Goal: Task Accomplishment & Management: Complete application form

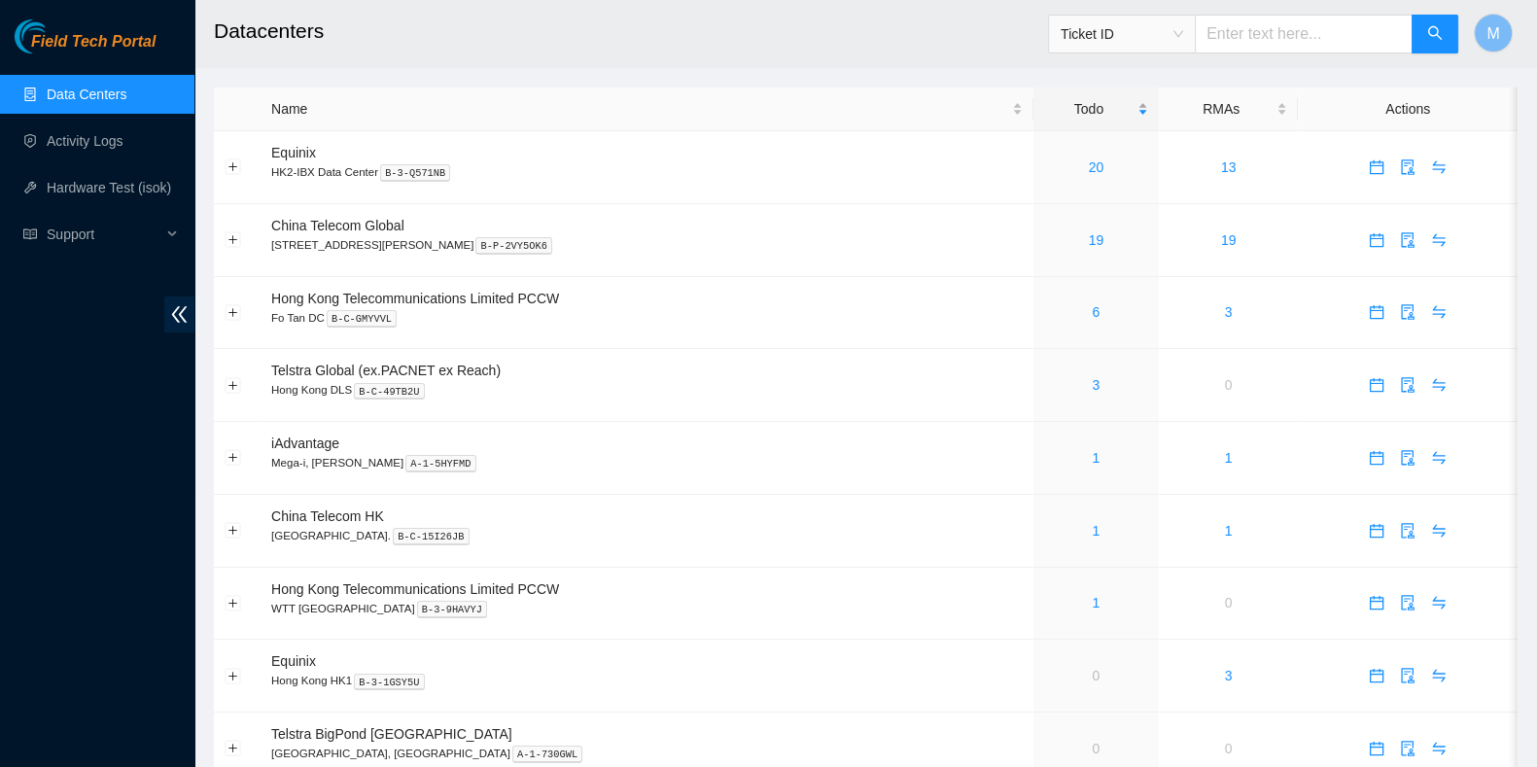
click at [1057, 103] on div "Todo" at bounding box center [1096, 108] width 104 height 21
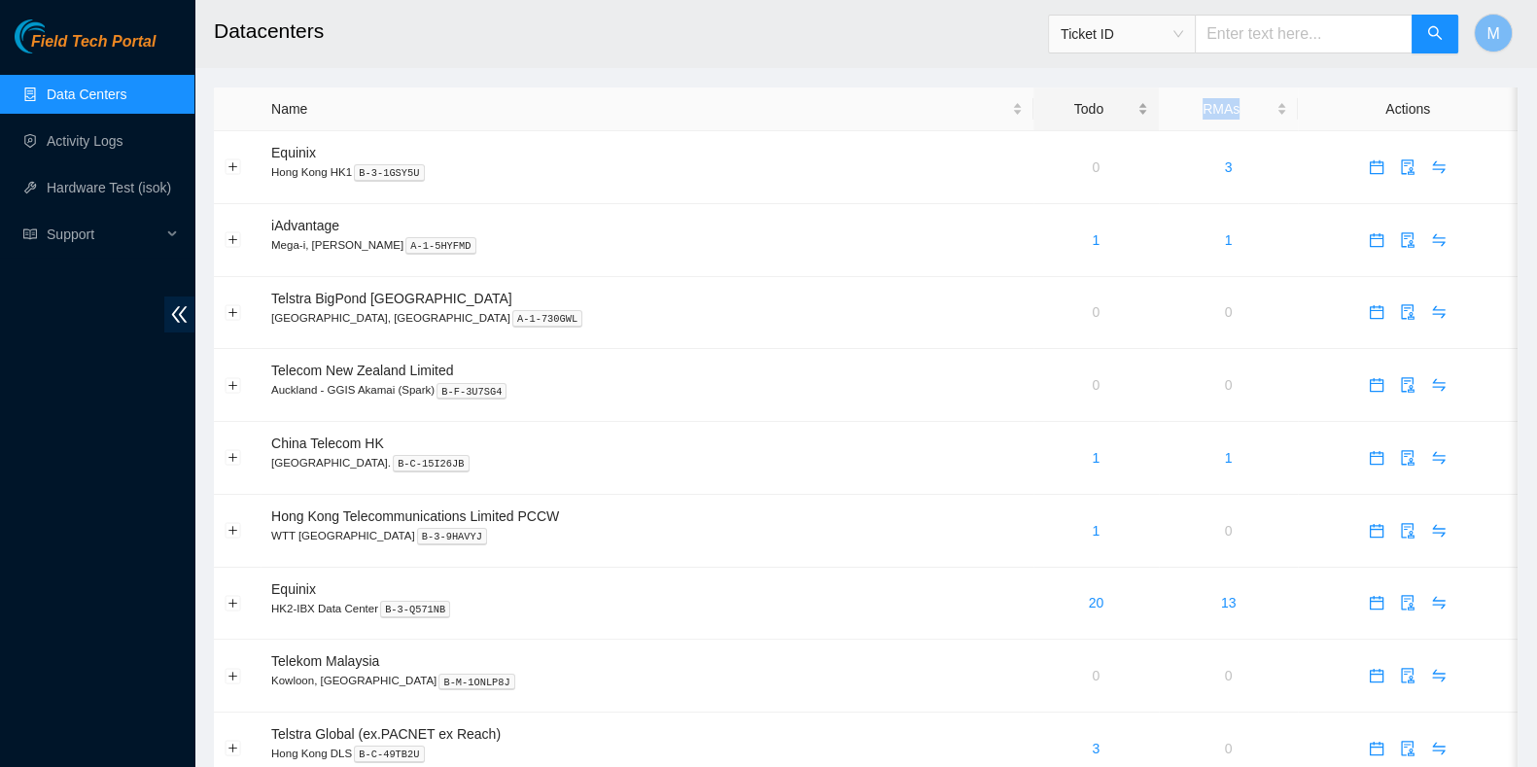
click at [1057, 103] on div "Todo" at bounding box center [1096, 108] width 104 height 21
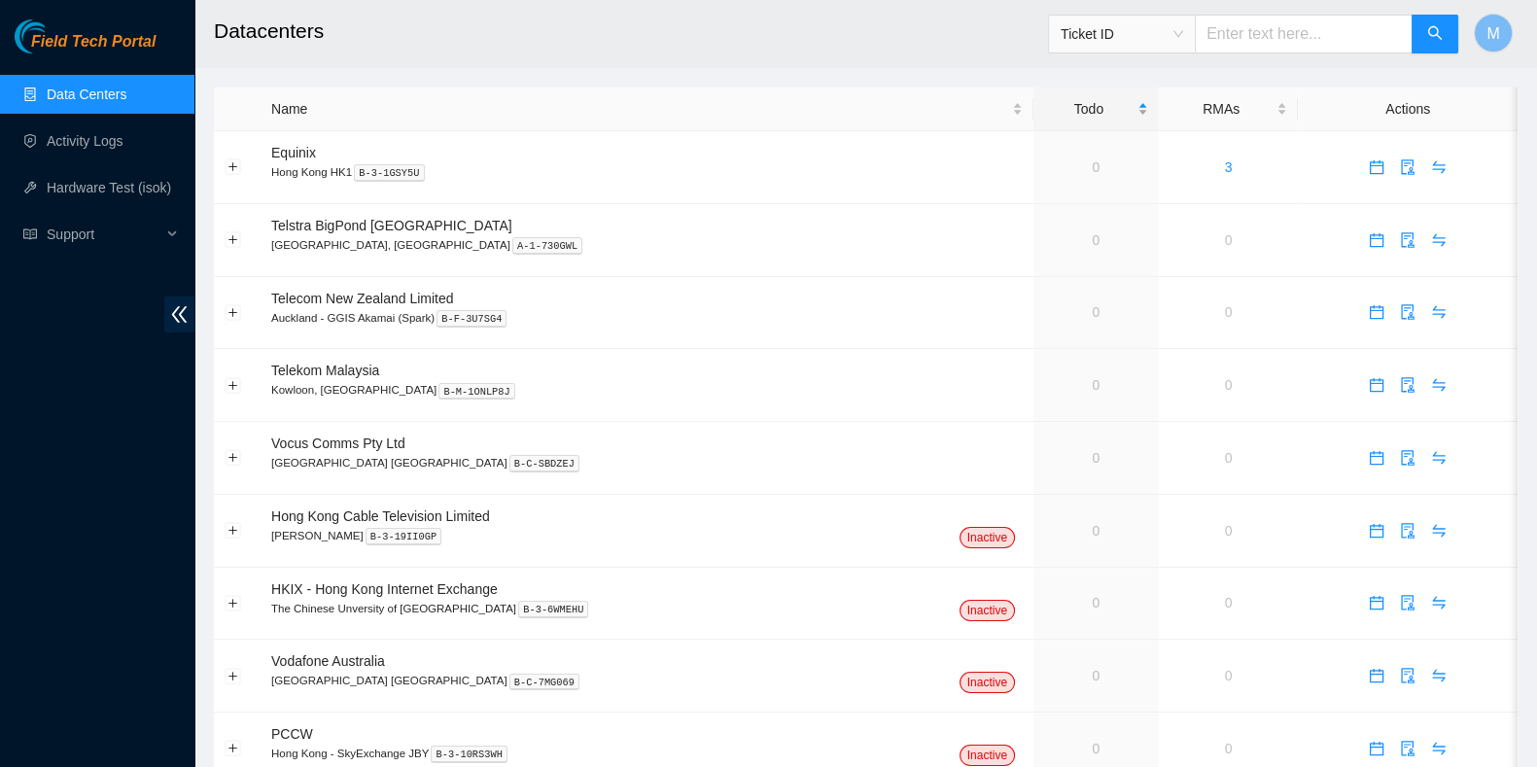
click at [1057, 103] on div "Todo" at bounding box center [1096, 108] width 104 height 21
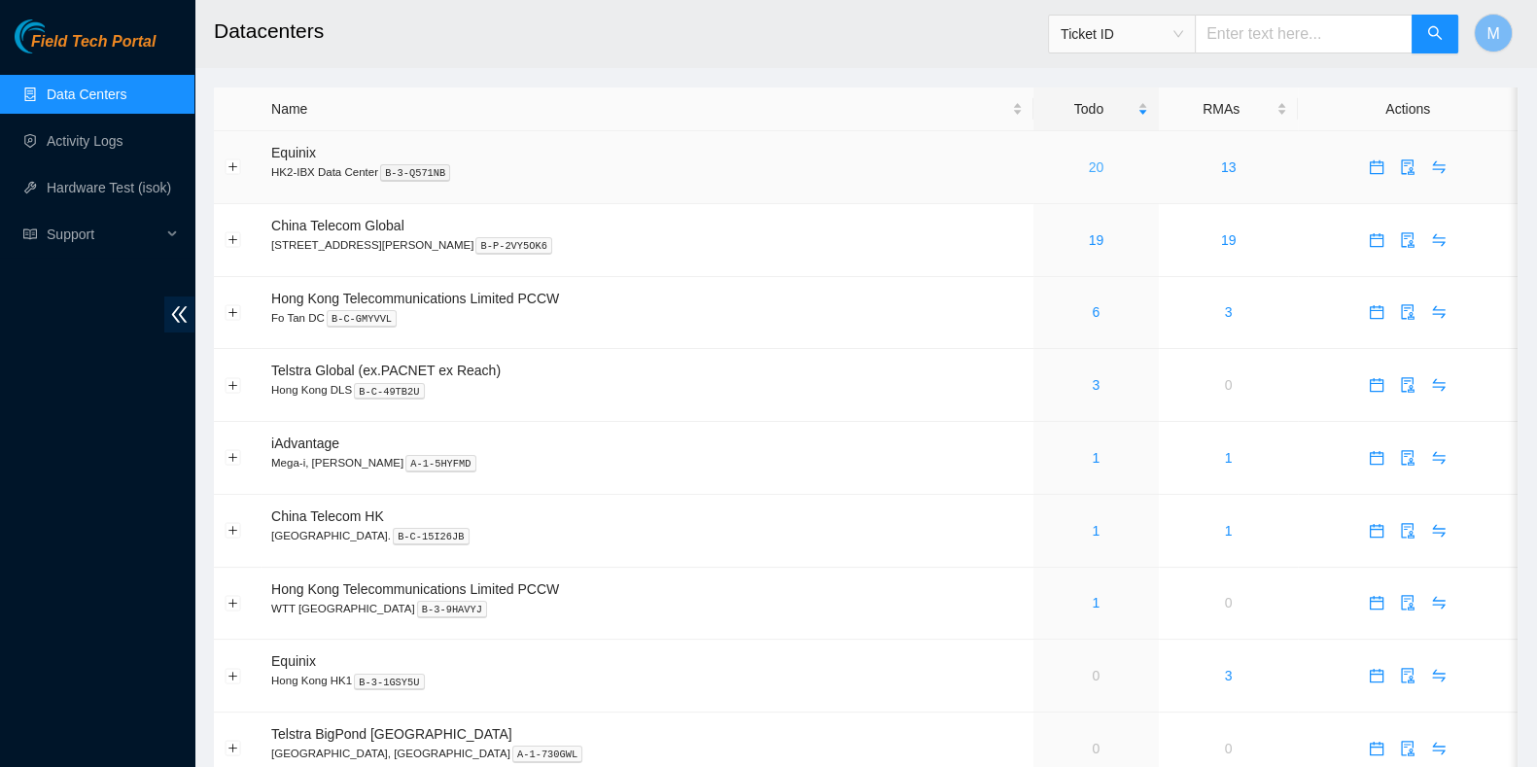
click at [1089, 161] on link "20" at bounding box center [1097, 167] width 16 height 16
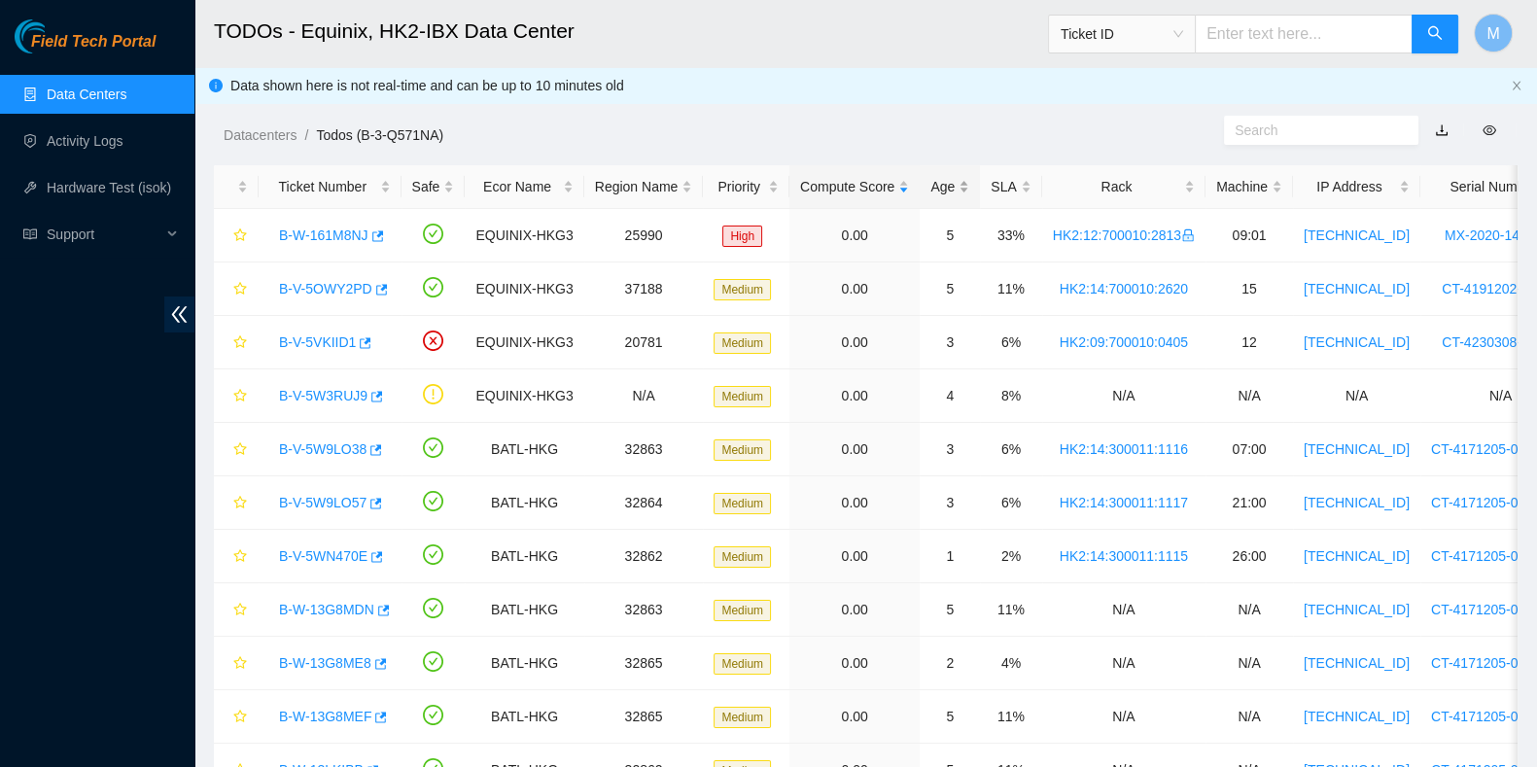
drag, startPoint x: 914, startPoint y: 192, endPoint x: 943, endPoint y: 184, distance: 30.2
click at [931, 191] on div "Age" at bounding box center [950, 186] width 39 height 21
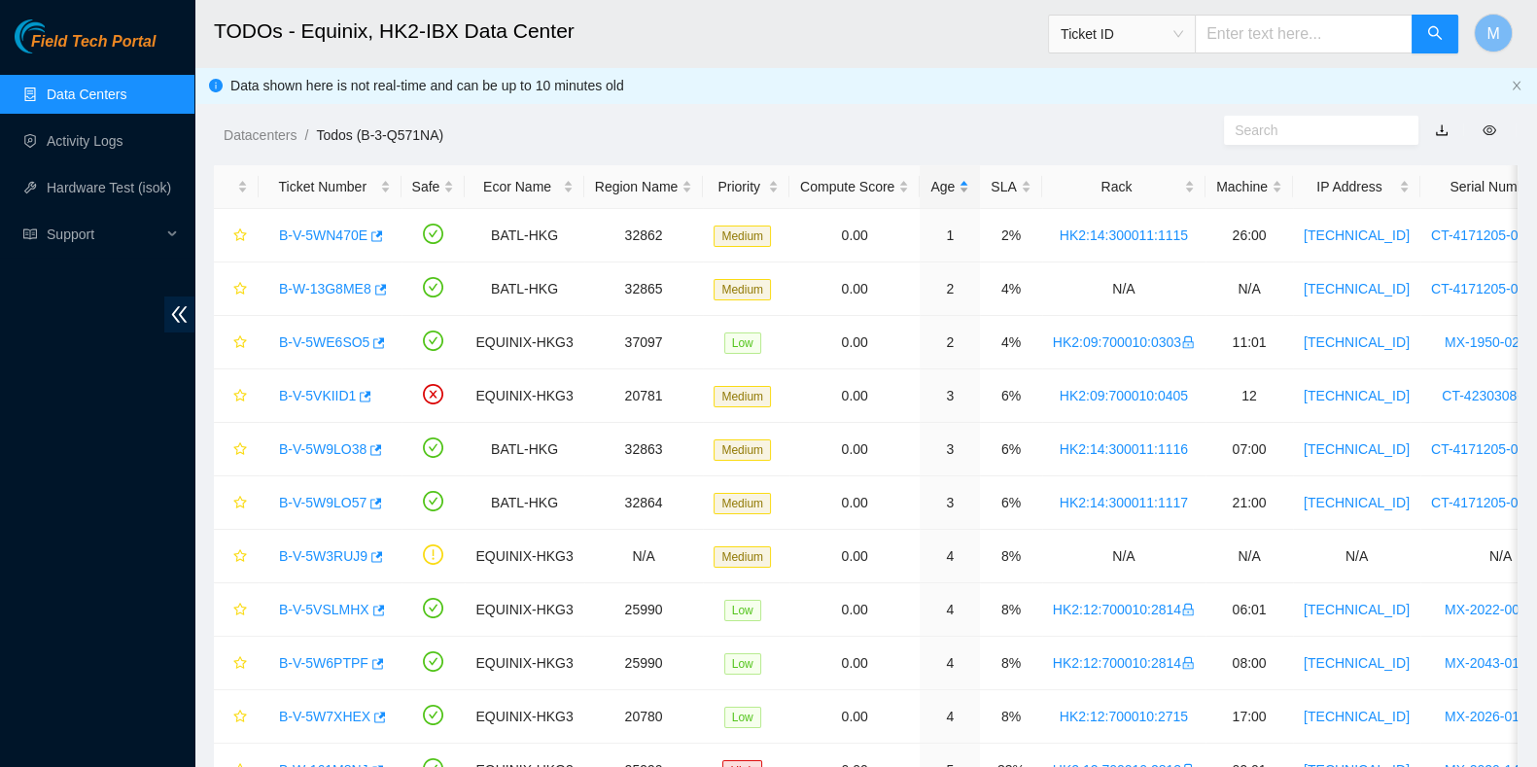
click at [948, 183] on div "Age" at bounding box center [950, 186] width 39 height 21
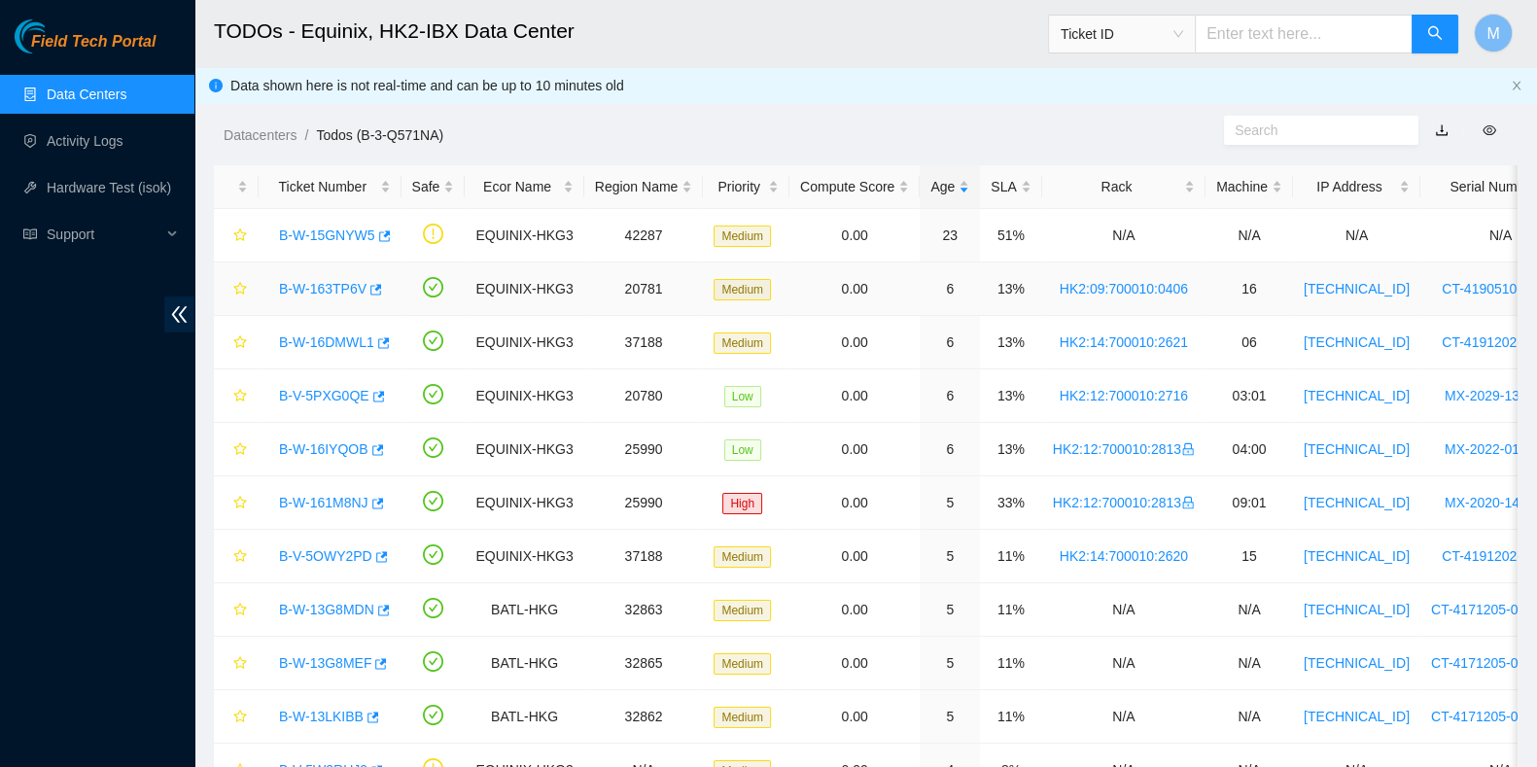
click at [316, 284] on link "B-W-163TP6V" at bounding box center [323, 289] width 88 height 16
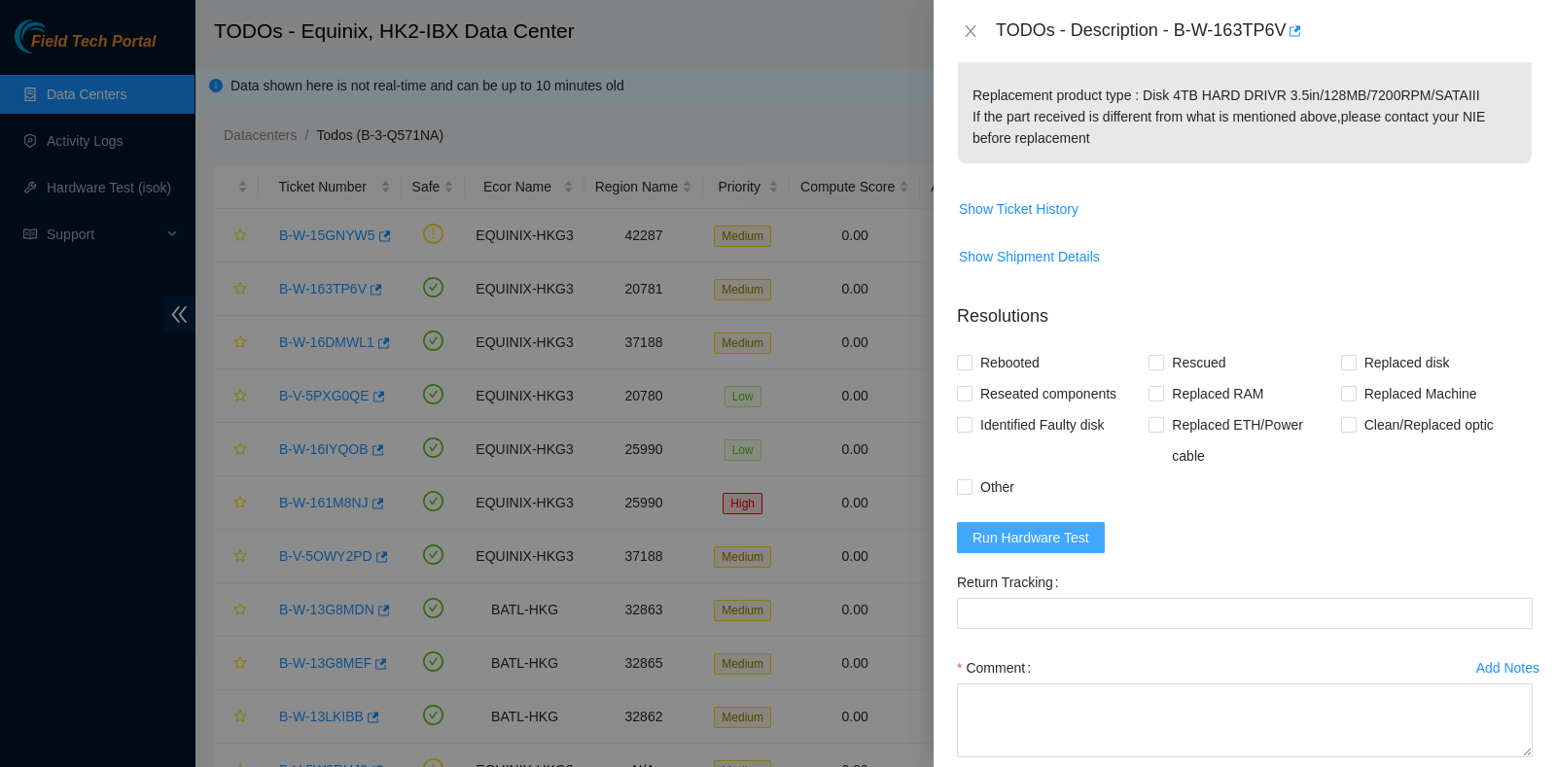
click at [1055, 539] on span "Run Hardware Test" at bounding box center [1030, 537] width 117 height 21
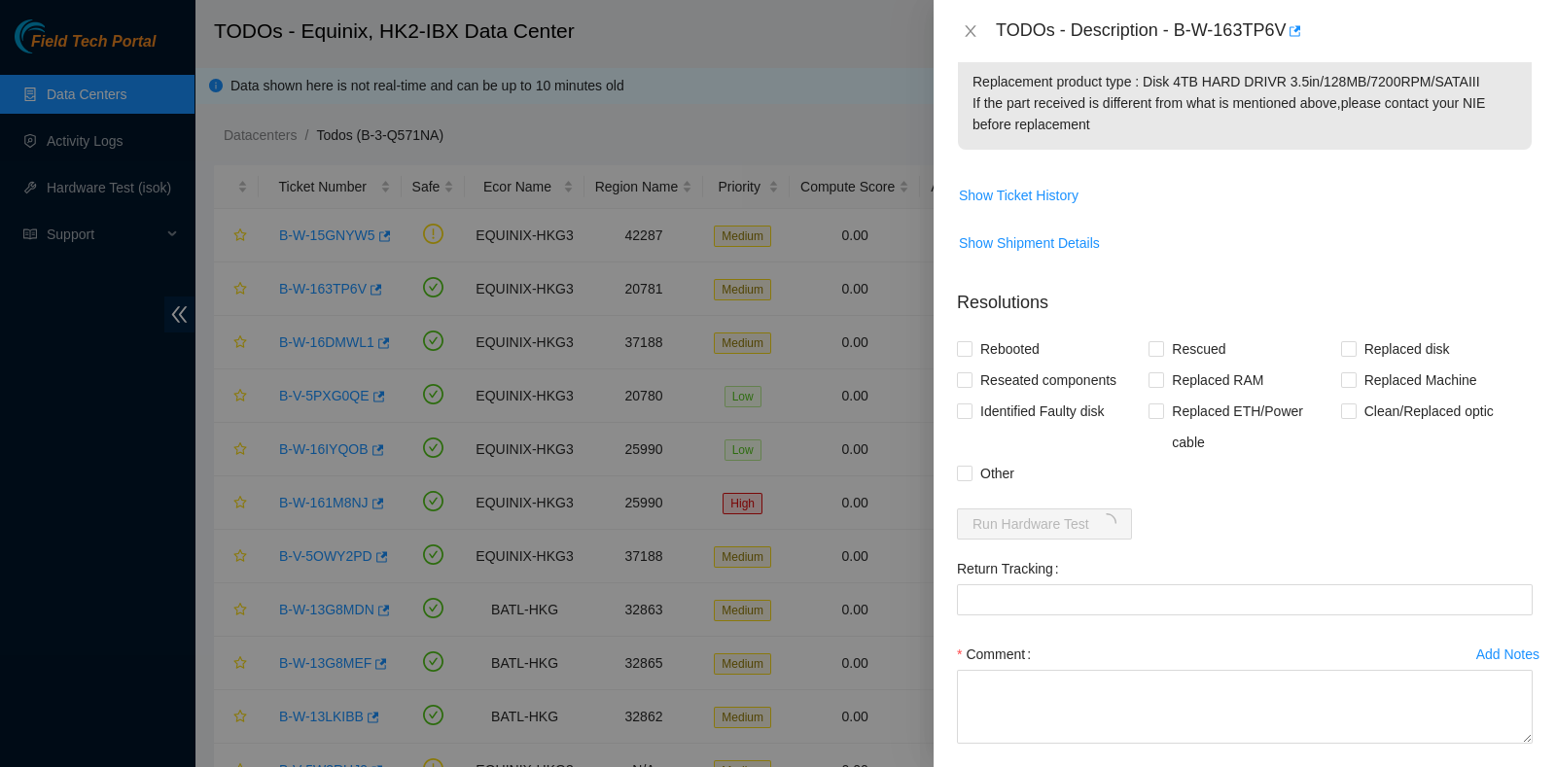
scroll to position [724, 0]
click at [73, 440] on div at bounding box center [778, 383] width 1556 height 767
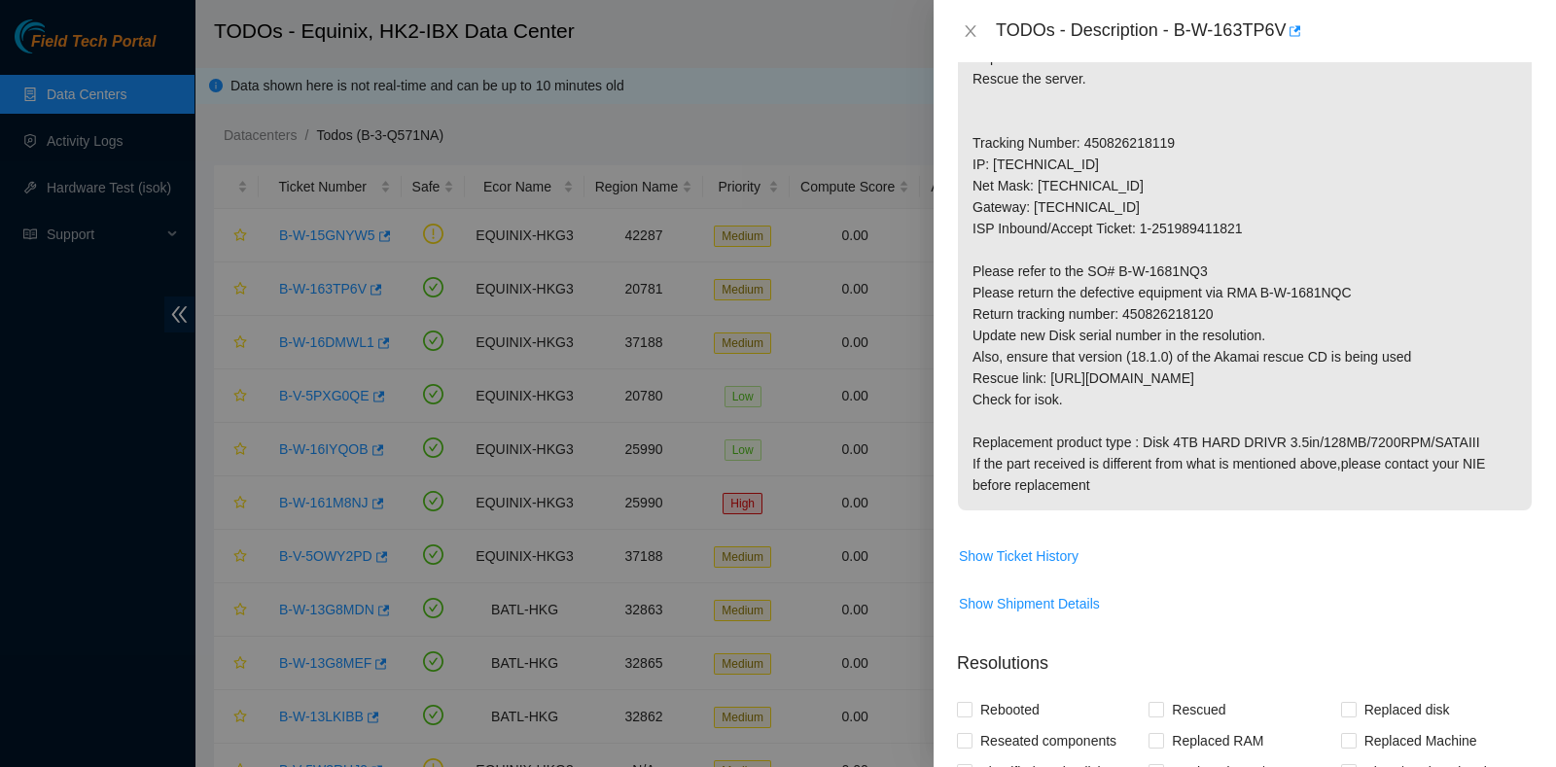
scroll to position [361, 0]
click at [29, 532] on div at bounding box center [778, 383] width 1556 height 767
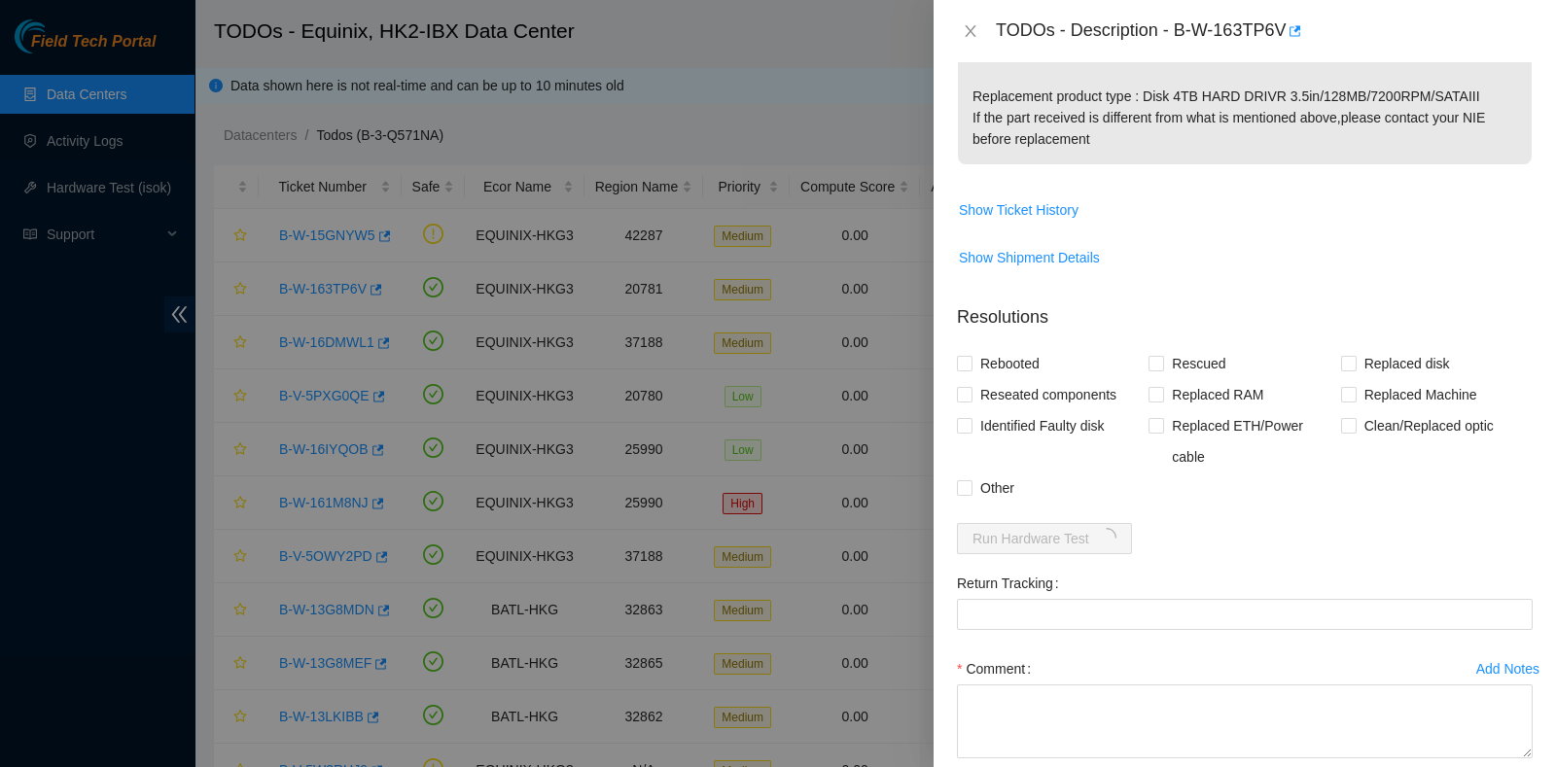
scroll to position [810, 0]
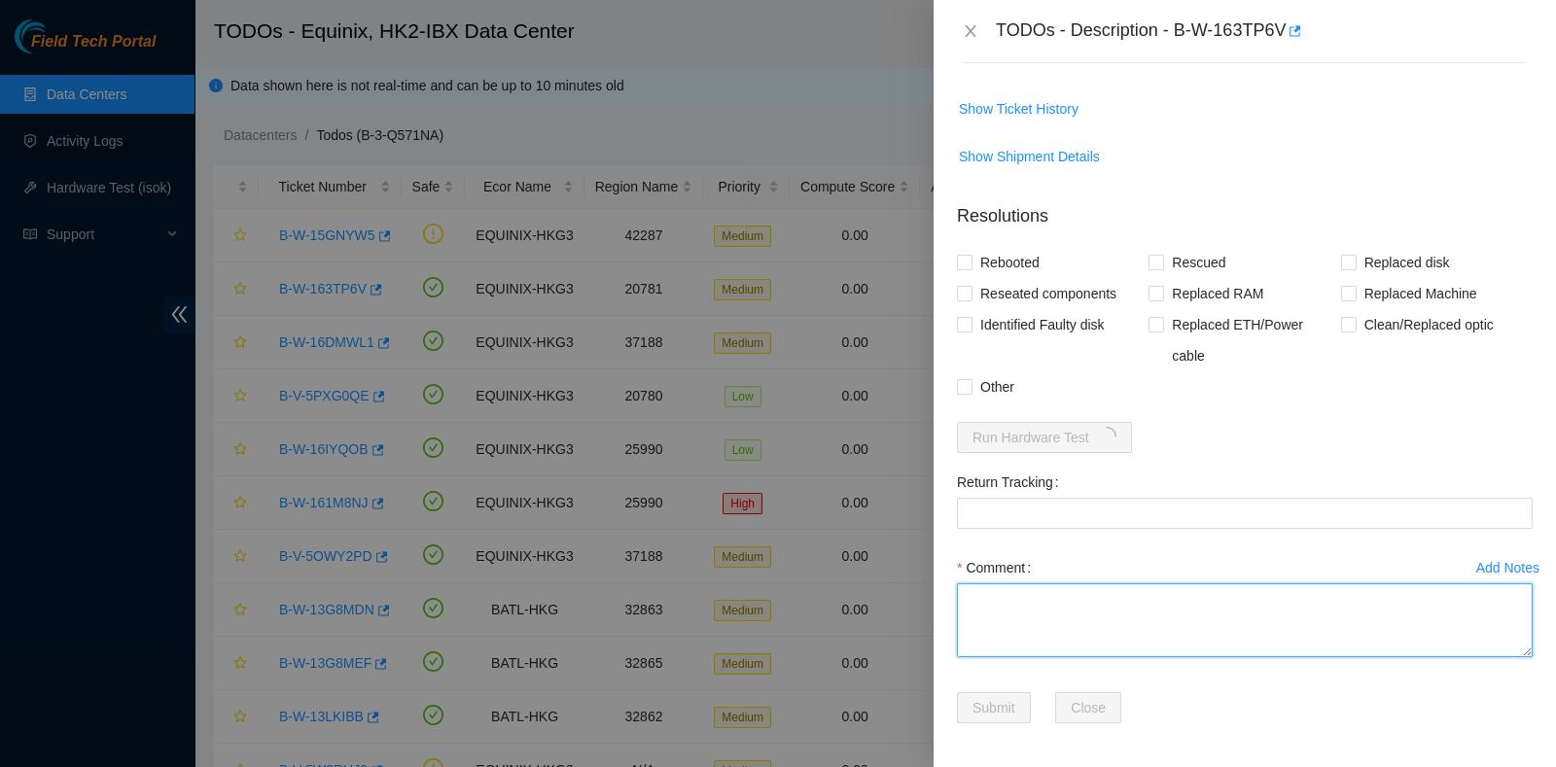
click at [1100, 607] on textarea "Comment" at bounding box center [1245, 620] width 576 height 74
type textarea "New Disk Serial Z1Z8NFPV"
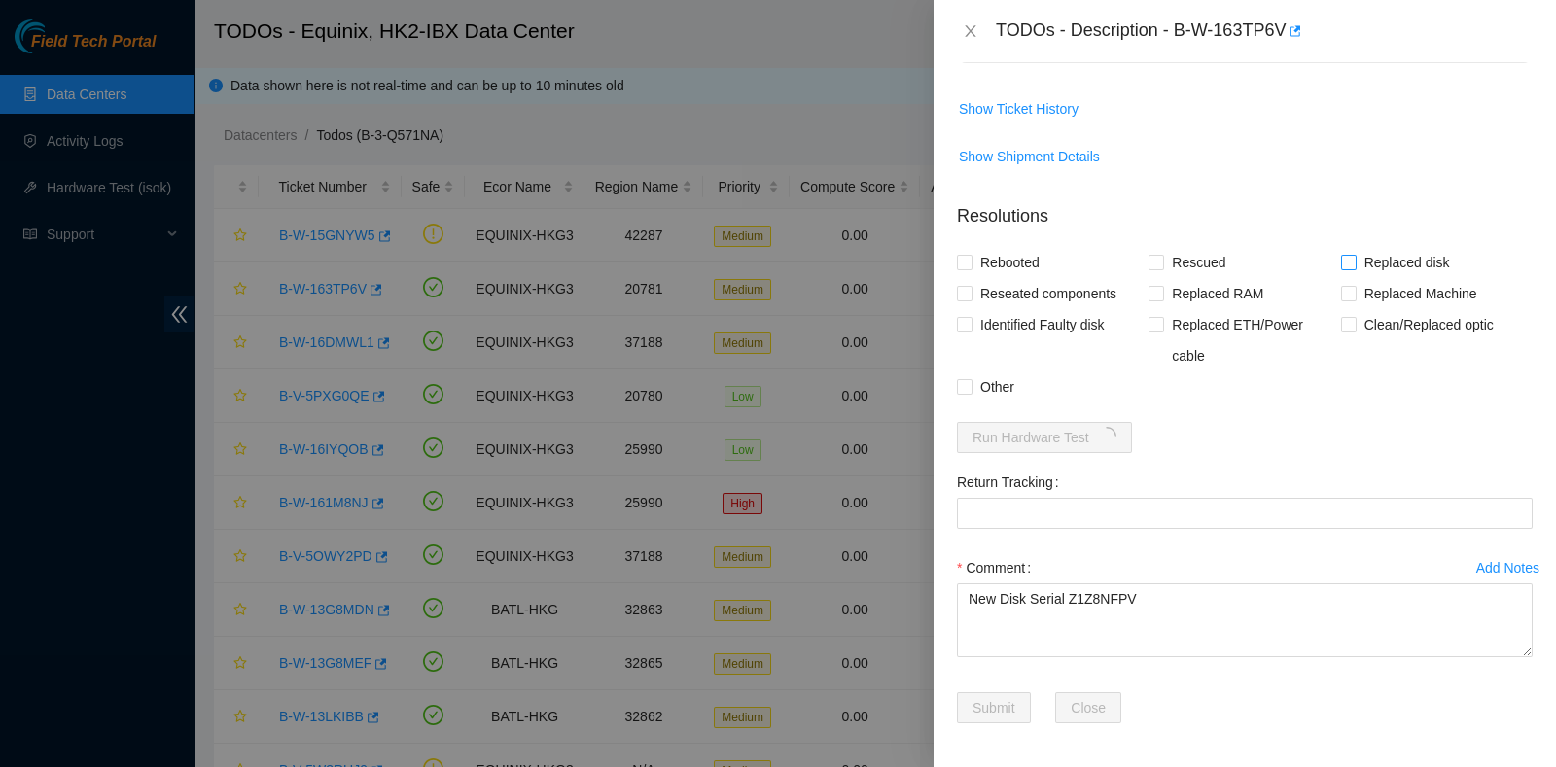
click at [1356, 260] on span "Replaced disk" at bounding box center [1406, 262] width 101 height 31
click at [1354, 260] on input "Replaced disk" at bounding box center [1348, 262] width 14 height 14
checkbox input "true"
click at [1148, 257] on input "Rescued" at bounding box center [1155, 262] width 14 height 14
checkbox input "true"
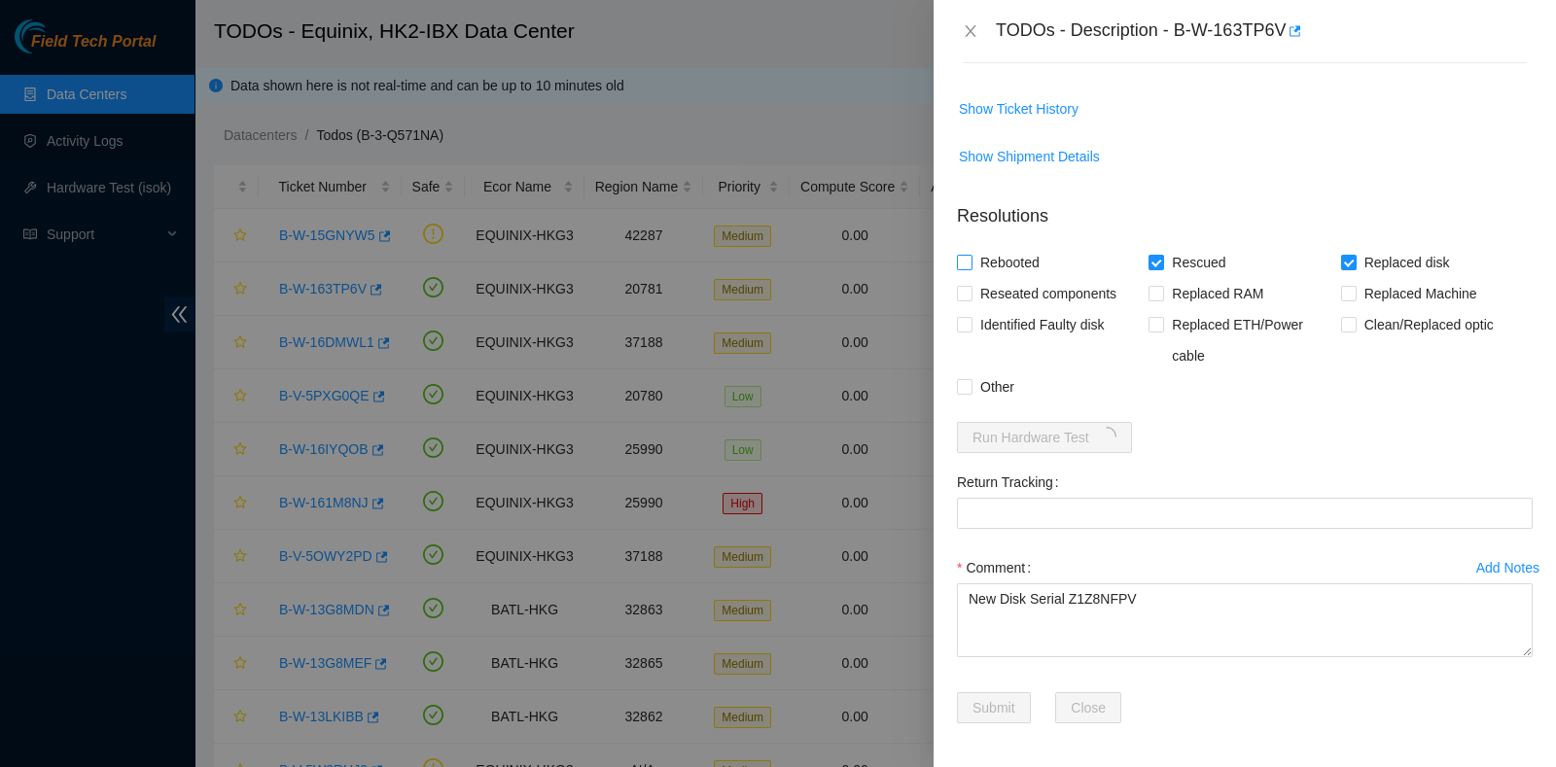
click at [995, 255] on span "Rebooted" at bounding box center [1009, 262] width 75 height 31
click at [970, 255] on input "Rebooted" at bounding box center [964, 262] width 14 height 14
checkbox input "true"
click at [1010, 282] on span "Reseated components" at bounding box center [1048, 293] width 152 height 31
click at [970, 286] on input "Reseated components" at bounding box center [964, 293] width 14 height 14
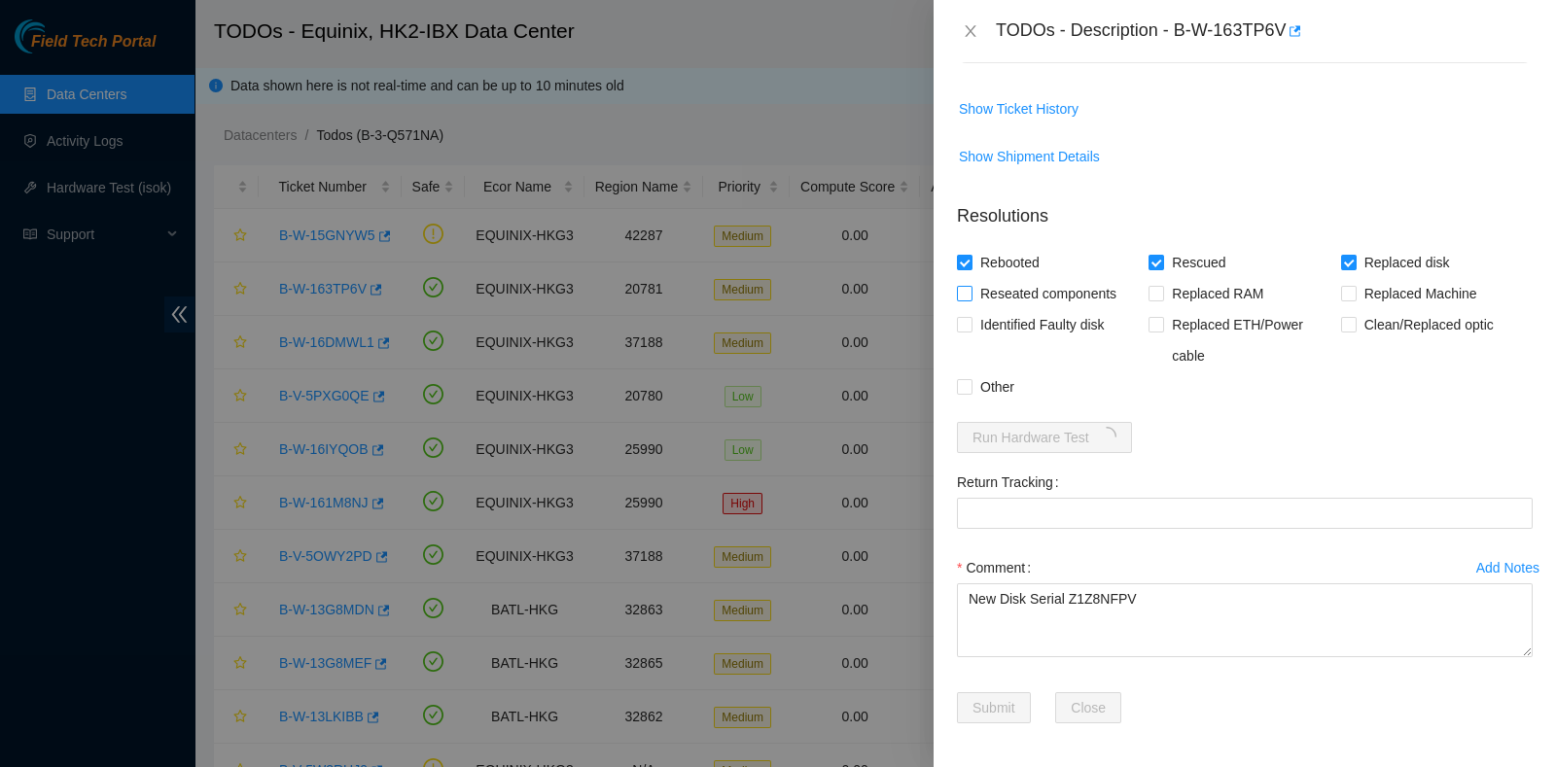
checkbox input "true"
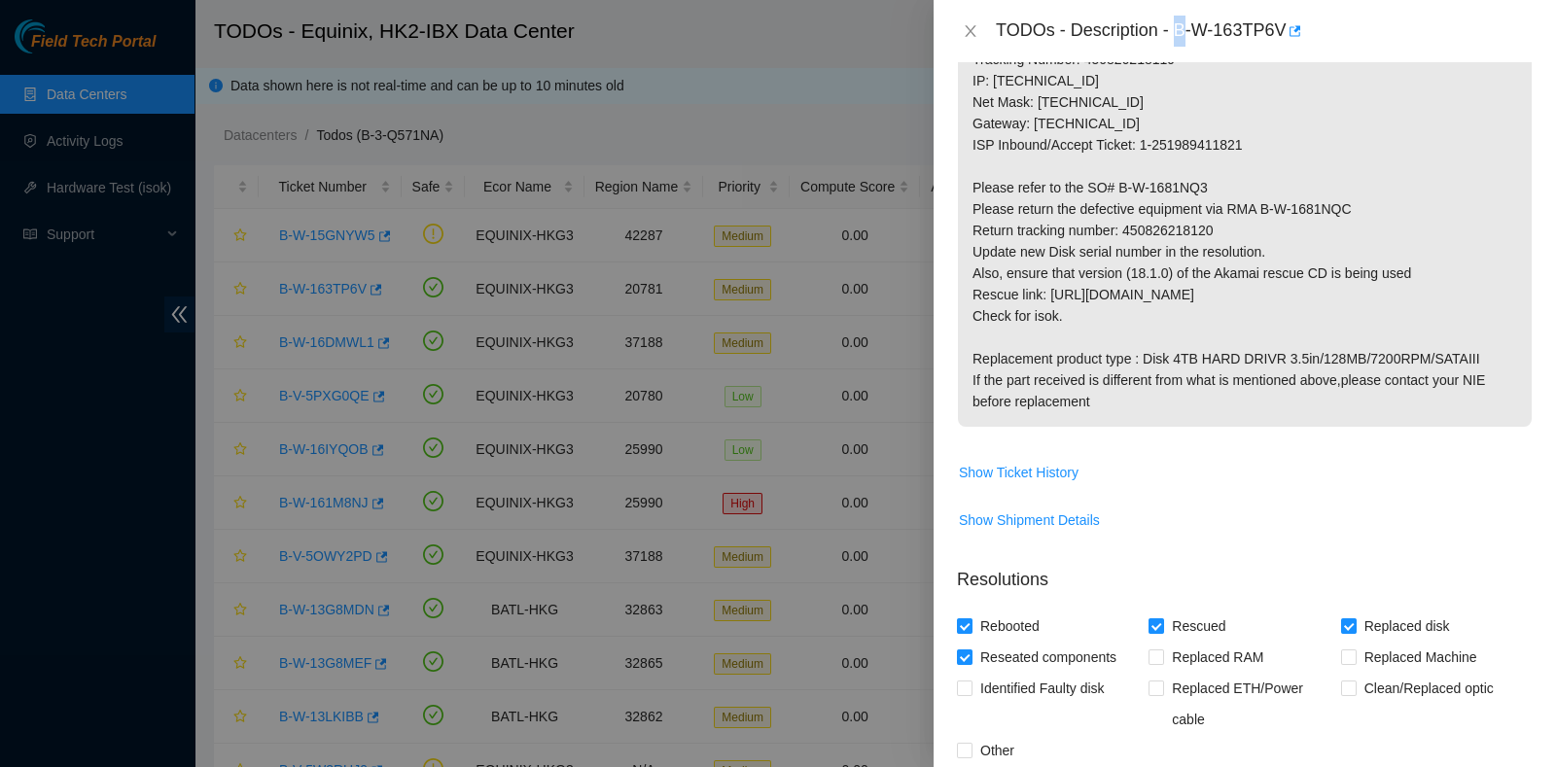
scroll to position [446, 0]
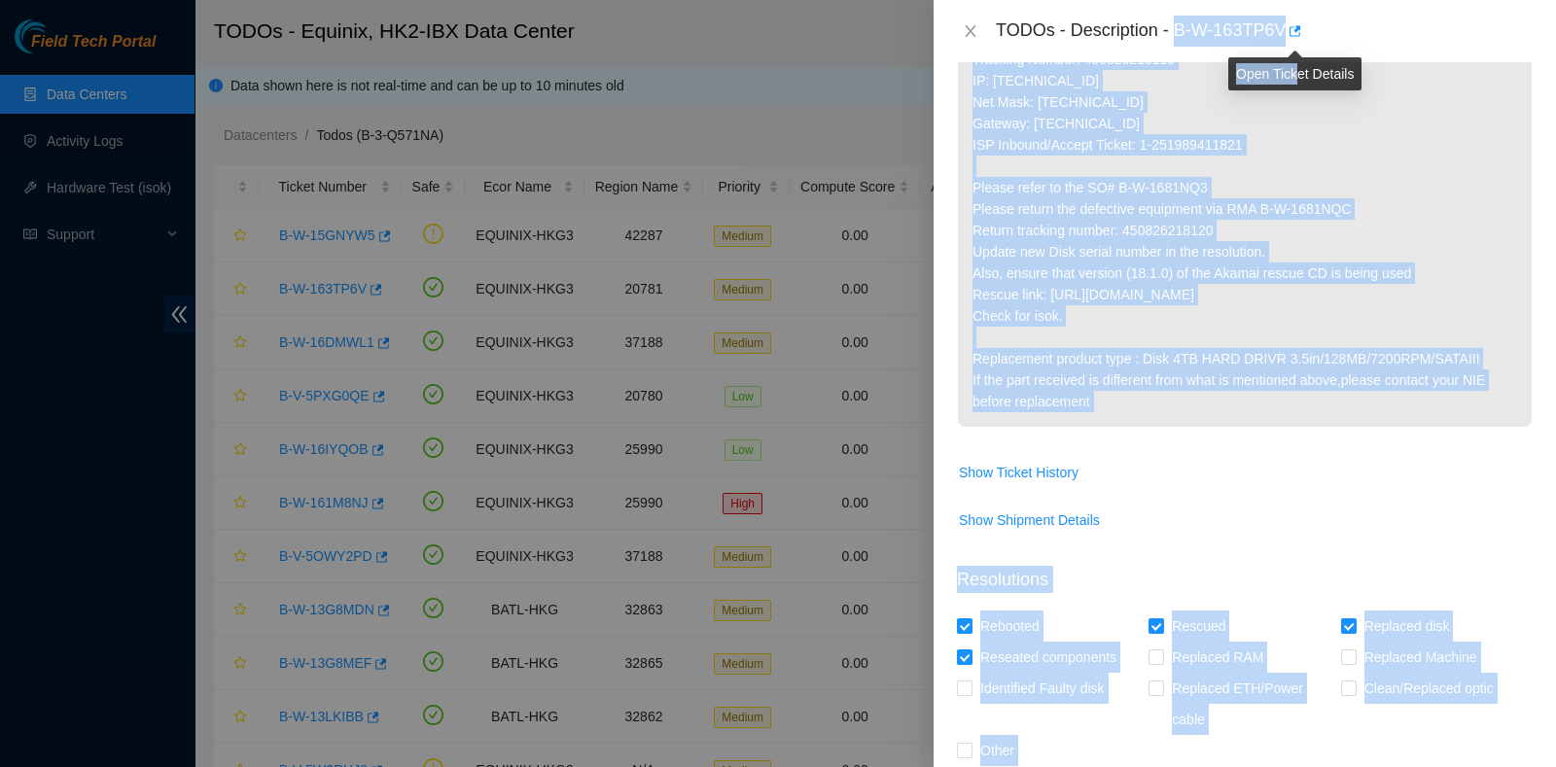
drag, startPoint x: 1175, startPoint y: 25, endPoint x: 1298, endPoint y: 44, distance: 124.9
click at [1298, 44] on body "Field Tech Portal Data Centers Activity Logs Hardware Test (isok) Support TODOs…" at bounding box center [768, 383] width 1537 height 767
copy body "B-W-163TP6V Problem Type Hardware Sub Type Tier 1 - Secure Rack Number HK2:09:7…"
click at [1392, 274] on p "Replace disk sde S/N ZC1APAJS Rescue the server. Tracking Number: 450826218119 …" at bounding box center [1245, 187] width 574 height 478
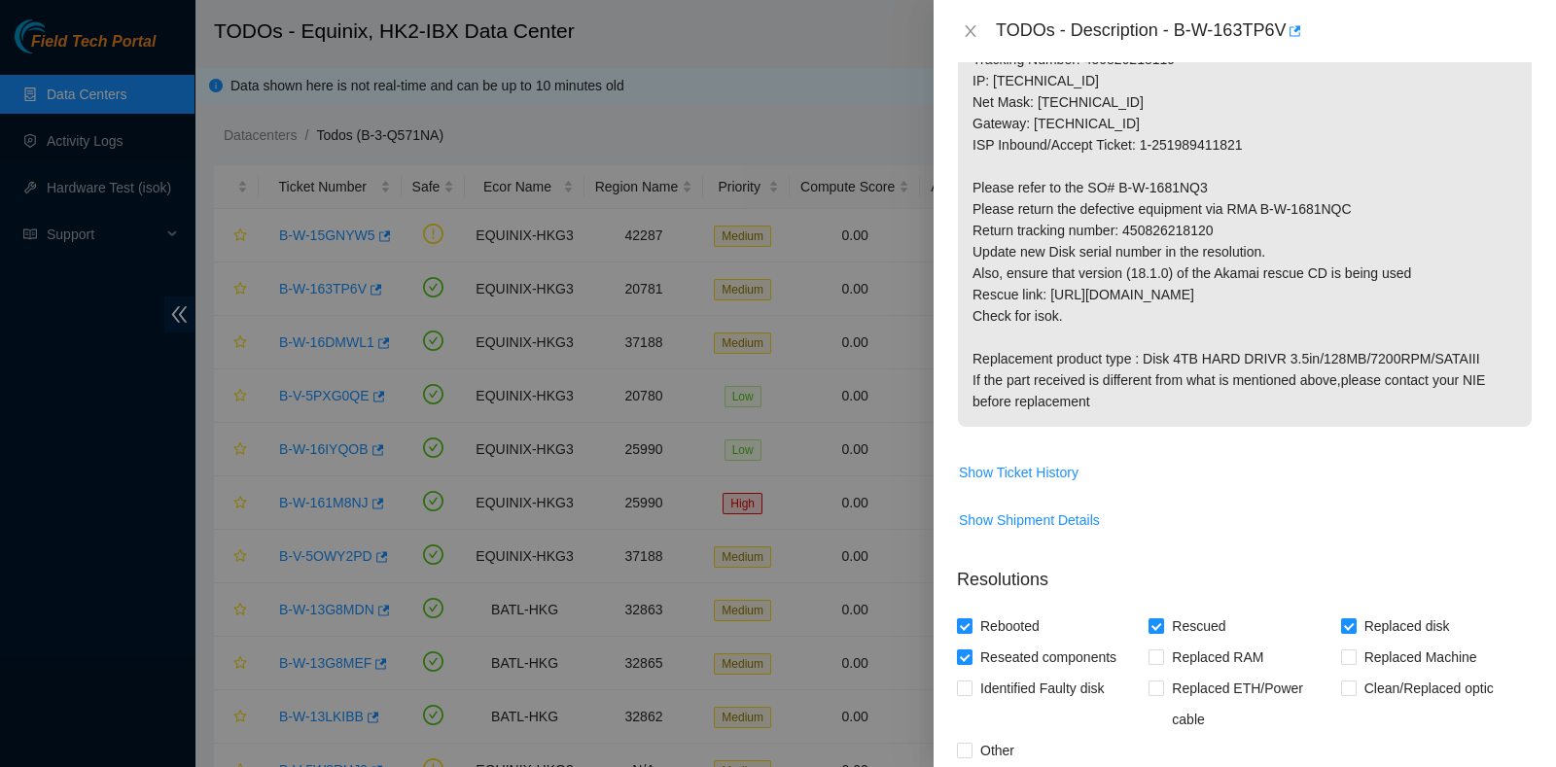
click at [1187, 32] on div "TODOs - Description - B-W-163TP6V" at bounding box center [1264, 31] width 537 height 31
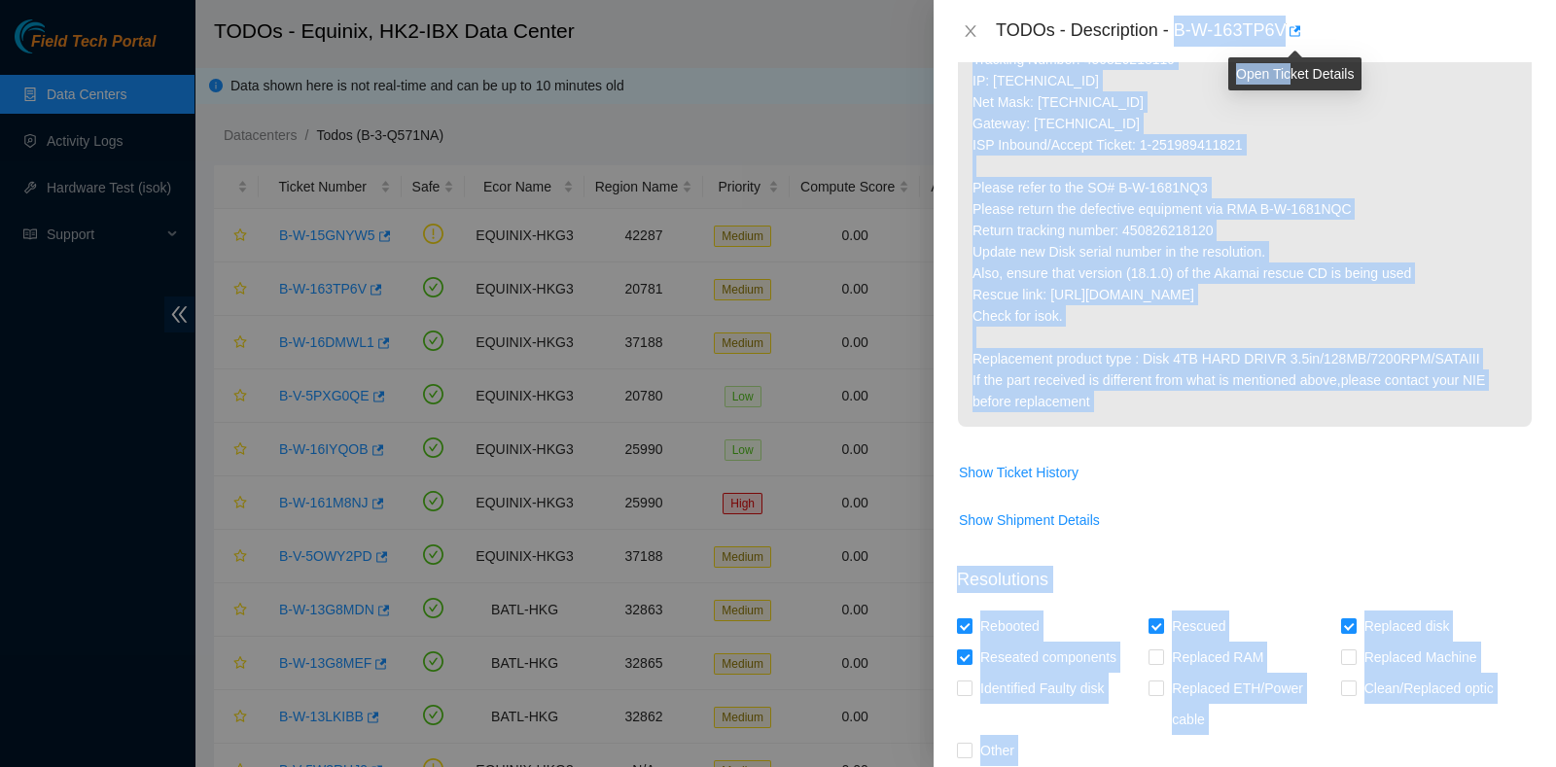
drag, startPoint x: 1176, startPoint y: 27, endPoint x: 1287, endPoint y: 45, distance: 113.2
click at [1287, 45] on body "Field Tech Portal Data Centers Activity Logs Hardware Test (isok) Support TODOs…" at bounding box center [768, 383] width 1537 height 767
click at [1266, 41] on div "TODOs - Description - B-W-163TP6V" at bounding box center [1264, 31] width 537 height 31
click at [1220, 123] on p "Replace disk sde S/N ZC1APAJS Rescue the server. Tracking Number: 450826218119 …" at bounding box center [1245, 187] width 574 height 478
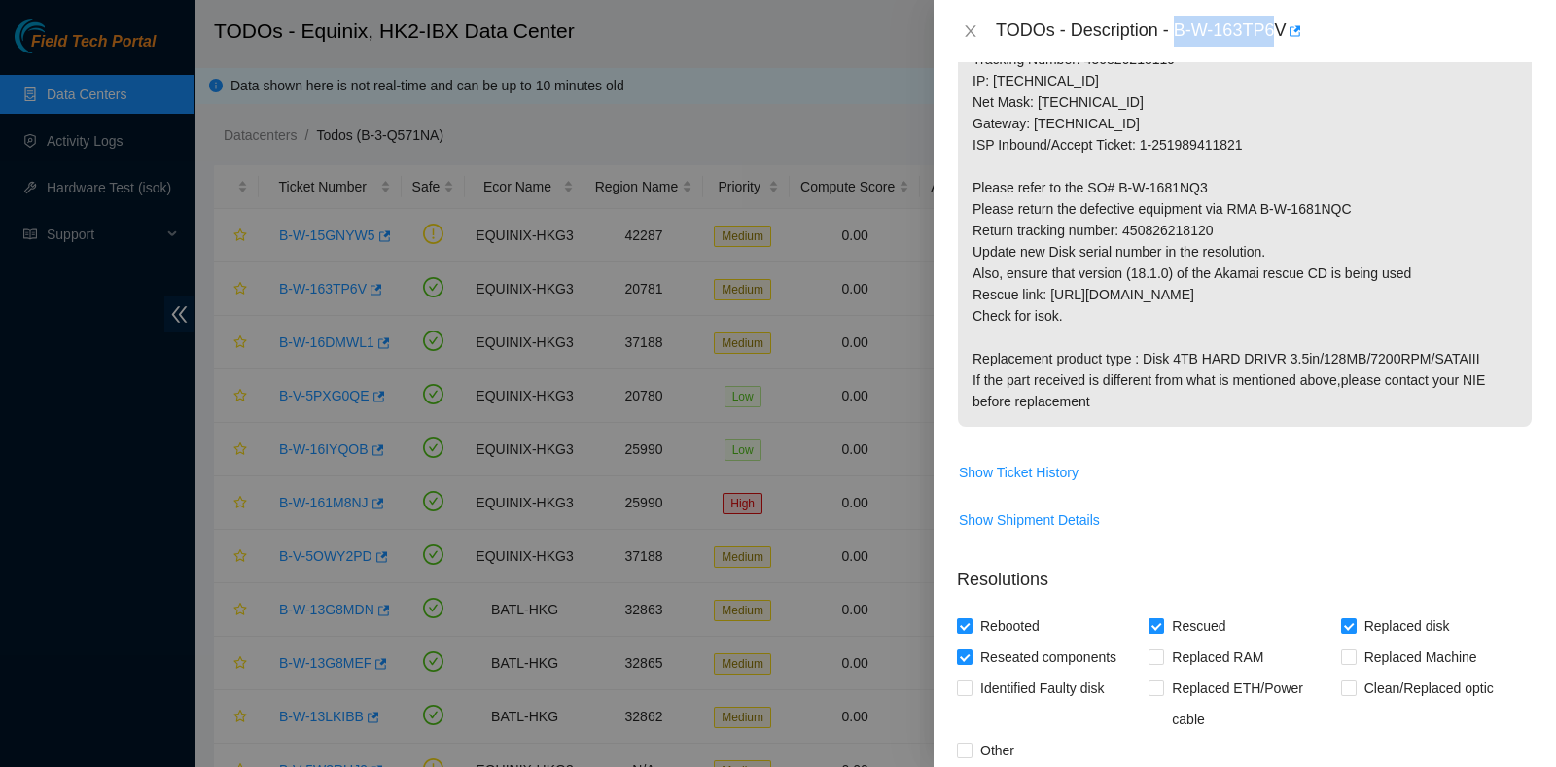
drag, startPoint x: 1282, startPoint y: 28, endPoint x: 1176, endPoint y: 21, distance: 106.2
click at [1176, 21] on div "TODOs - Description - B-W-163TP6V" at bounding box center [1264, 31] width 537 height 31
copy div "B-W-163TP6"
click at [1231, 213] on p "Replace disk sde S/N ZC1APAJS Rescue the server. Tracking Number: 450826218119 …" at bounding box center [1245, 187] width 574 height 478
drag, startPoint x: 1123, startPoint y: 228, endPoint x: 1217, endPoint y: 235, distance: 94.6
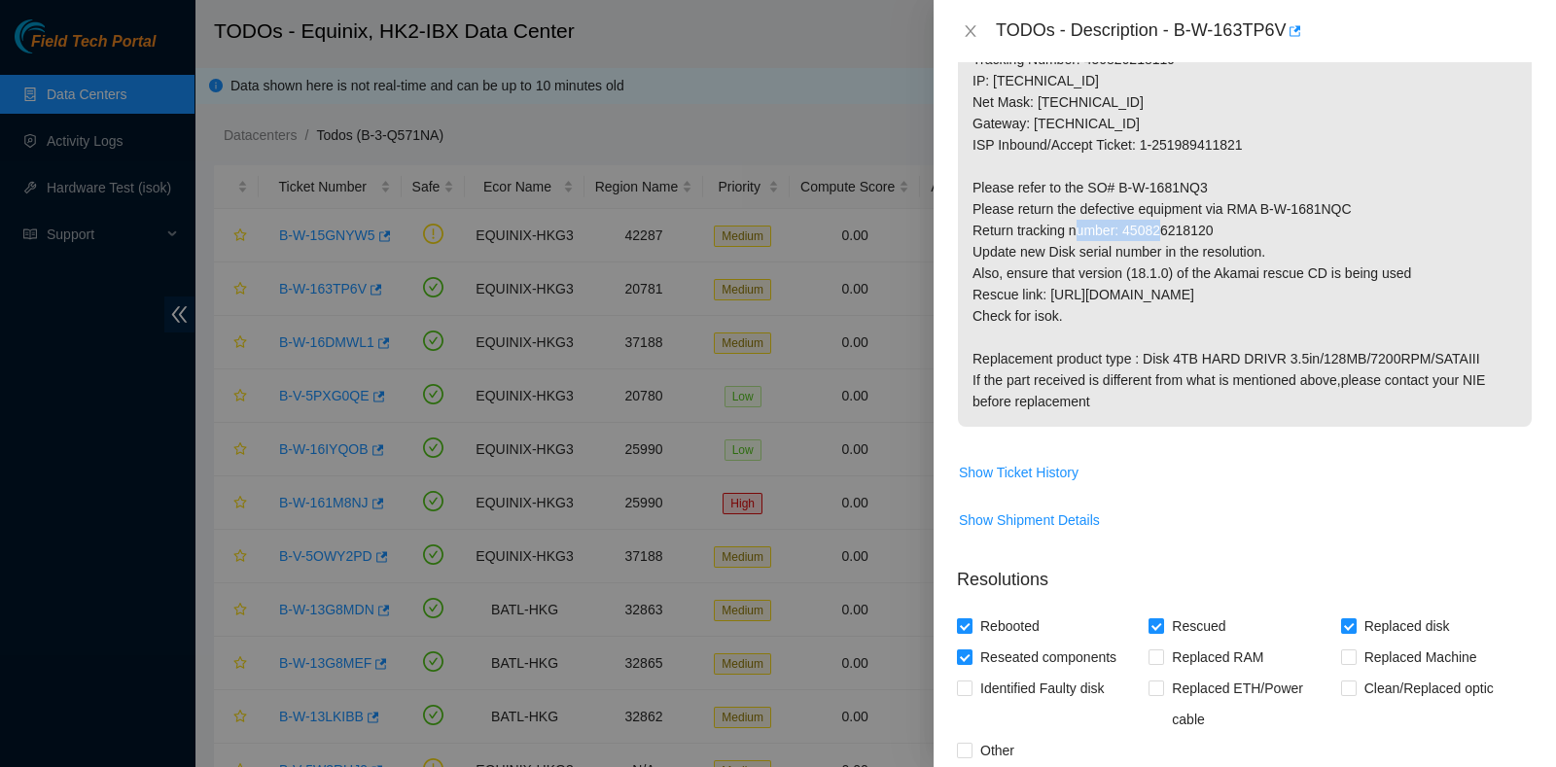
click at [1217, 235] on p "Replace disk sde S/N ZC1APAJS Rescue the server. Tracking Number: 450826218119 …" at bounding box center [1245, 187] width 574 height 478
copy p "450826218120"
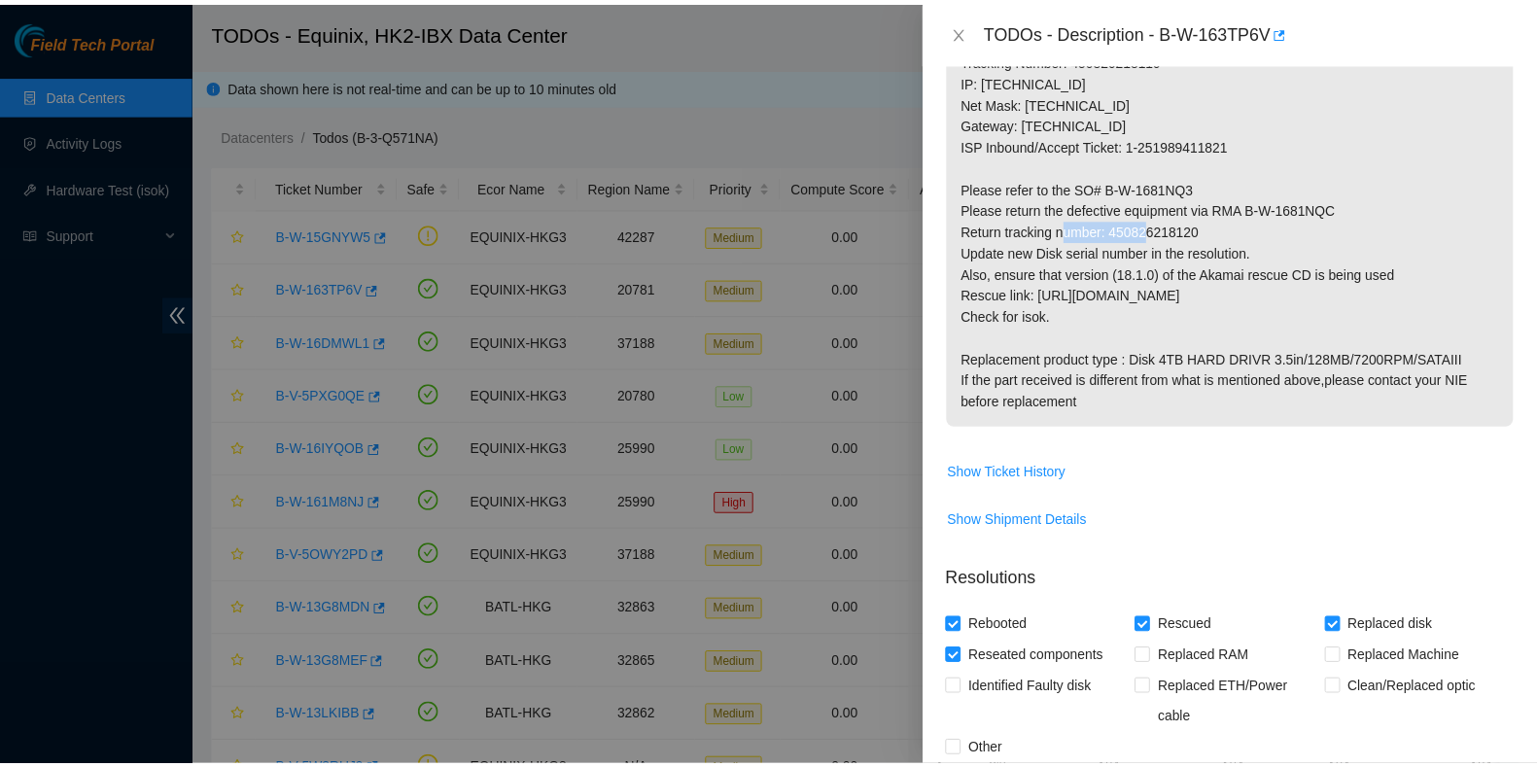
scroll to position [810, 0]
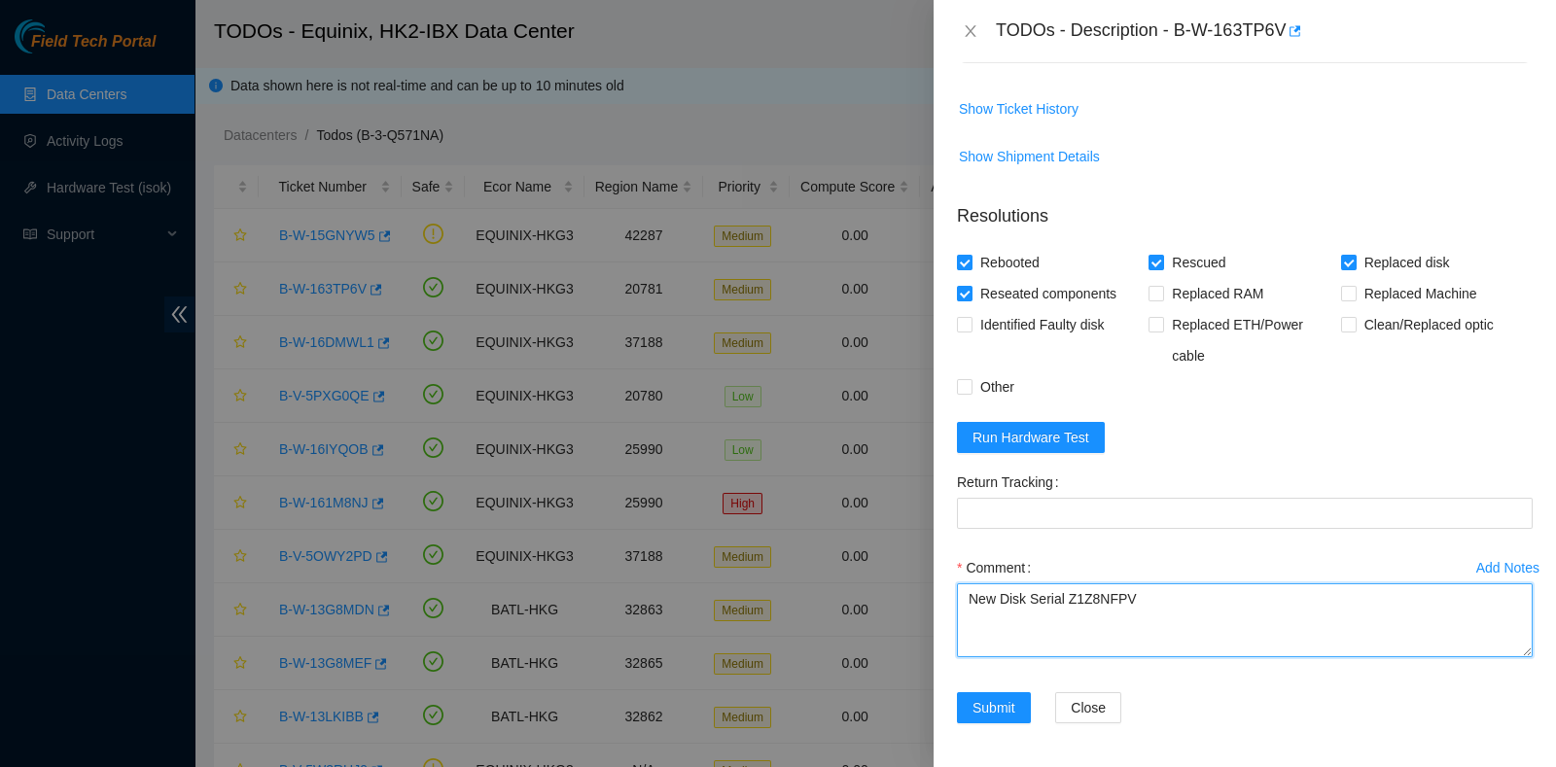
click at [1182, 625] on textarea "New Disk Serial Z1Z8NFPV" at bounding box center [1245, 620] width 576 height 74
type textarea "New Disk Serial Z1Z8NFPV pass ok"
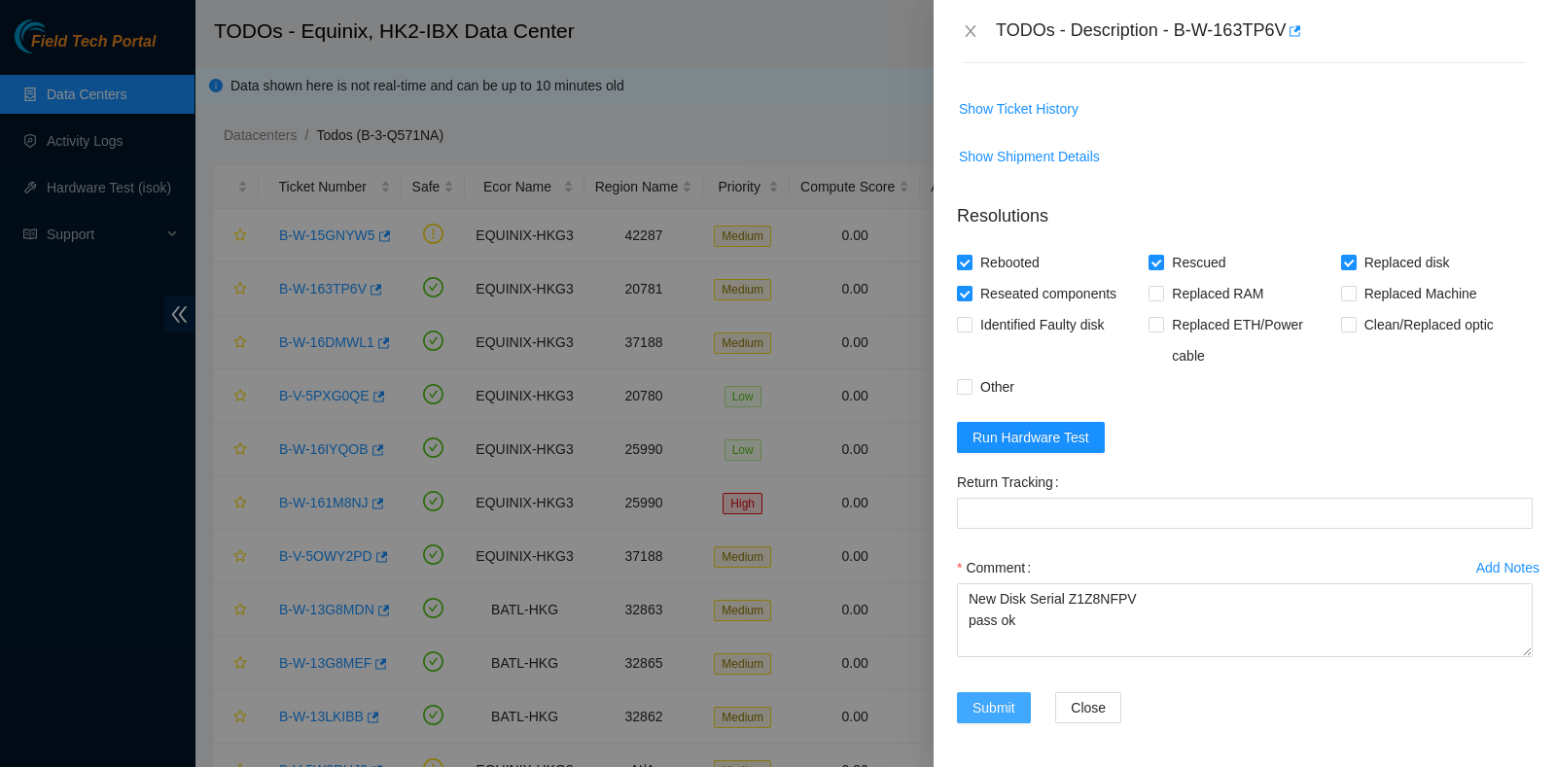
click at [1002, 702] on span "Submit" at bounding box center [993, 707] width 43 height 21
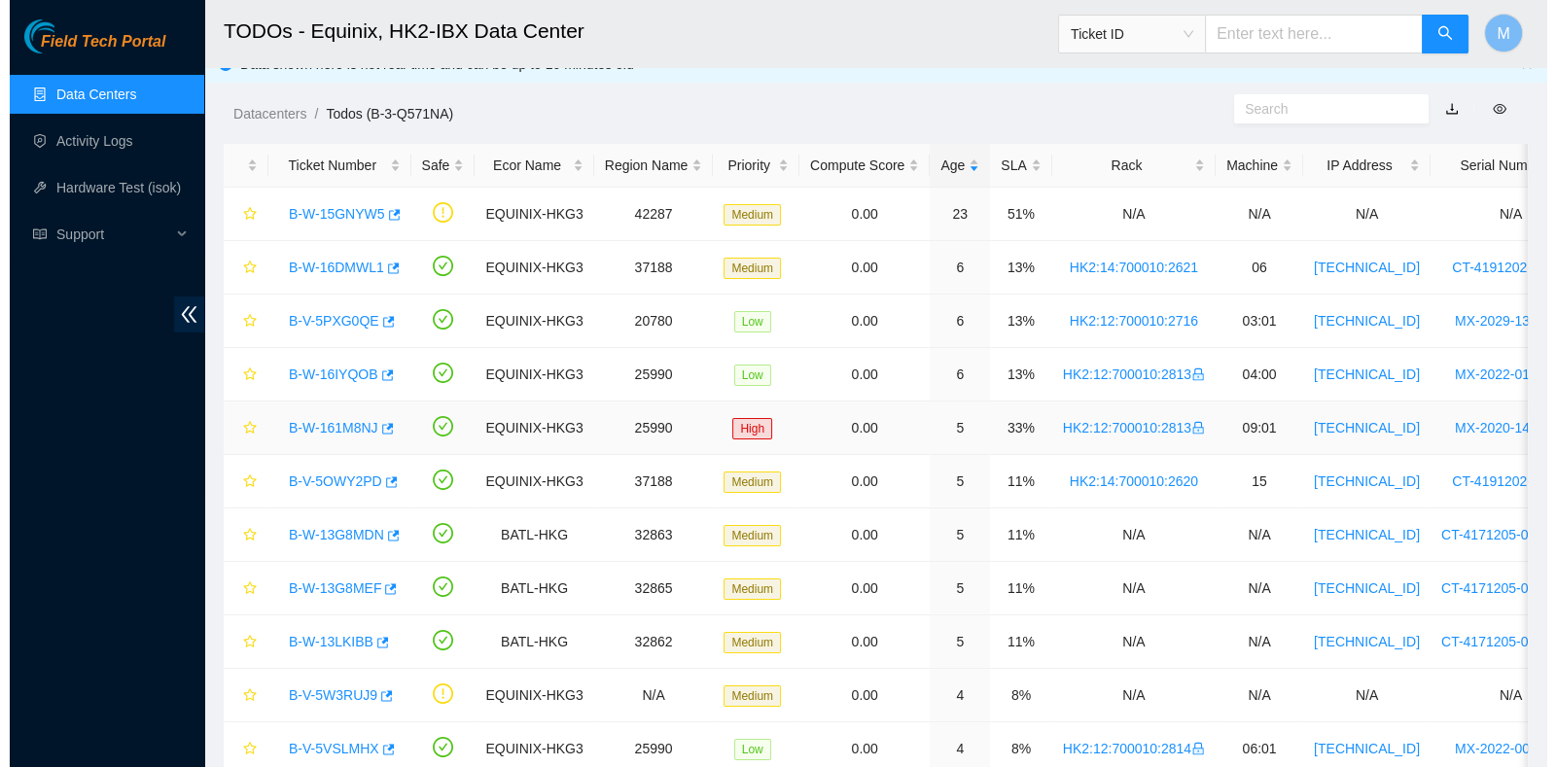
scroll to position [0, 0]
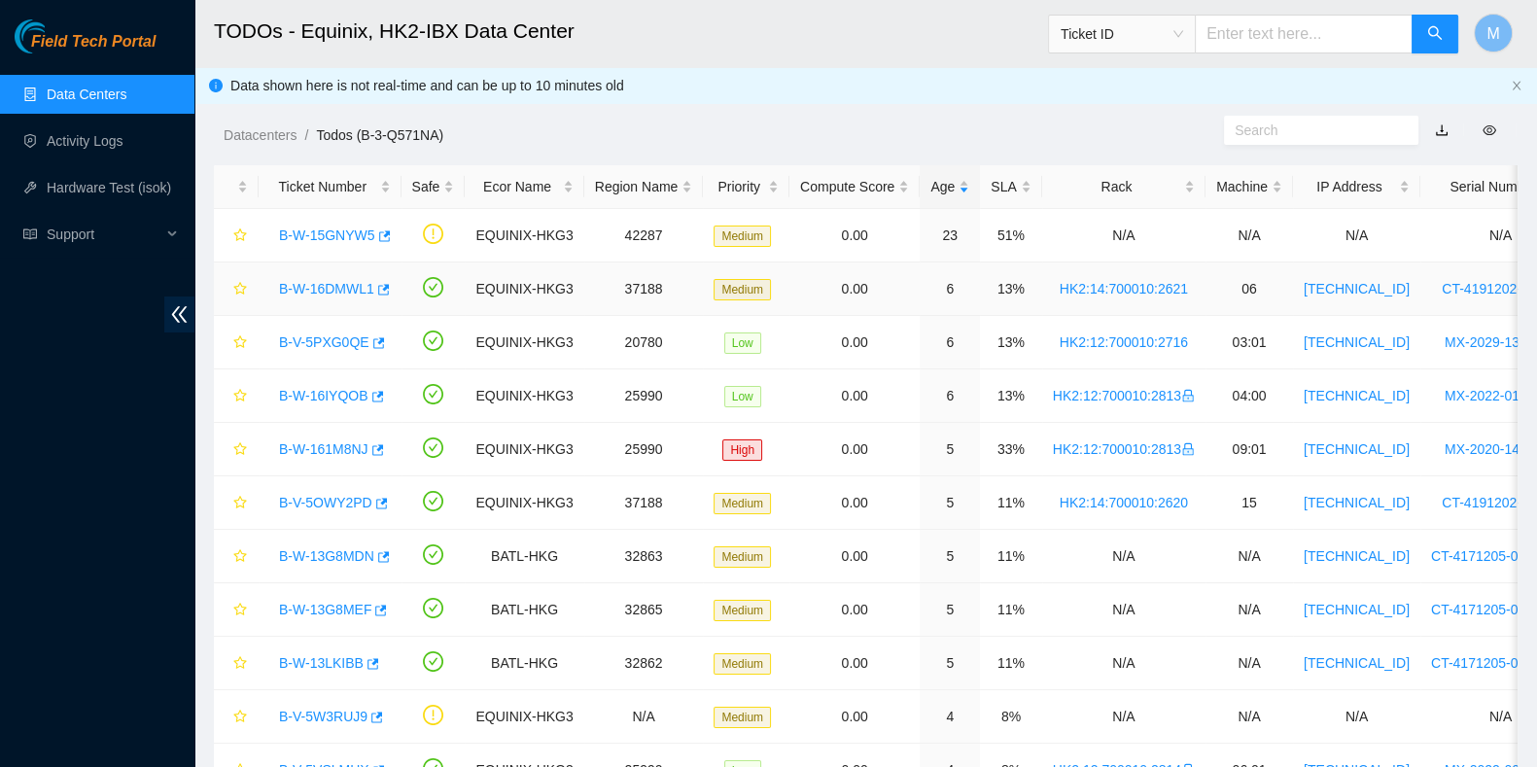
click at [306, 281] on link "B-W-16DMWL1" at bounding box center [326, 289] width 95 height 16
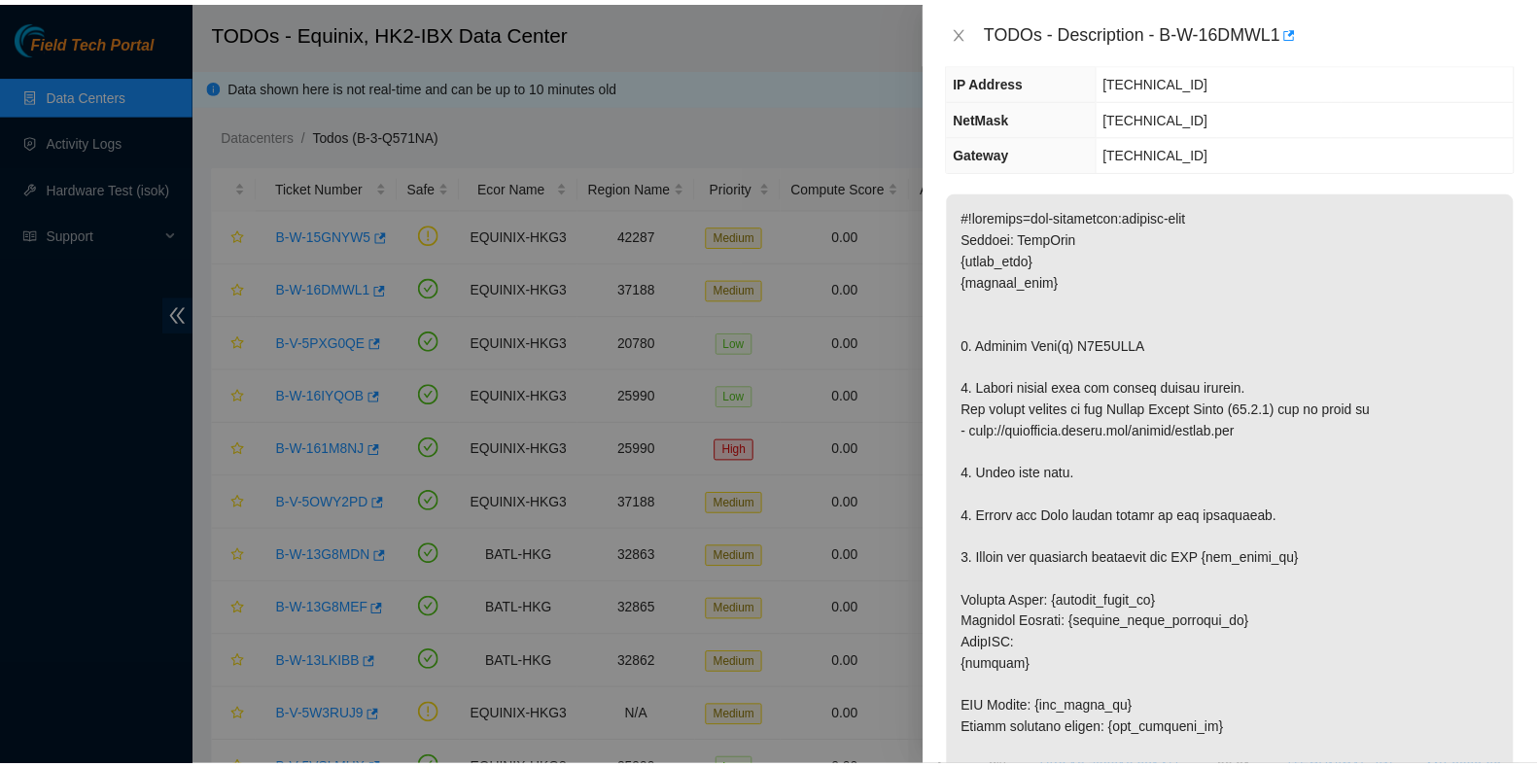
scroll to position [203, 0]
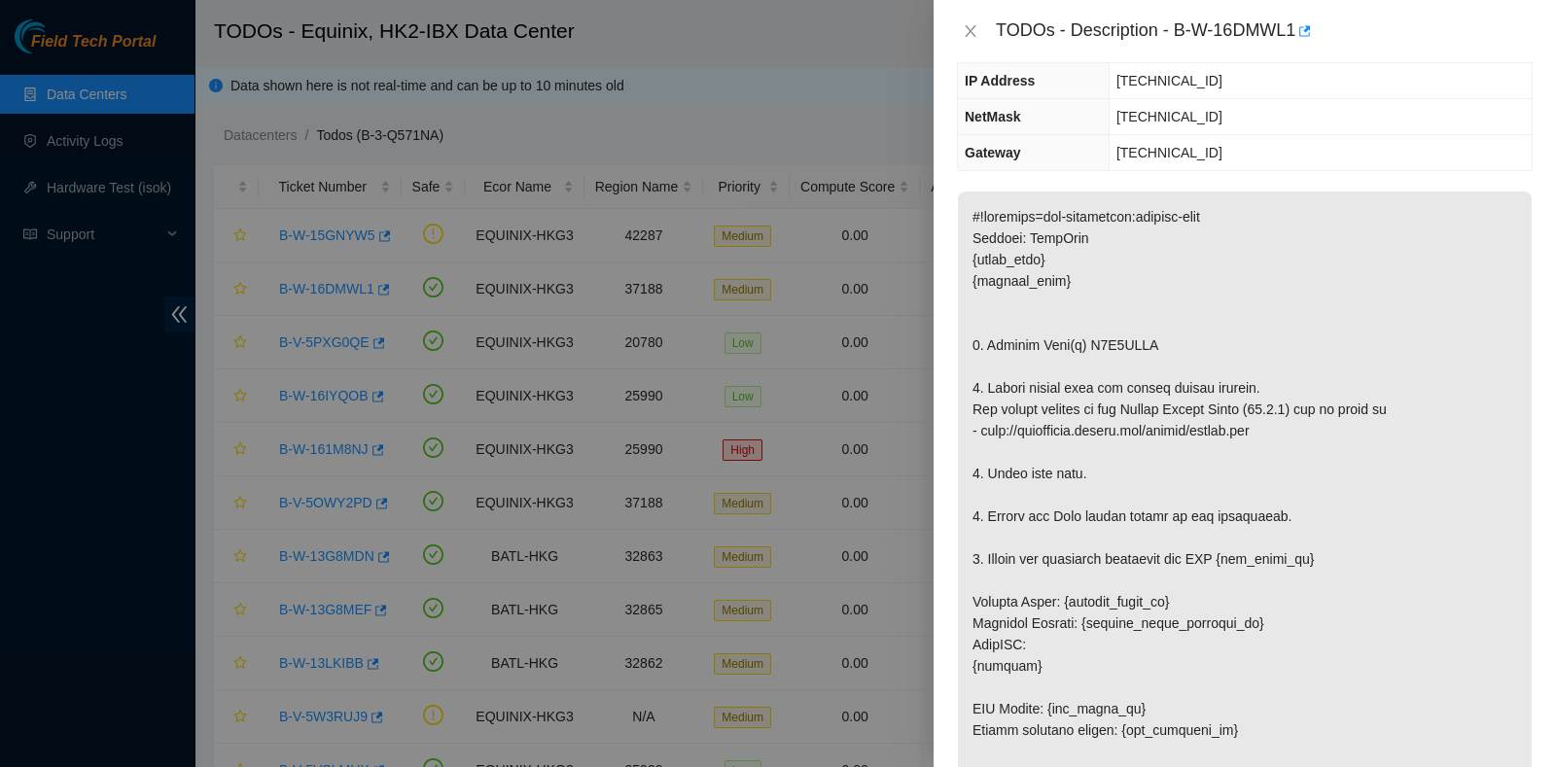
click at [970, 20] on div "TODOs - Description - B-W-16DMWL1" at bounding box center [1245, 31] width 576 height 31
click at [976, 41] on div "TODOs - Description - B-W-16DMWL1" at bounding box center [1245, 31] width 576 height 31
click at [972, 36] on icon "close" at bounding box center [971, 31] width 16 height 16
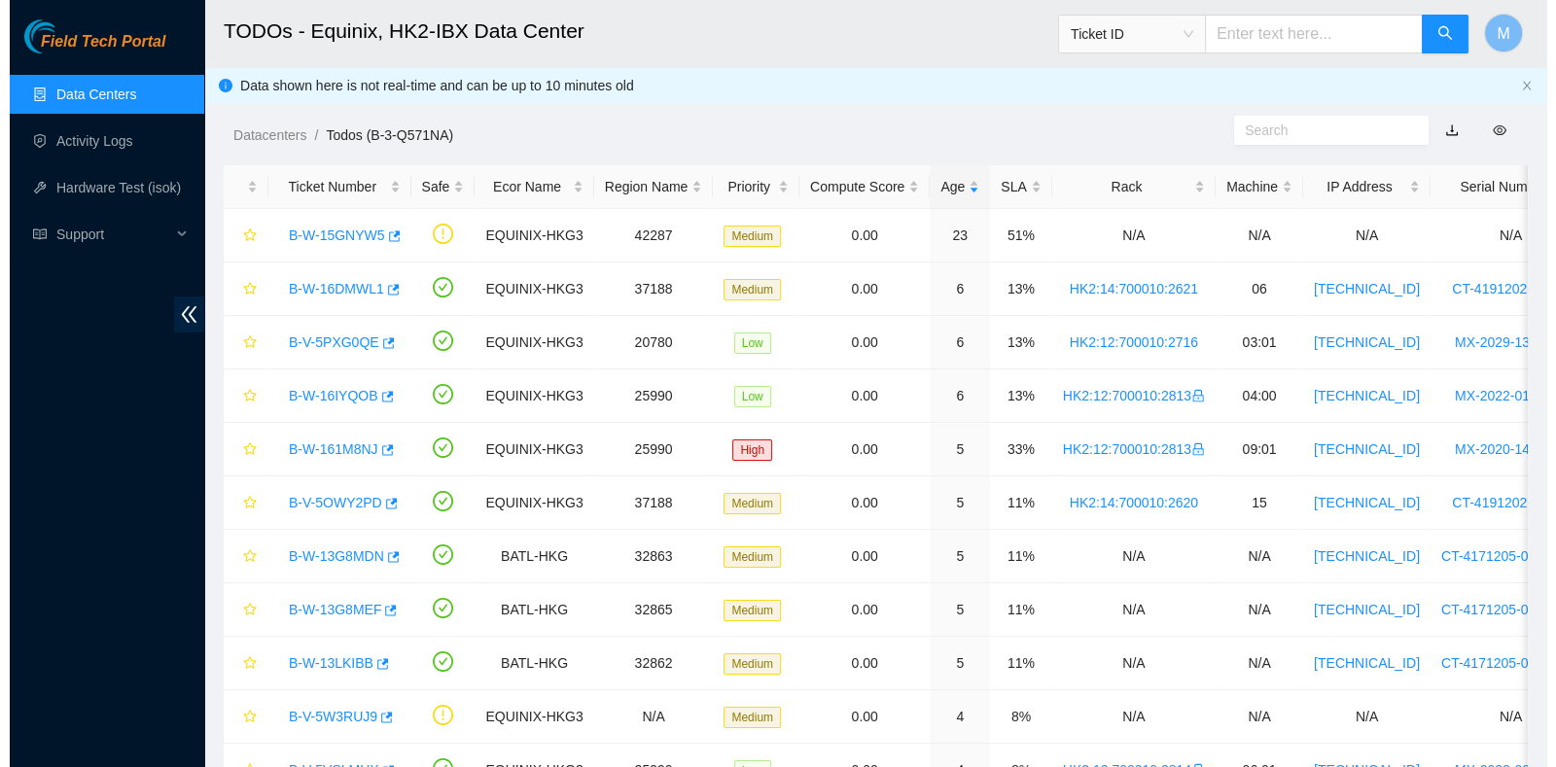
scroll to position [289, 0]
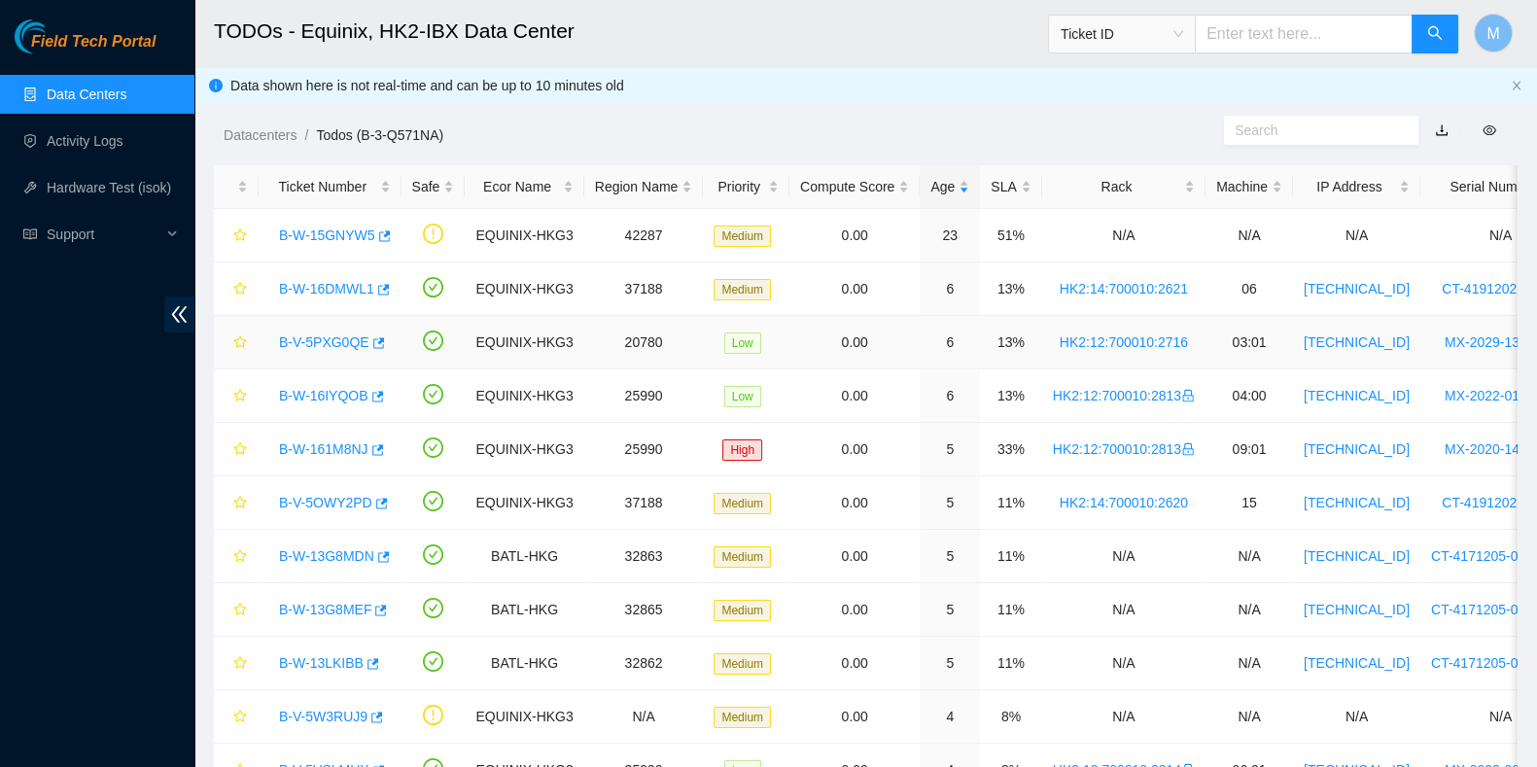
click at [331, 344] on link "B-V-5PXG0QE" at bounding box center [324, 342] width 90 height 16
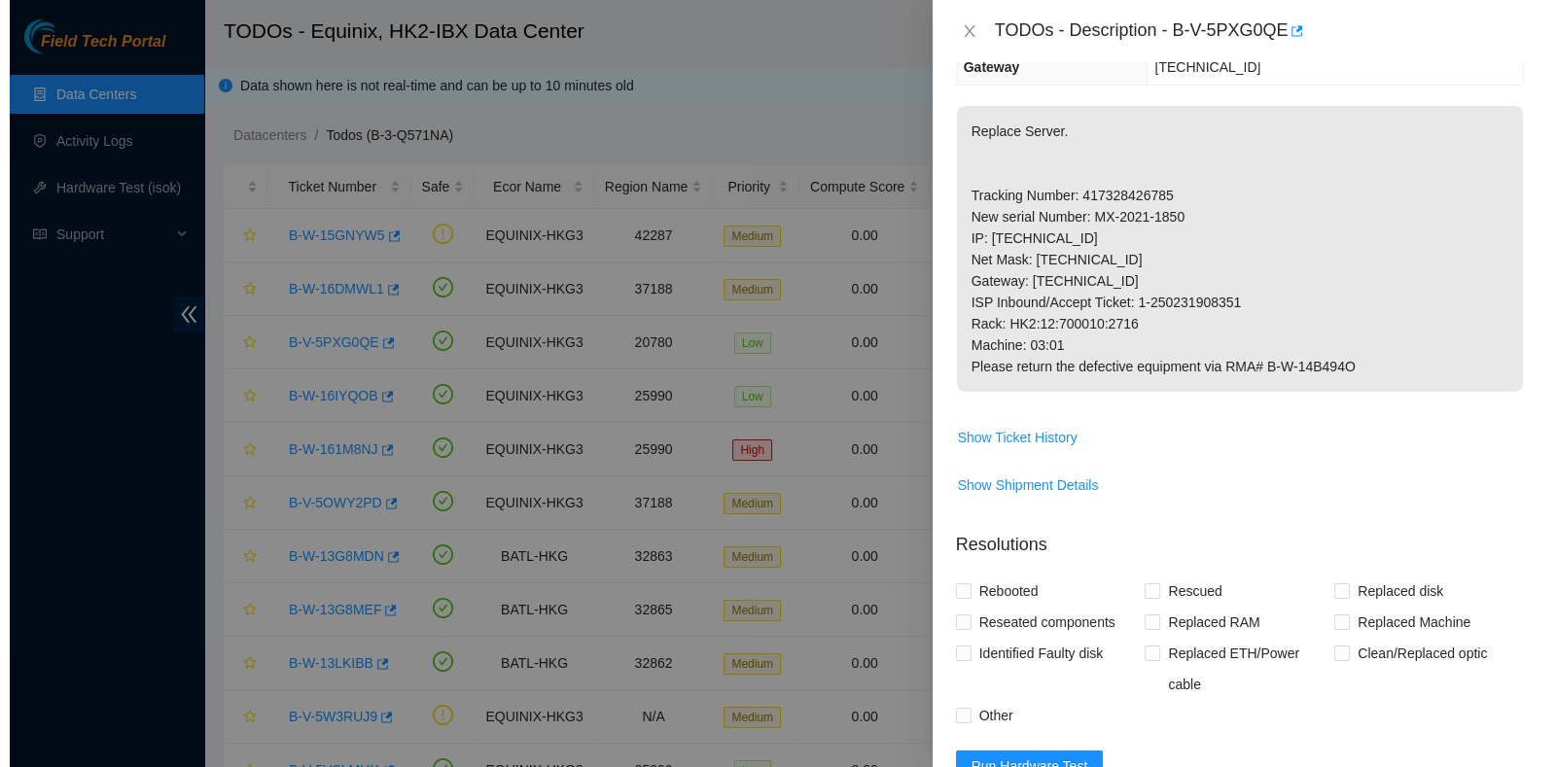
scroll to position [203, 0]
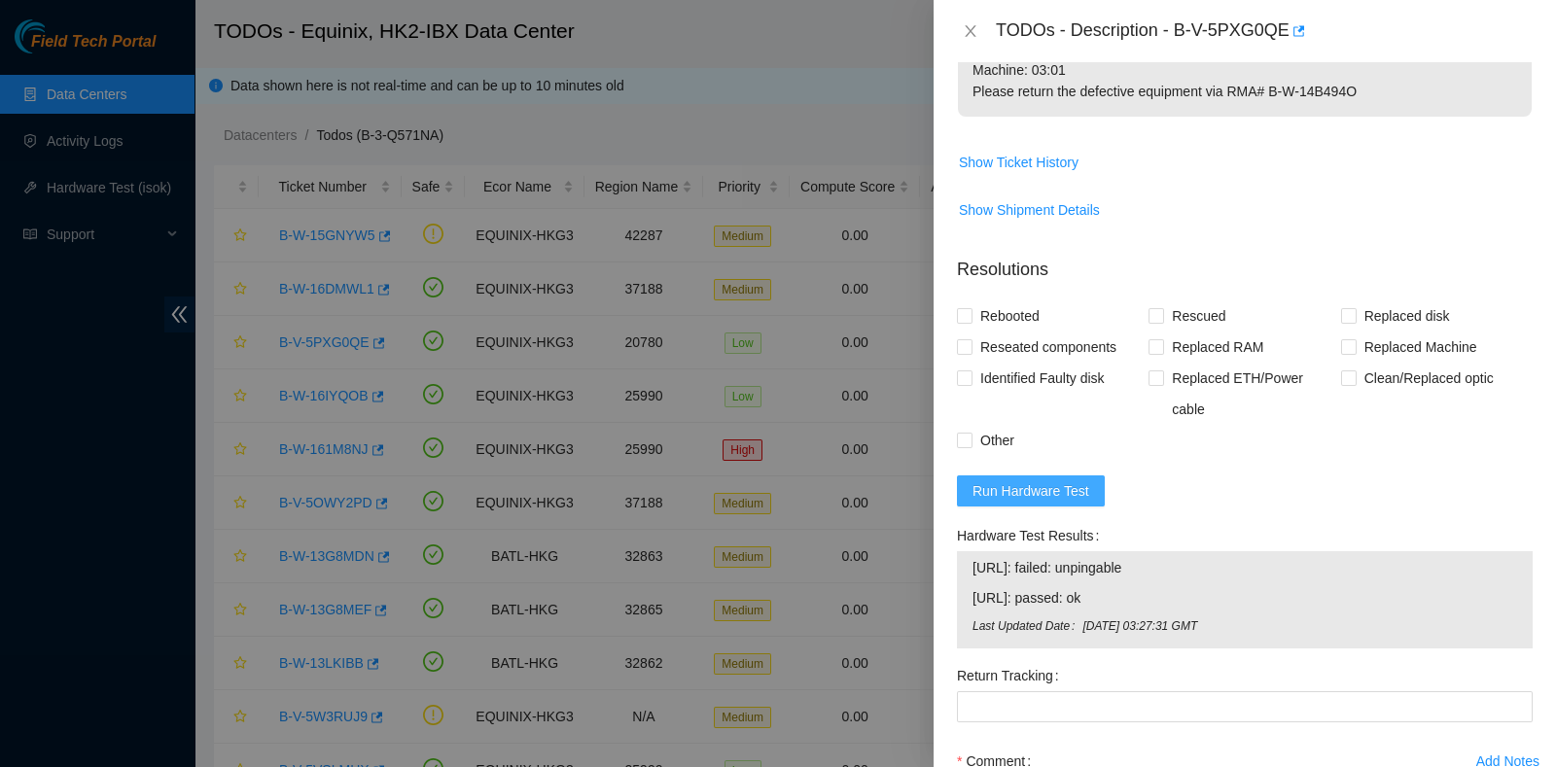
click at [1066, 495] on span "Run Hardware Test" at bounding box center [1030, 490] width 117 height 21
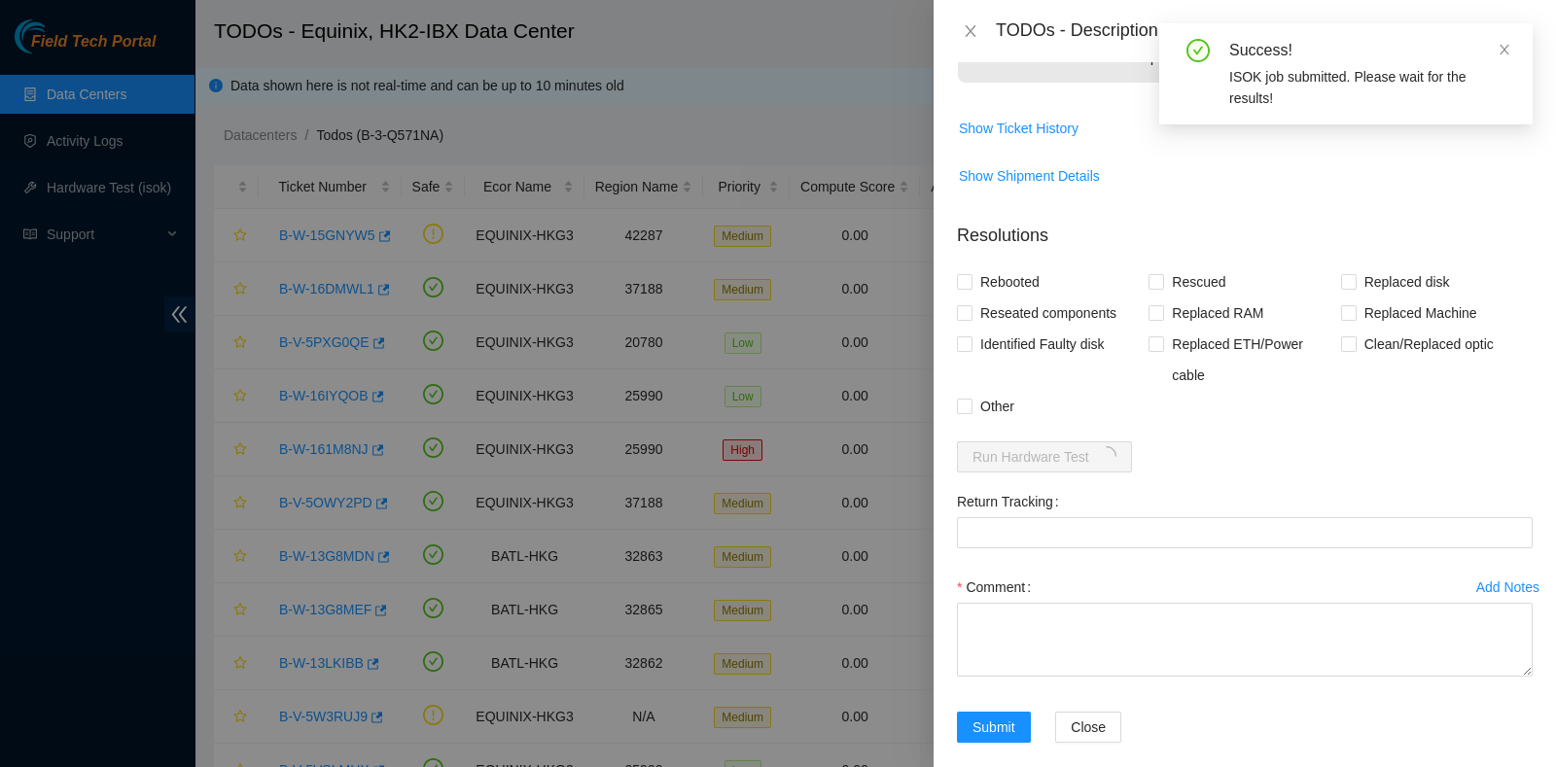
scroll to position [599, 0]
click at [1032, 172] on span "Show Shipment Details" at bounding box center [1029, 174] width 141 height 21
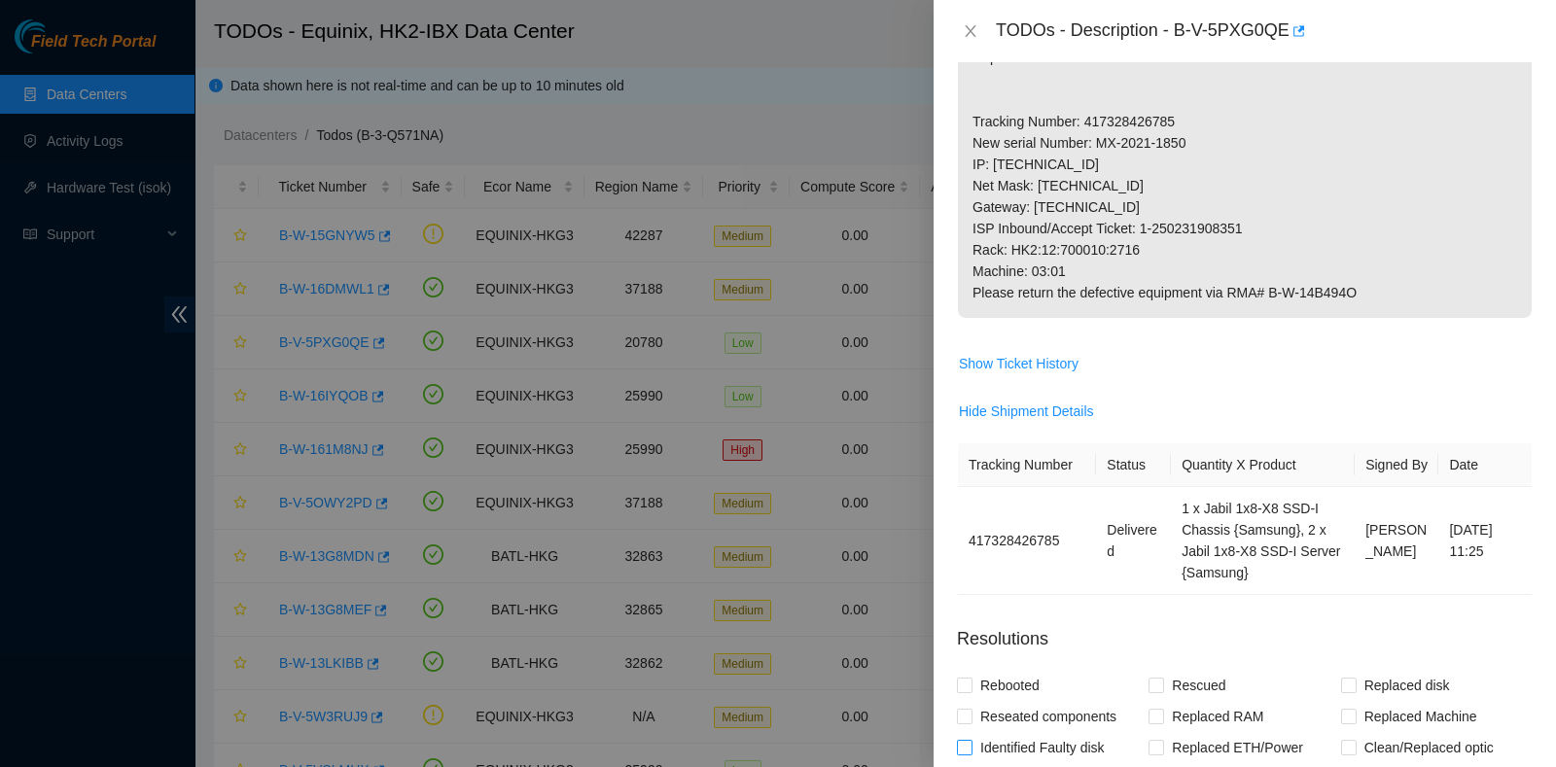
scroll to position [364, 0]
click at [1187, 210] on p "Replace Server. Tracking Number: 417328426785 New serial Number: MX-2021-1850 I…" at bounding box center [1245, 174] width 574 height 286
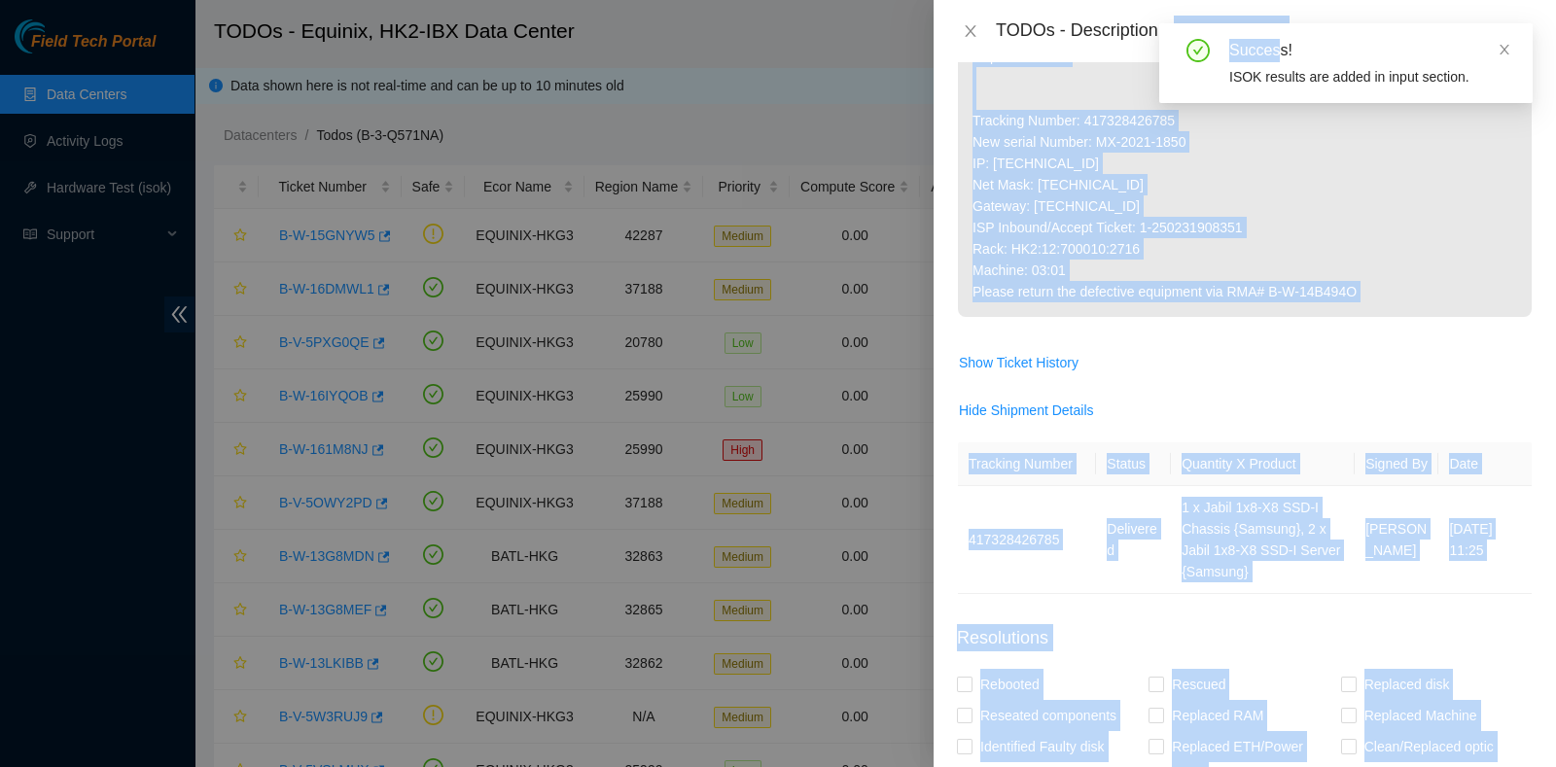
drag, startPoint x: 1180, startPoint y: 29, endPoint x: 1272, endPoint y: 38, distance: 91.8
click at [1272, 38] on body "Field Tech Portal Data Centers Activity Logs Hardware Test (isok) Support TODOs…" at bounding box center [768, 383] width 1537 height 767
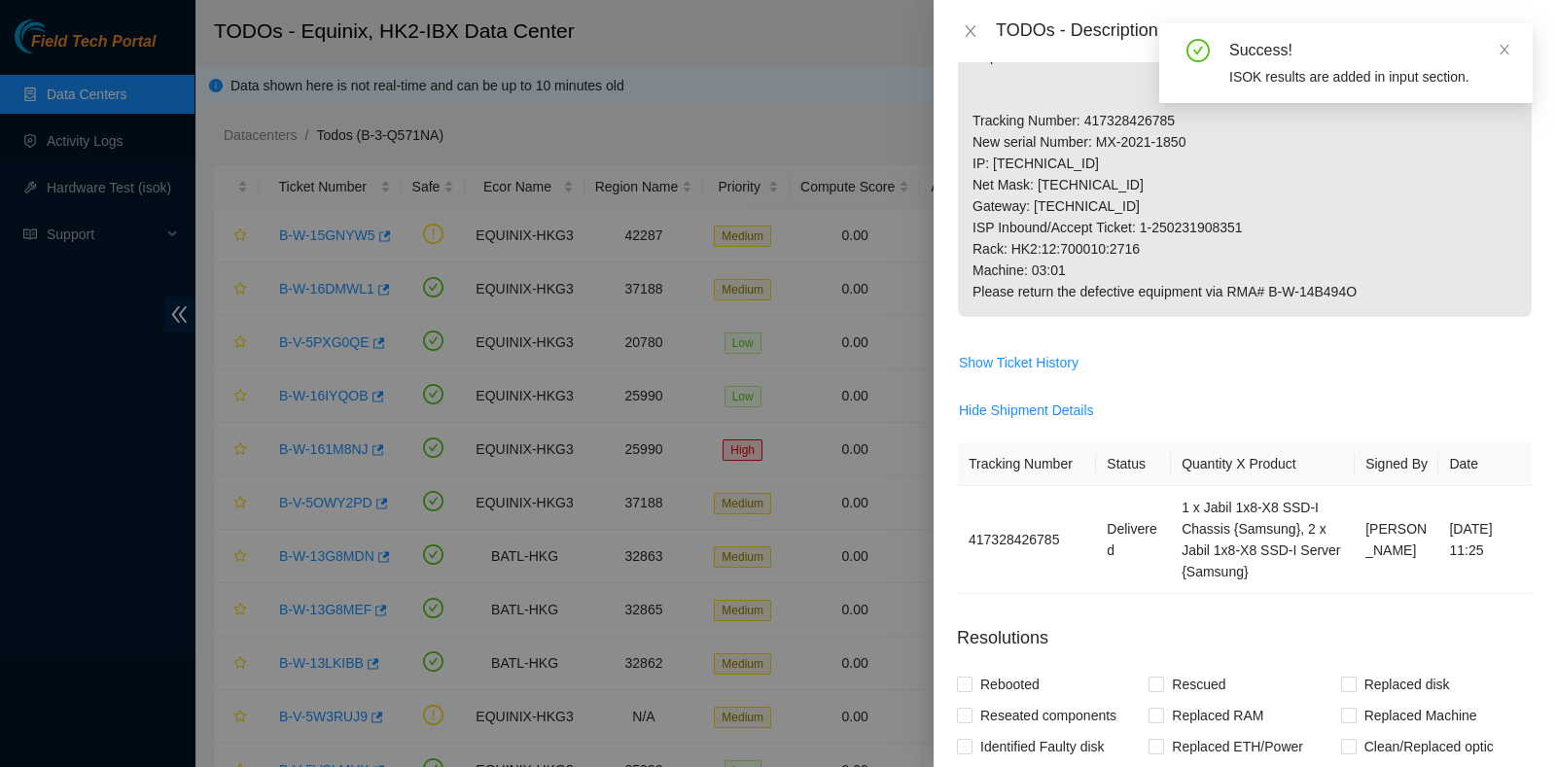
click at [1347, 59] on div "Success!" at bounding box center [1369, 50] width 280 height 23
click at [1514, 46] on div "Success! ISOK results are added in input section." at bounding box center [1345, 63] width 373 height 80
click at [1509, 46] on icon "close" at bounding box center [1504, 50] width 14 height 14
click at [1303, 77] on p "Replace Server. Tracking Number: 417328426785 New serial Number: MX-2021-1850 I…" at bounding box center [1245, 174] width 574 height 286
drag, startPoint x: 1178, startPoint y: 26, endPoint x: 1282, endPoint y: 46, distance: 105.8
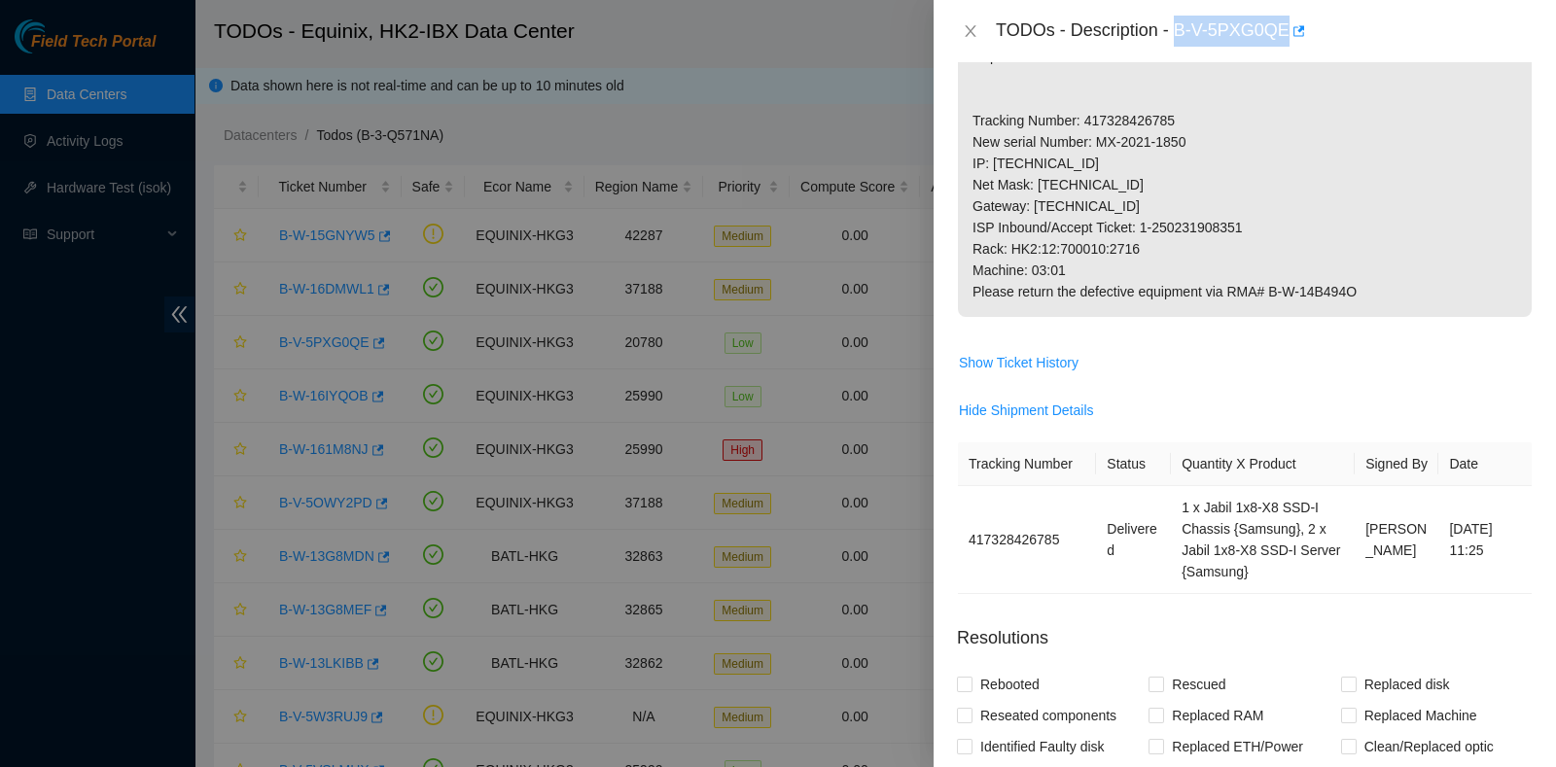
click at [1282, 46] on div "TODOs - Description - B-V-5PXG0QE" at bounding box center [1264, 31] width 537 height 31
copy div "B-V-5PXG0QE"
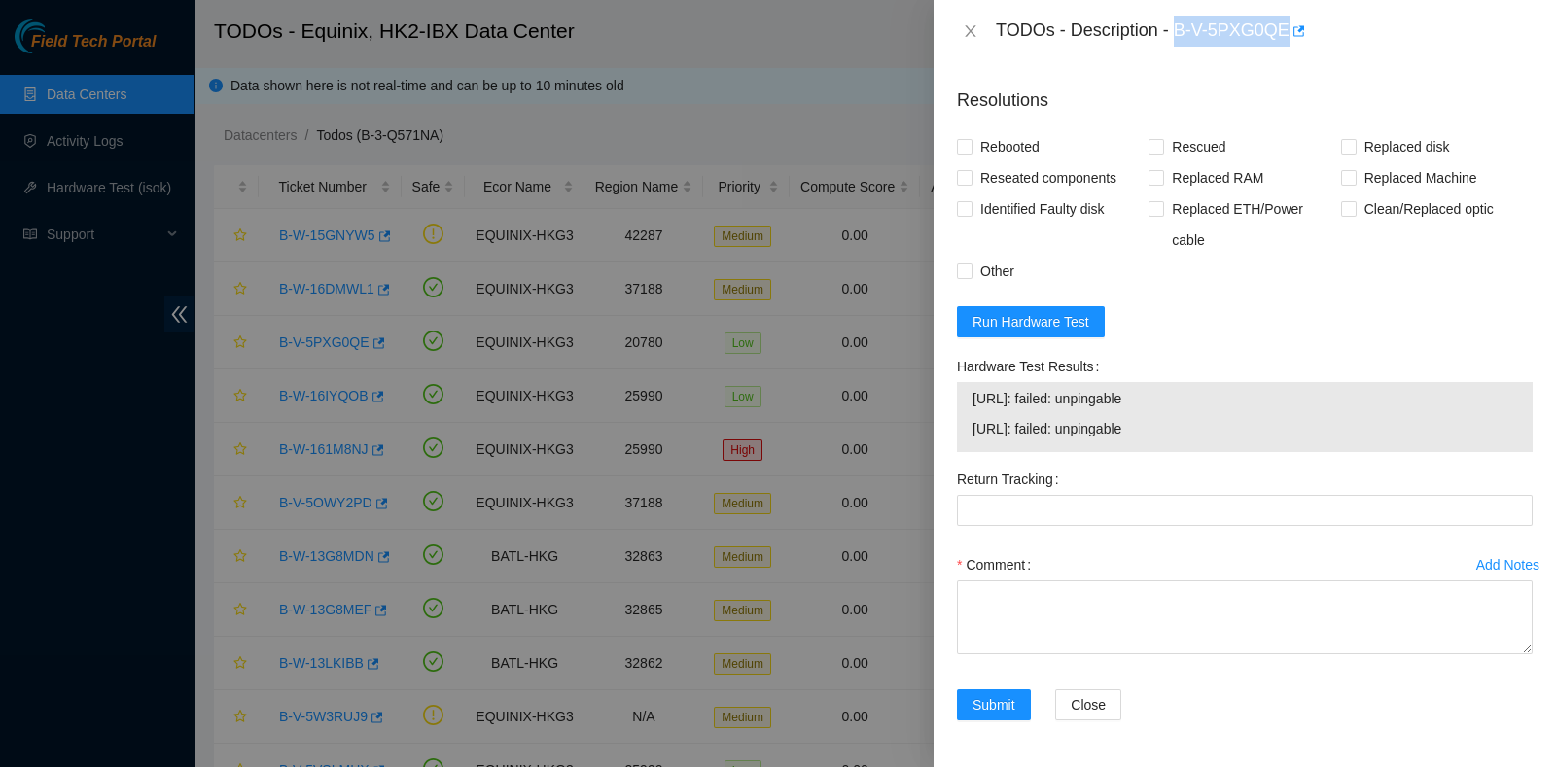
scroll to position [920, 0]
click at [1314, 270] on div "Rebooted Rescued Replaced disk Reseated components Replaced RAM Replaced Machin…" at bounding box center [1245, 209] width 576 height 156
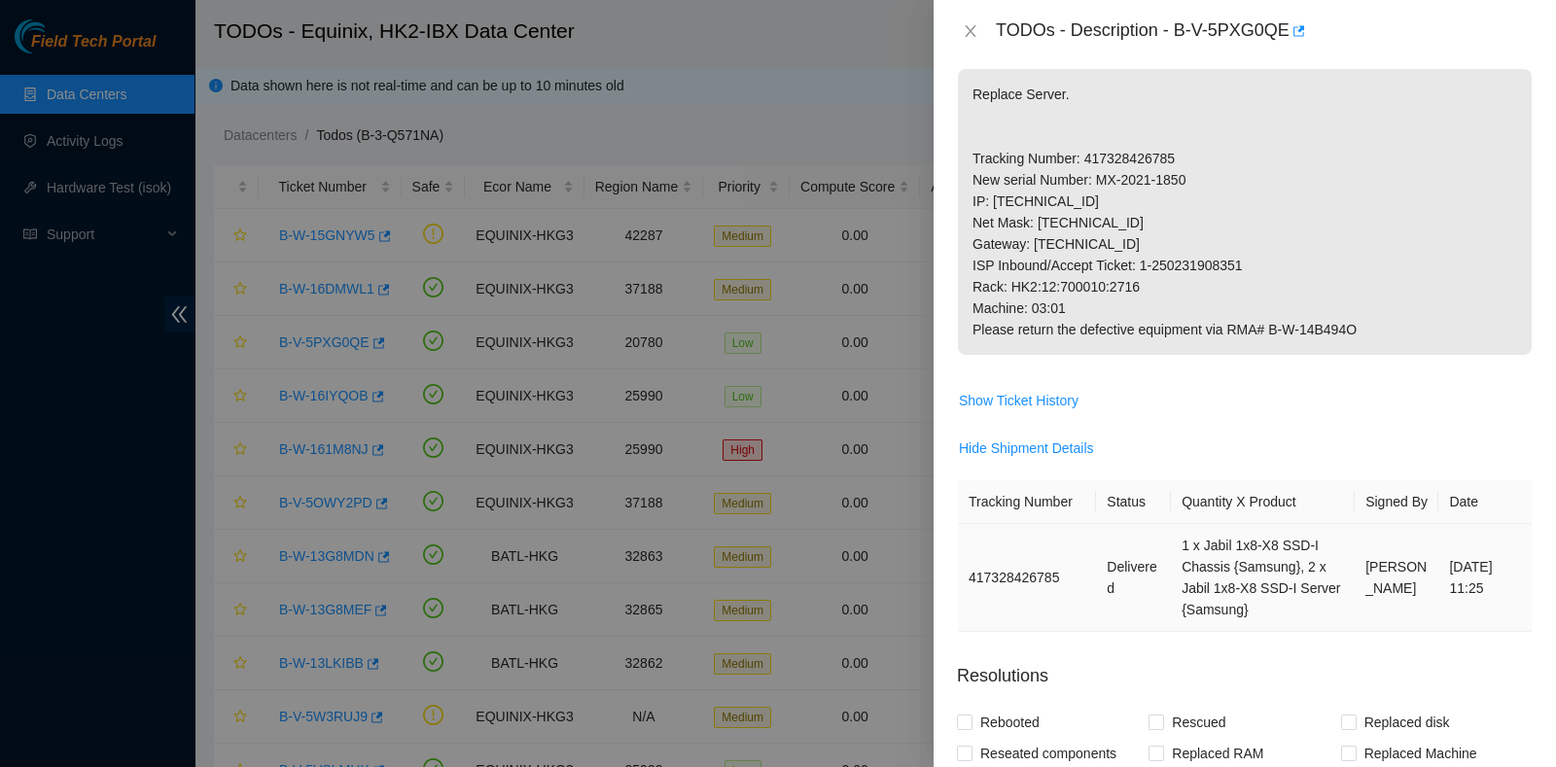
scroll to position [366, 0]
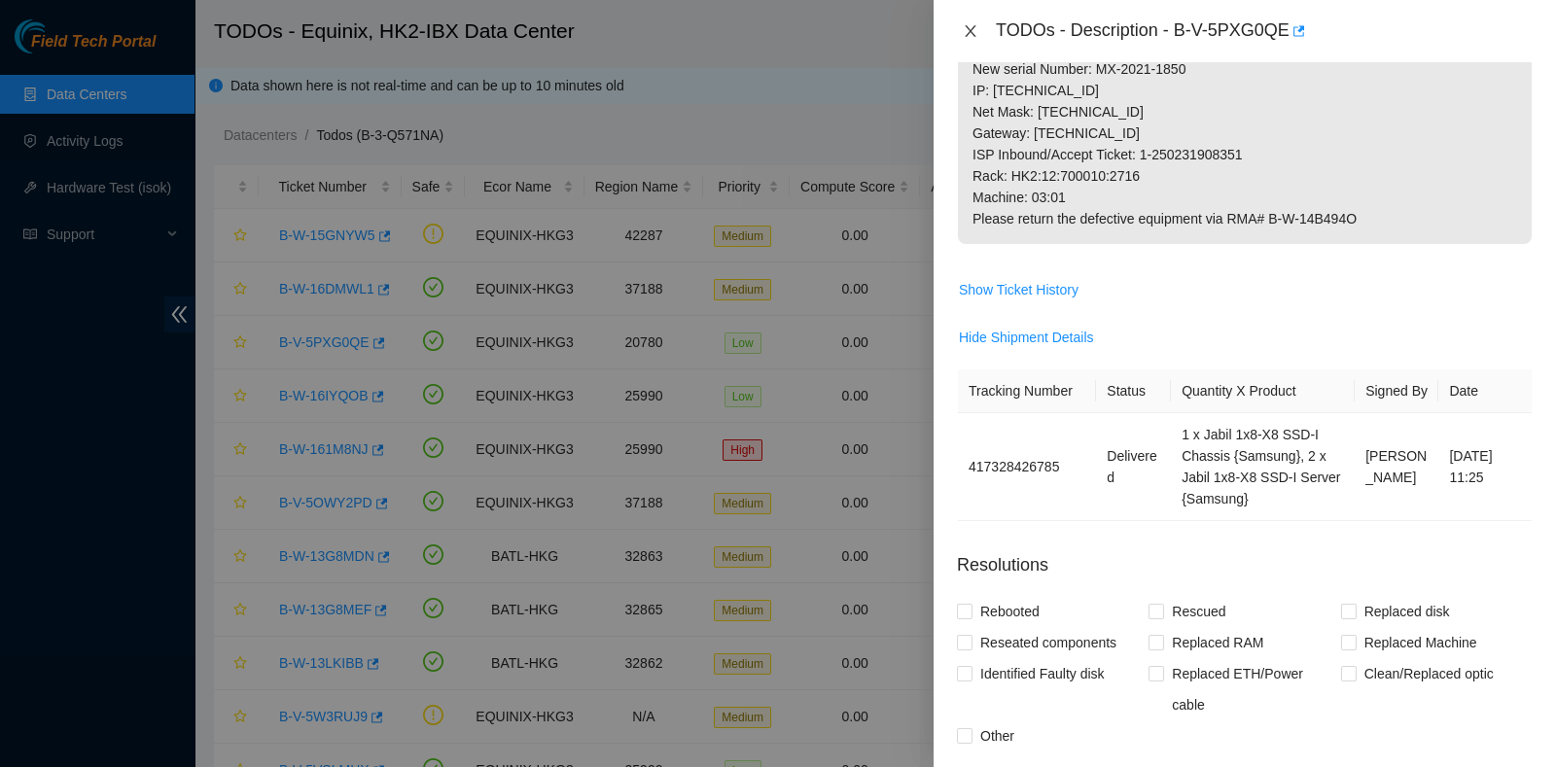
click at [969, 29] on icon "close" at bounding box center [970, 31] width 11 height 12
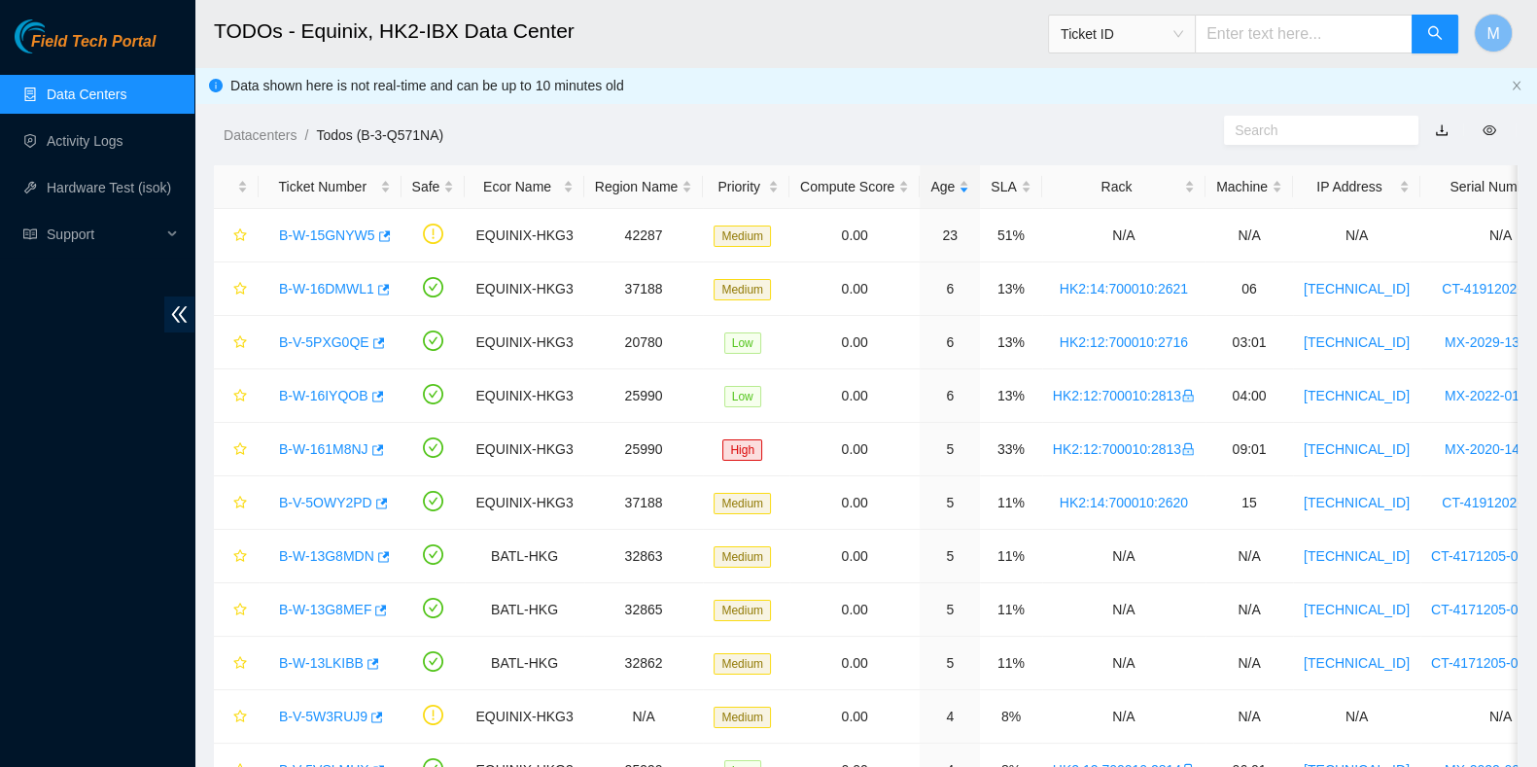
scroll to position [486, 0]
click at [1148, 46] on span "Ticket ID" at bounding box center [1122, 33] width 123 height 29
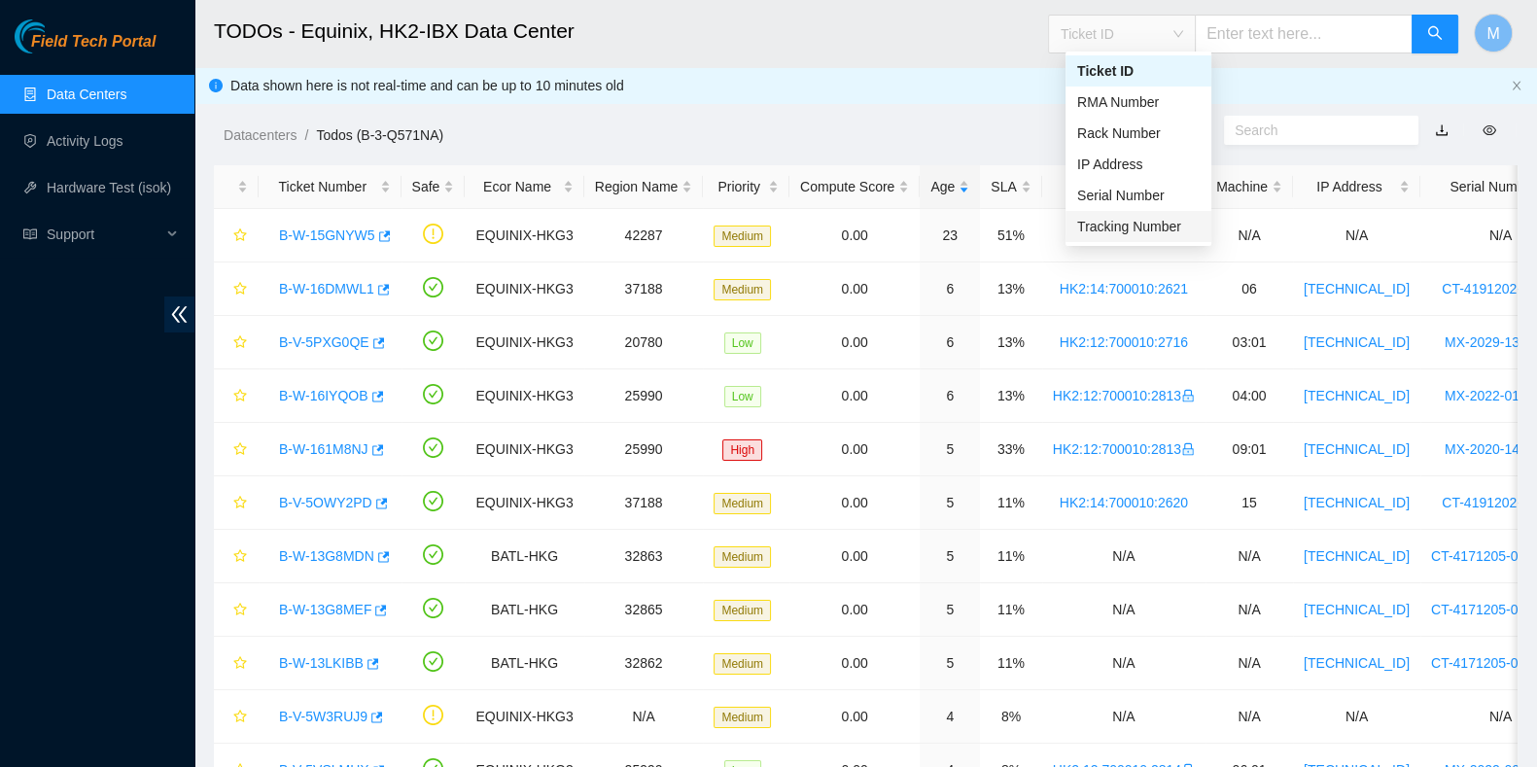
click at [1129, 229] on div "Tracking Number" at bounding box center [1138, 226] width 123 height 21
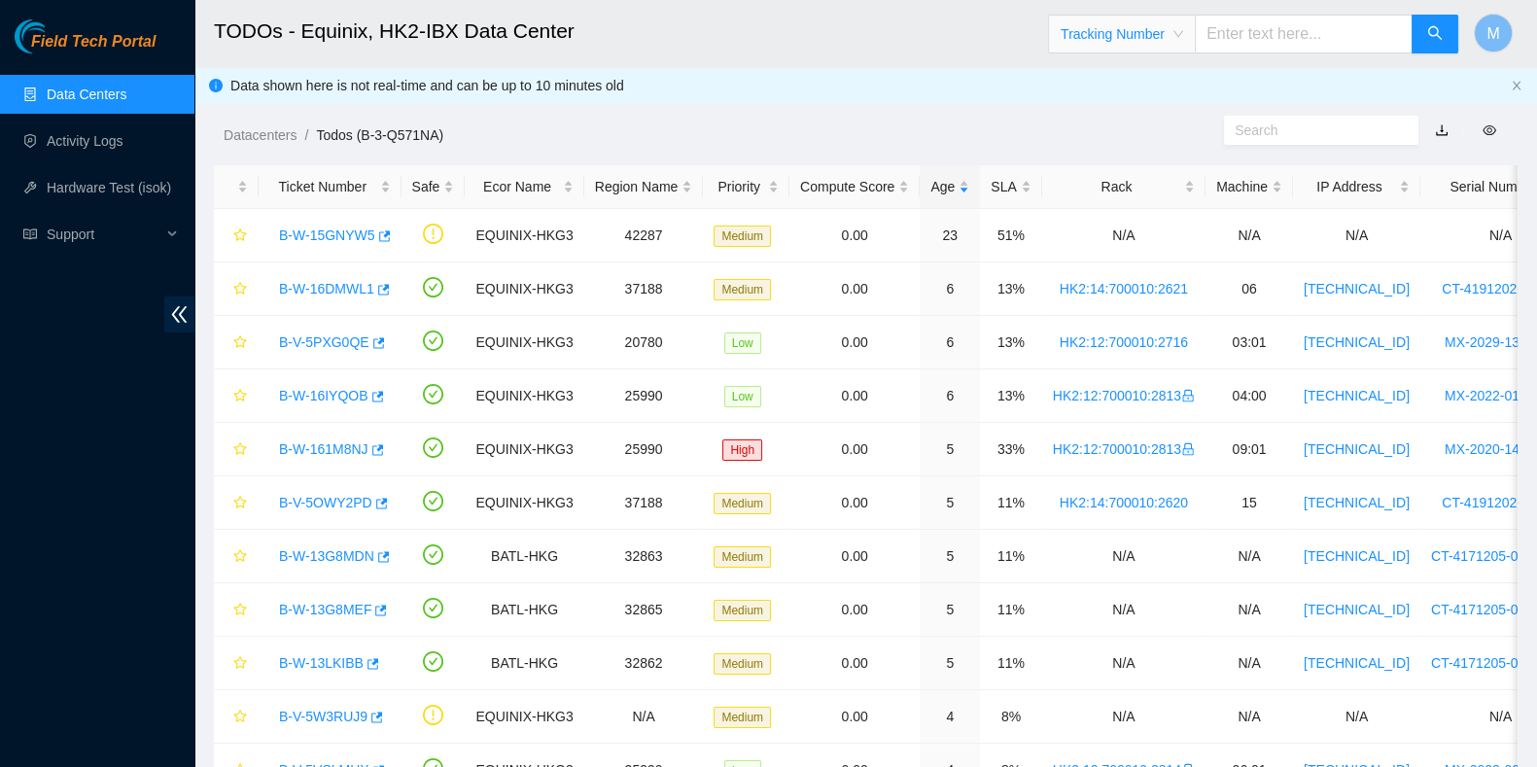
click at [1290, 59] on div "Tracking Number Tracking Number" at bounding box center [1253, 34] width 411 height 62
click at [1291, 39] on input "text" at bounding box center [1304, 34] width 218 height 39
paste input "417328426796"
type input "417328426796"
click at [1429, 41] on icon "search" at bounding box center [1435, 33] width 16 height 16
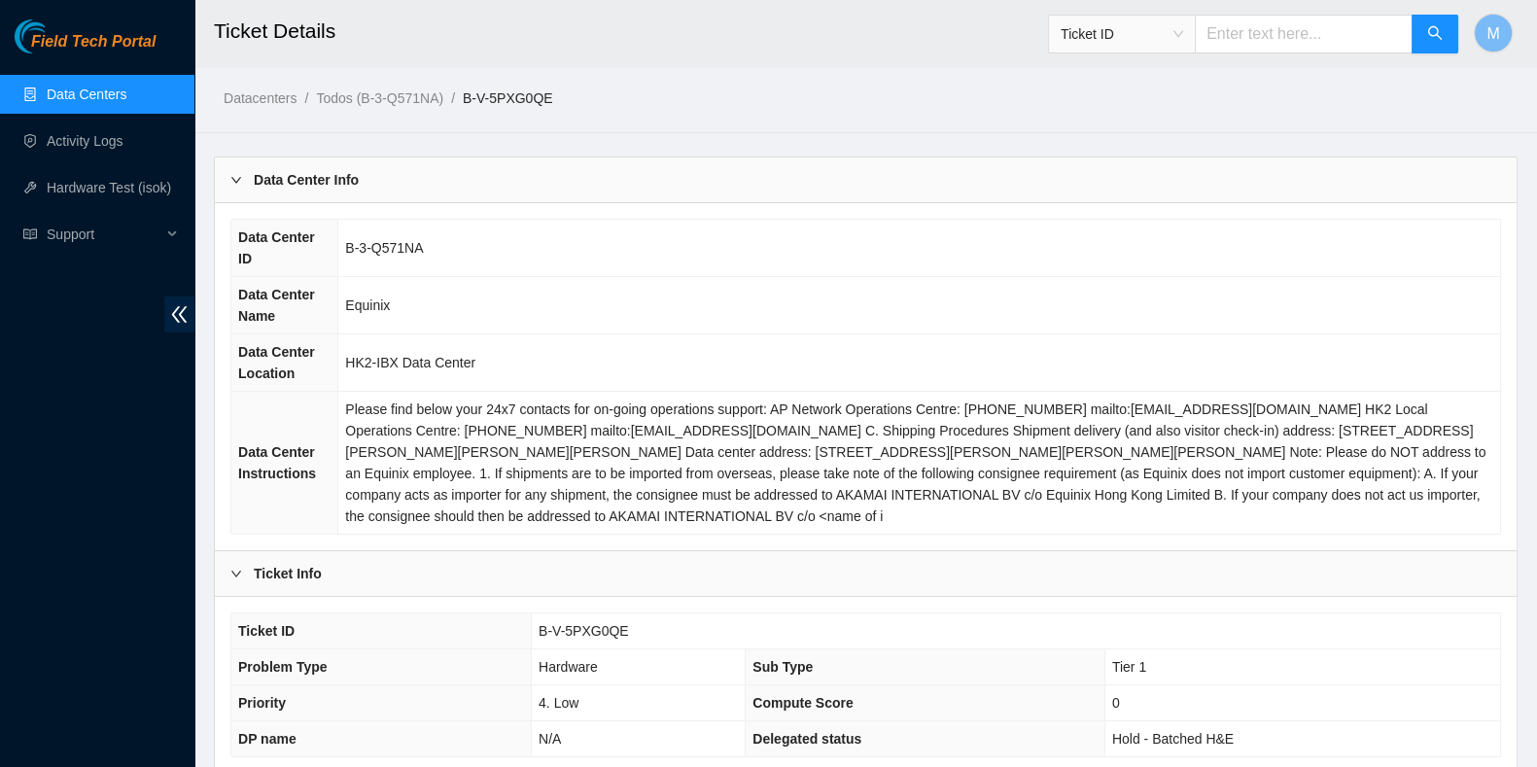
drag, startPoint x: 1344, startPoint y: 378, endPoint x: 1327, endPoint y: 370, distance: 18.3
click at [1344, 378] on td "HK2-IBX Data Center" at bounding box center [919, 362] width 1162 height 57
click at [120, 87] on link "Data Centers" at bounding box center [87, 95] width 80 height 16
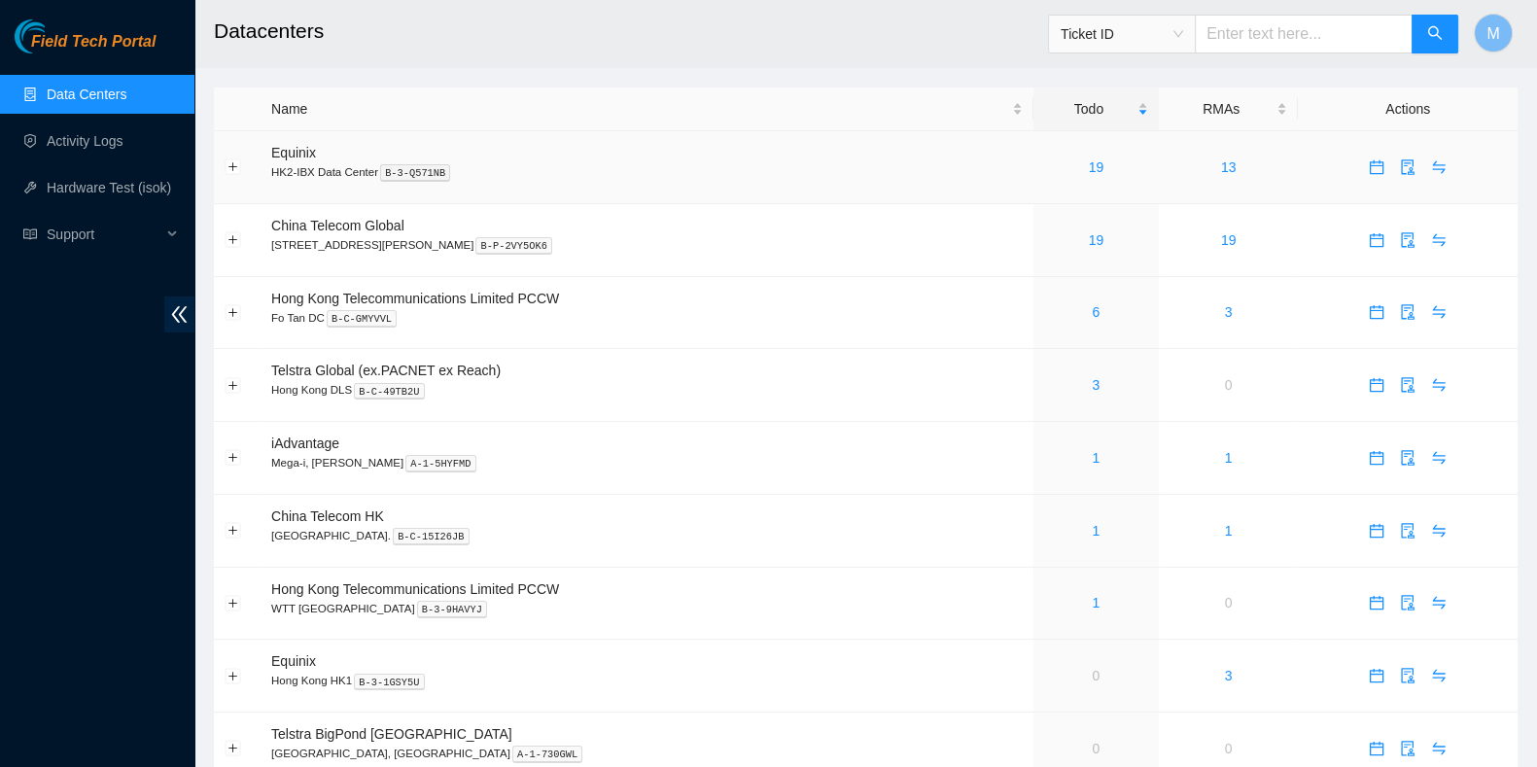
click at [1060, 155] on td "19" at bounding box center [1096, 167] width 125 height 73
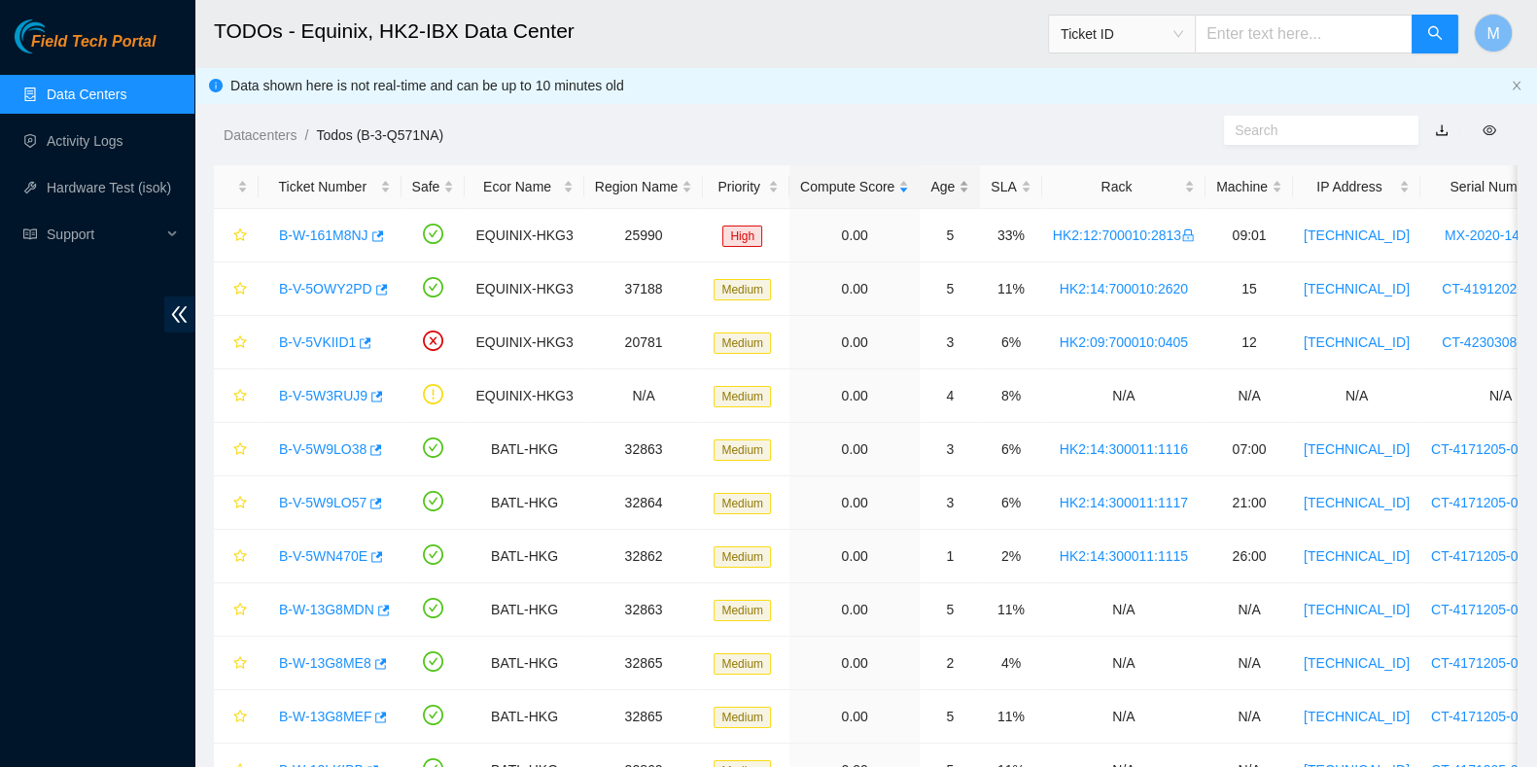
drag, startPoint x: 911, startPoint y: 201, endPoint x: 921, endPoint y: 197, distance: 10.5
click at [931, 197] on div "Age" at bounding box center [950, 186] width 39 height 21
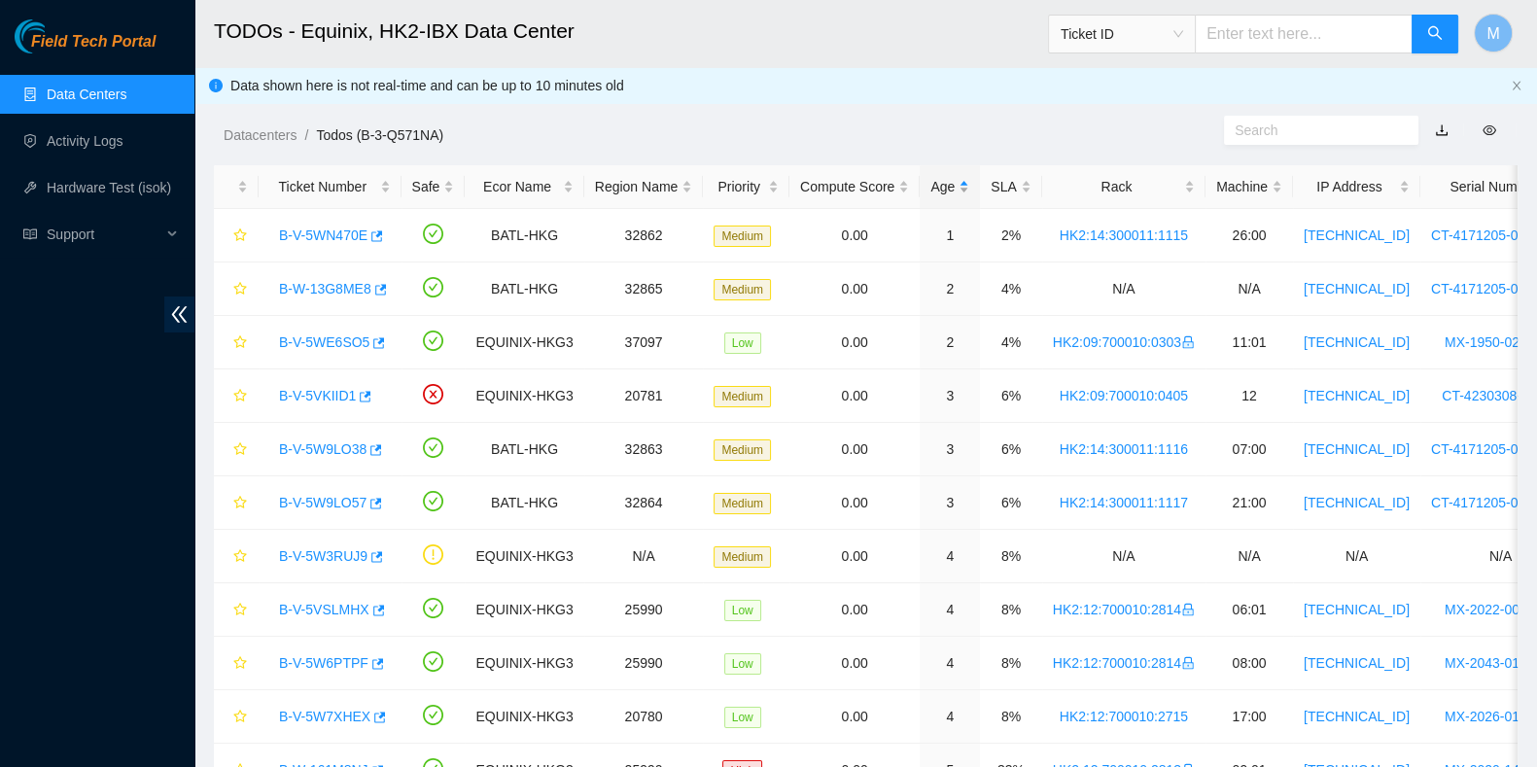
click at [931, 194] on div "Age" at bounding box center [950, 186] width 39 height 21
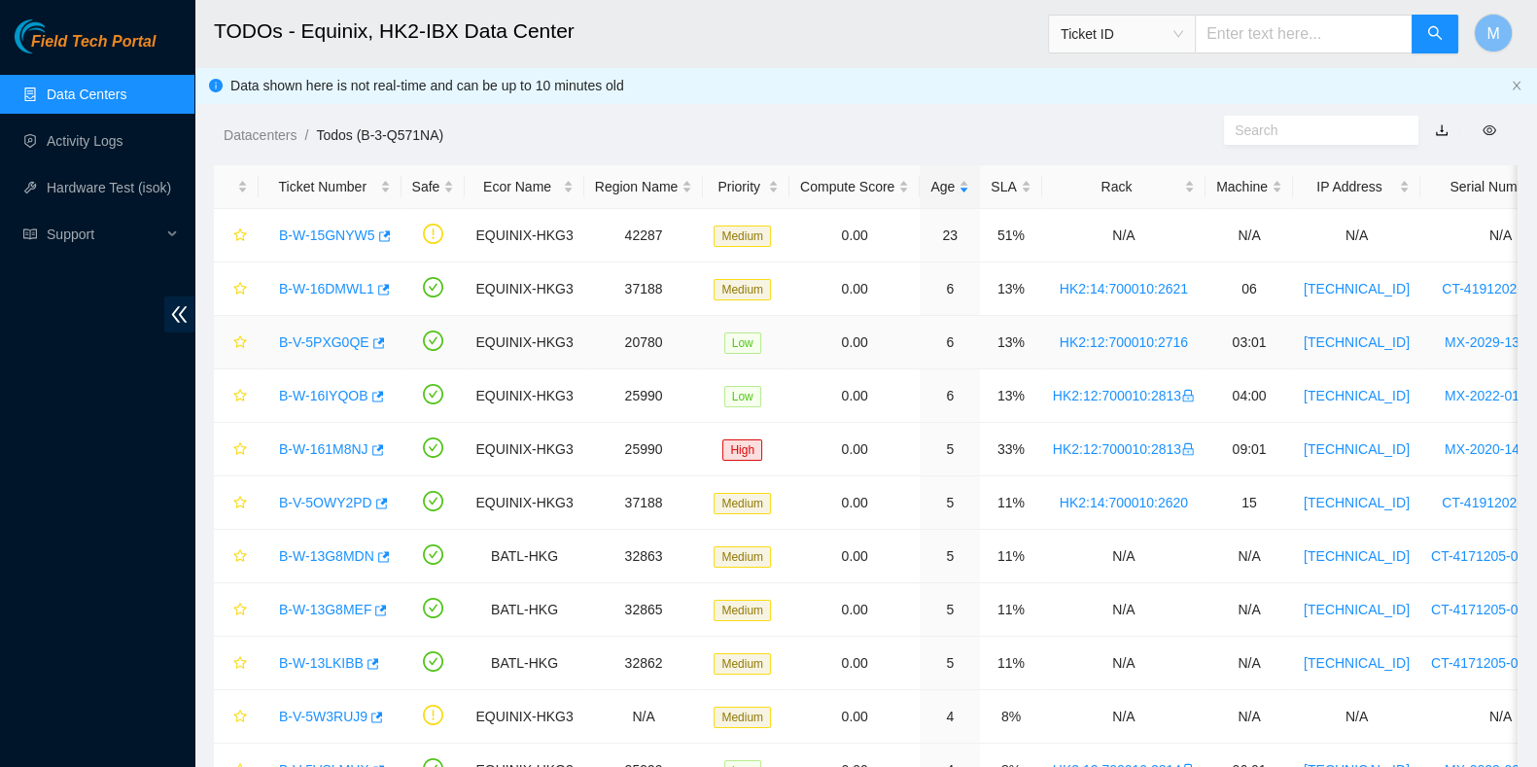
click at [331, 337] on link "B-V-5PXG0QE" at bounding box center [324, 342] width 90 height 16
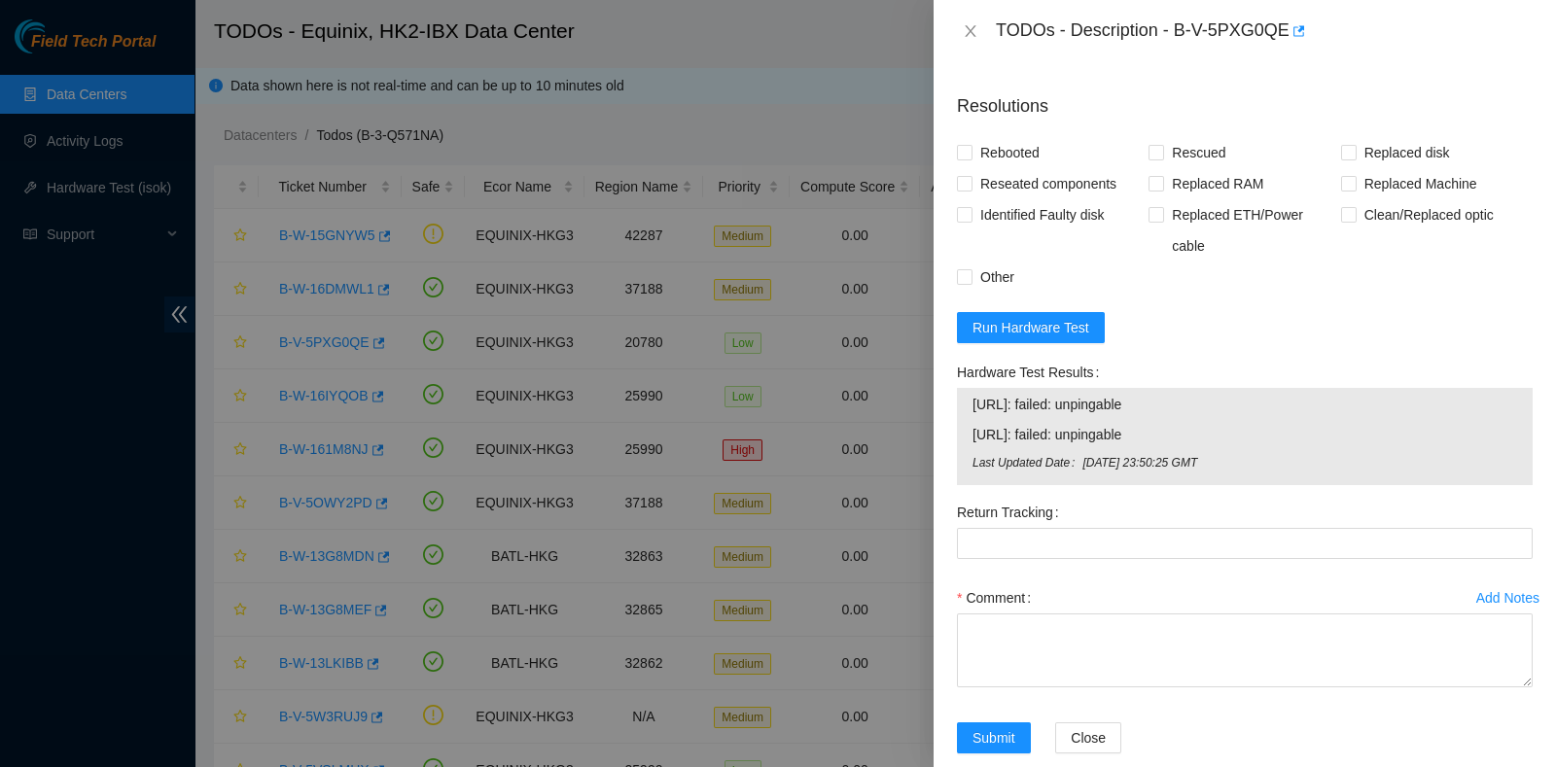
scroll to position [728, 0]
click at [1392, 180] on span "Replaced Machine" at bounding box center [1420, 182] width 128 height 31
click at [1354, 180] on input "Replaced Machine" at bounding box center [1348, 182] width 14 height 14
checkbox input "true"
click at [1164, 145] on span "Rescued" at bounding box center [1198, 151] width 69 height 31
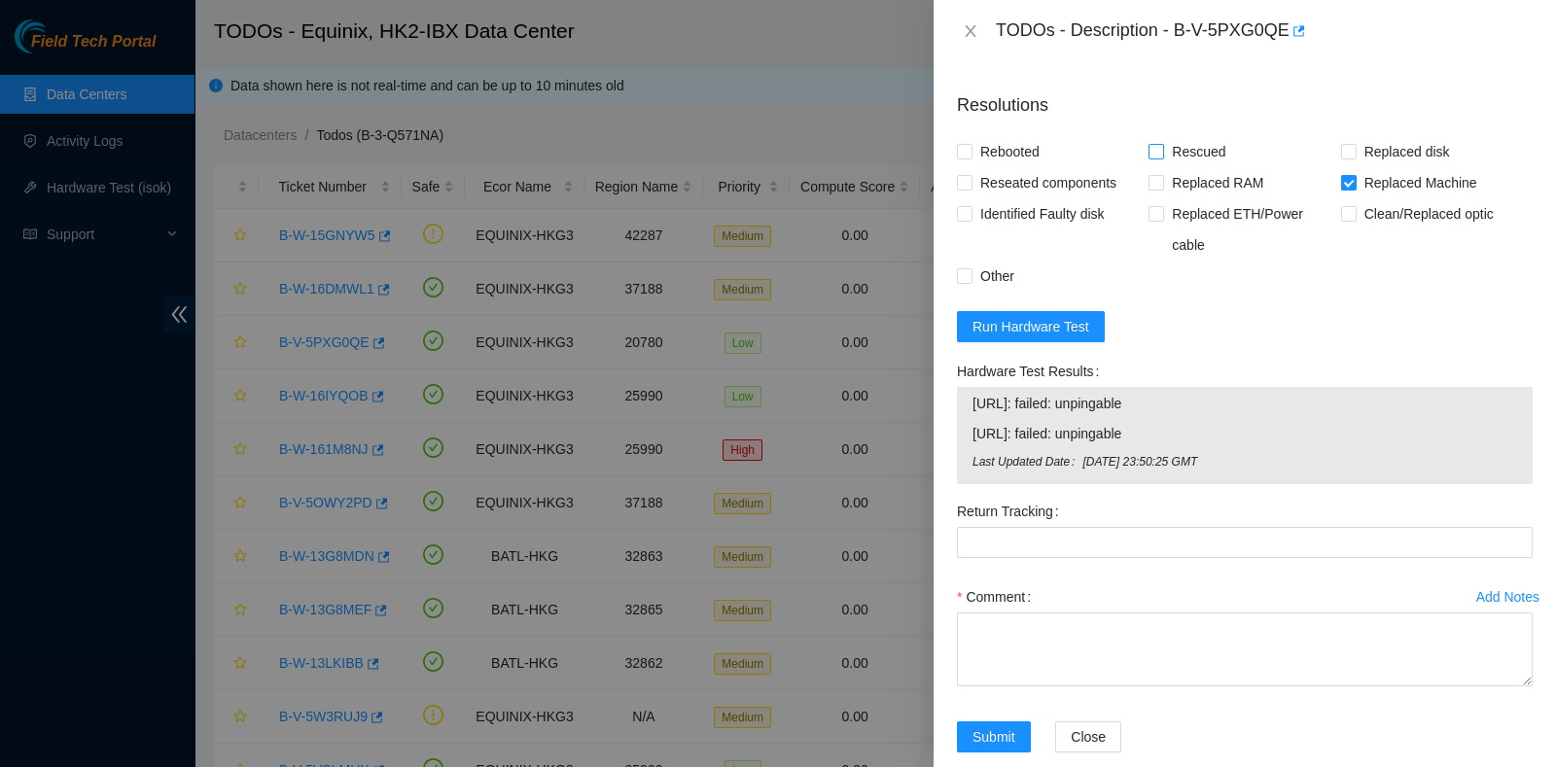
click at [1162, 145] on input "Rescued" at bounding box center [1155, 151] width 14 height 14
checkbox input "true"
click at [998, 153] on span "Rebooted" at bounding box center [1009, 151] width 75 height 31
click at [970, 153] on input "Rebooted" at bounding box center [964, 151] width 14 height 14
checkbox input "true"
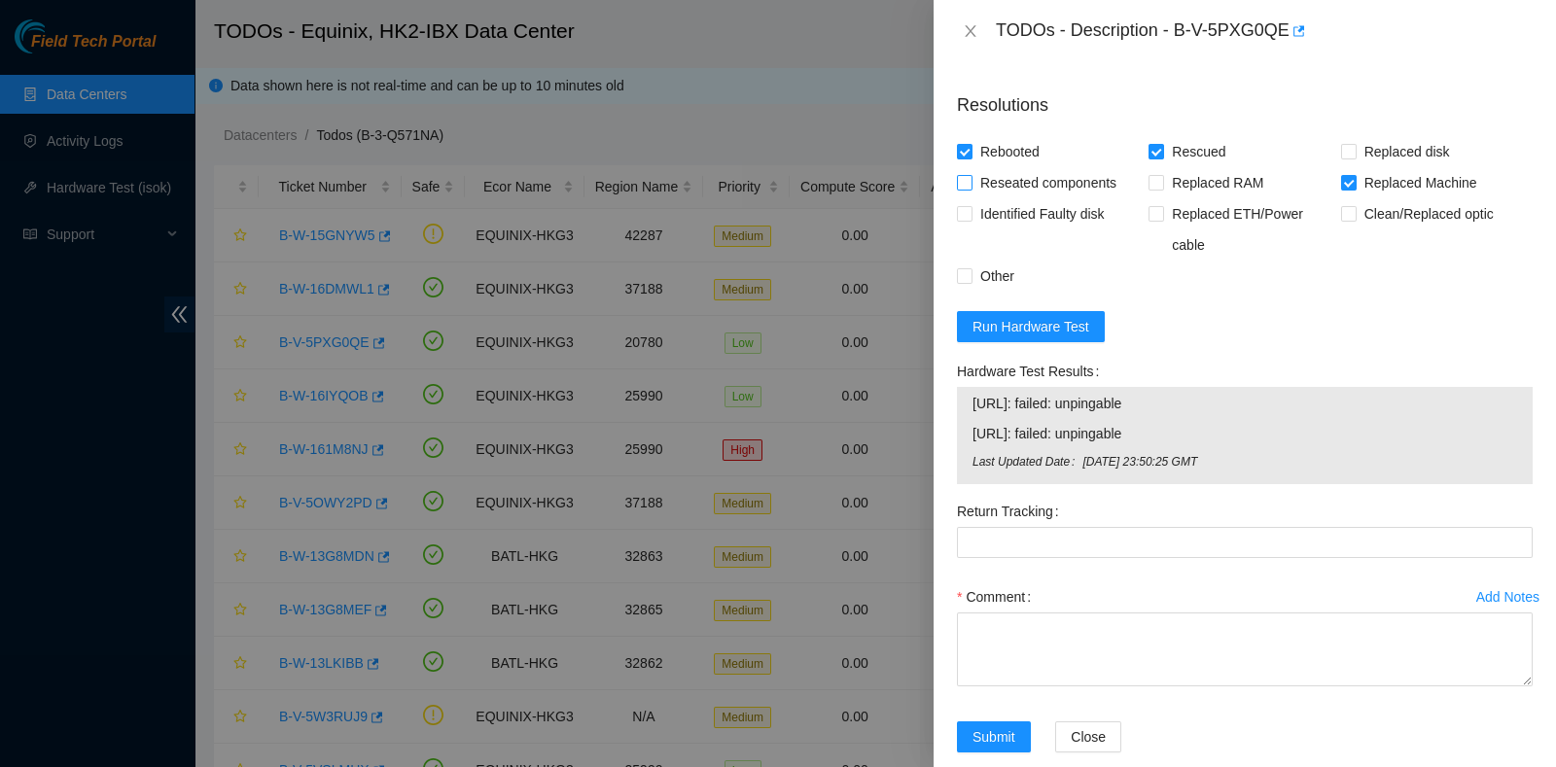
click at [1006, 169] on span "Reseated components" at bounding box center [1048, 182] width 152 height 31
click at [970, 175] on input "Reseated components" at bounding box center [964, 182] width 14 height 14
checkbox input "true"
click at [1170, 152] on span "Rescued" at bounding box center [1198, 151] width 69 height 31
click at [1162, 152] on input "Rescued" at bounding box center [1155, 151] width 14 height 14
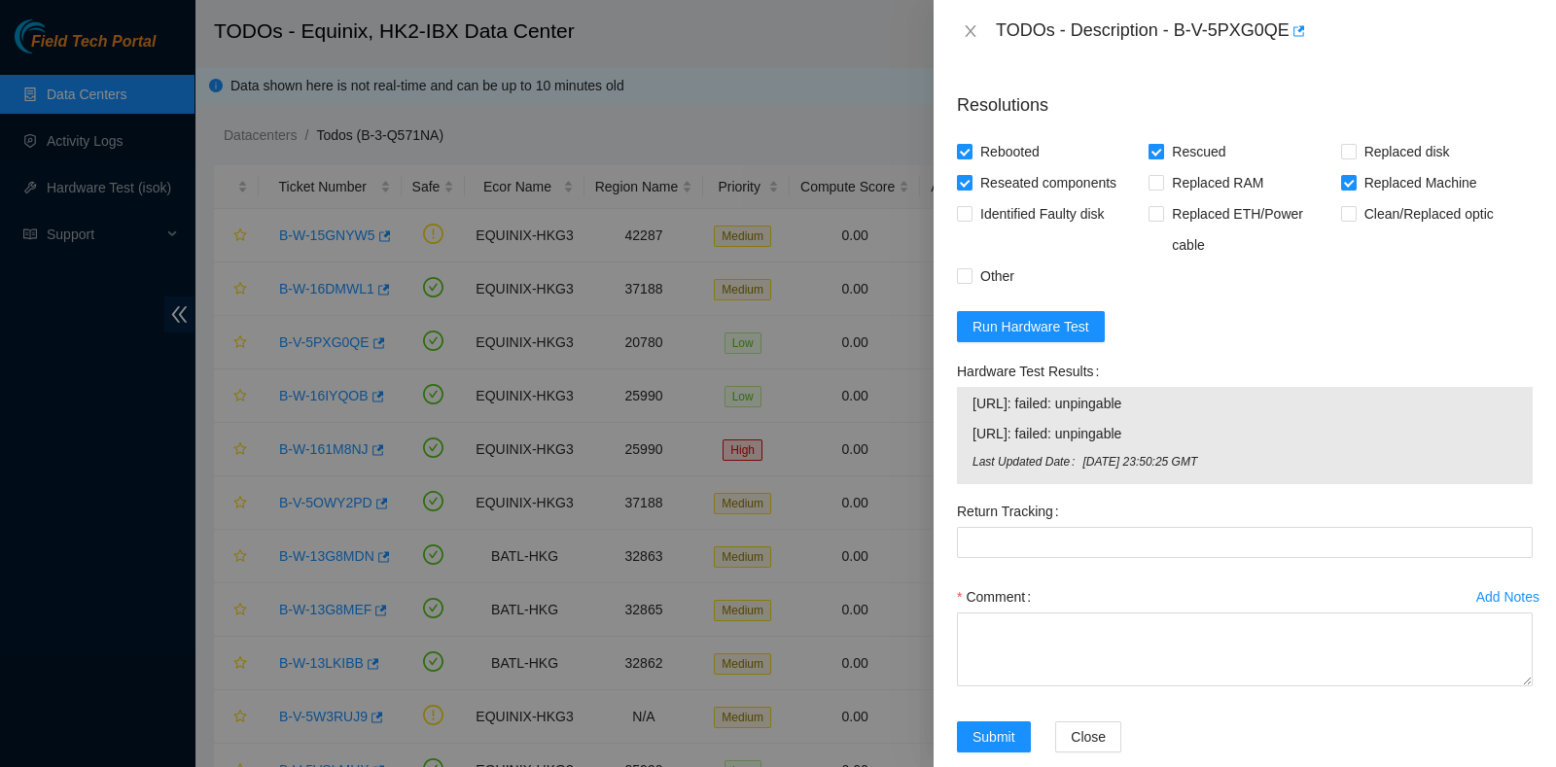
checkbox input "false"
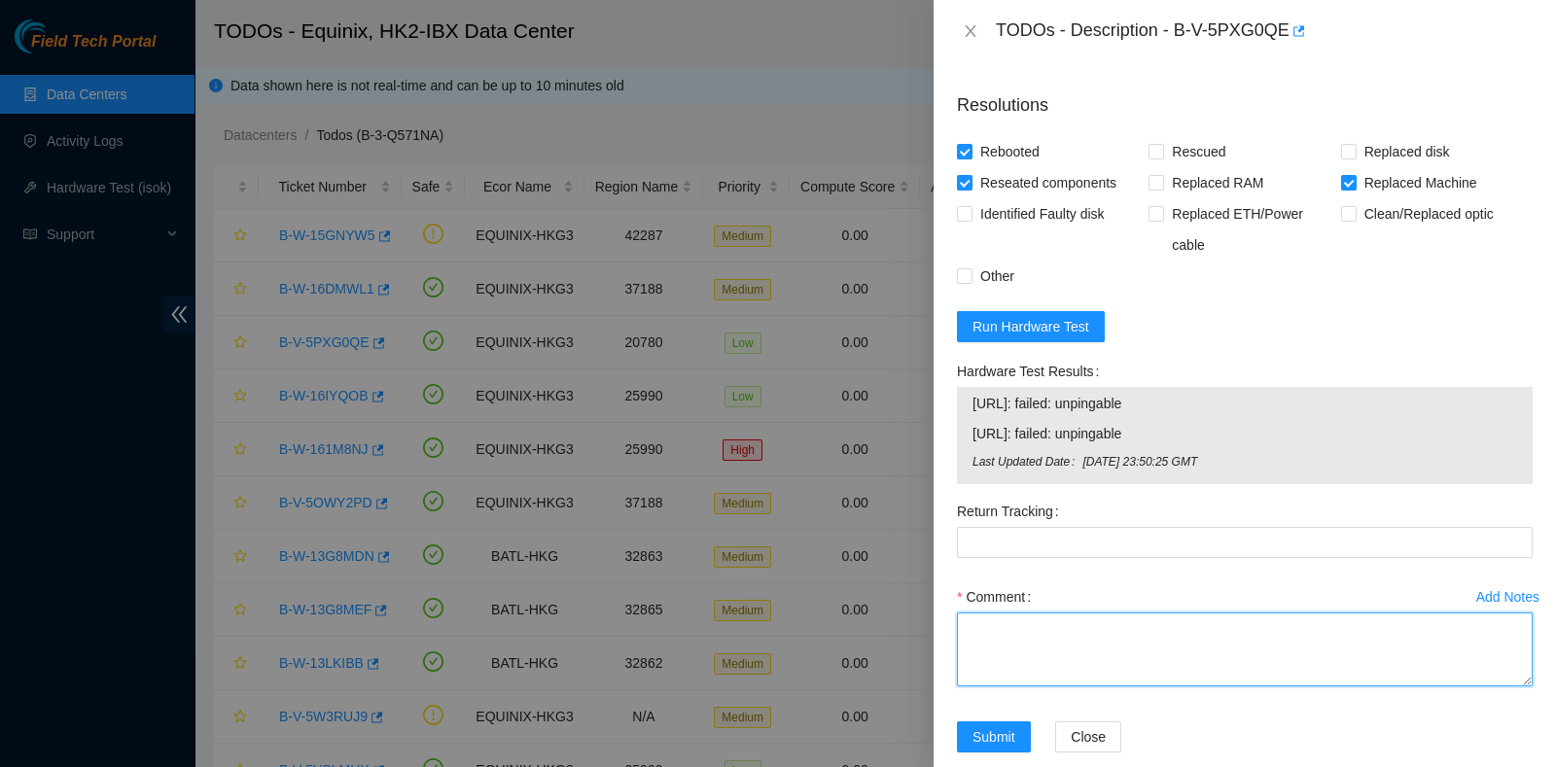
click at [1060, 644] on textarea "Comment" at bounding box center [1245, 650] width 576 height 74
paste textarea "New server 03:00 is not communicating even com is ok."
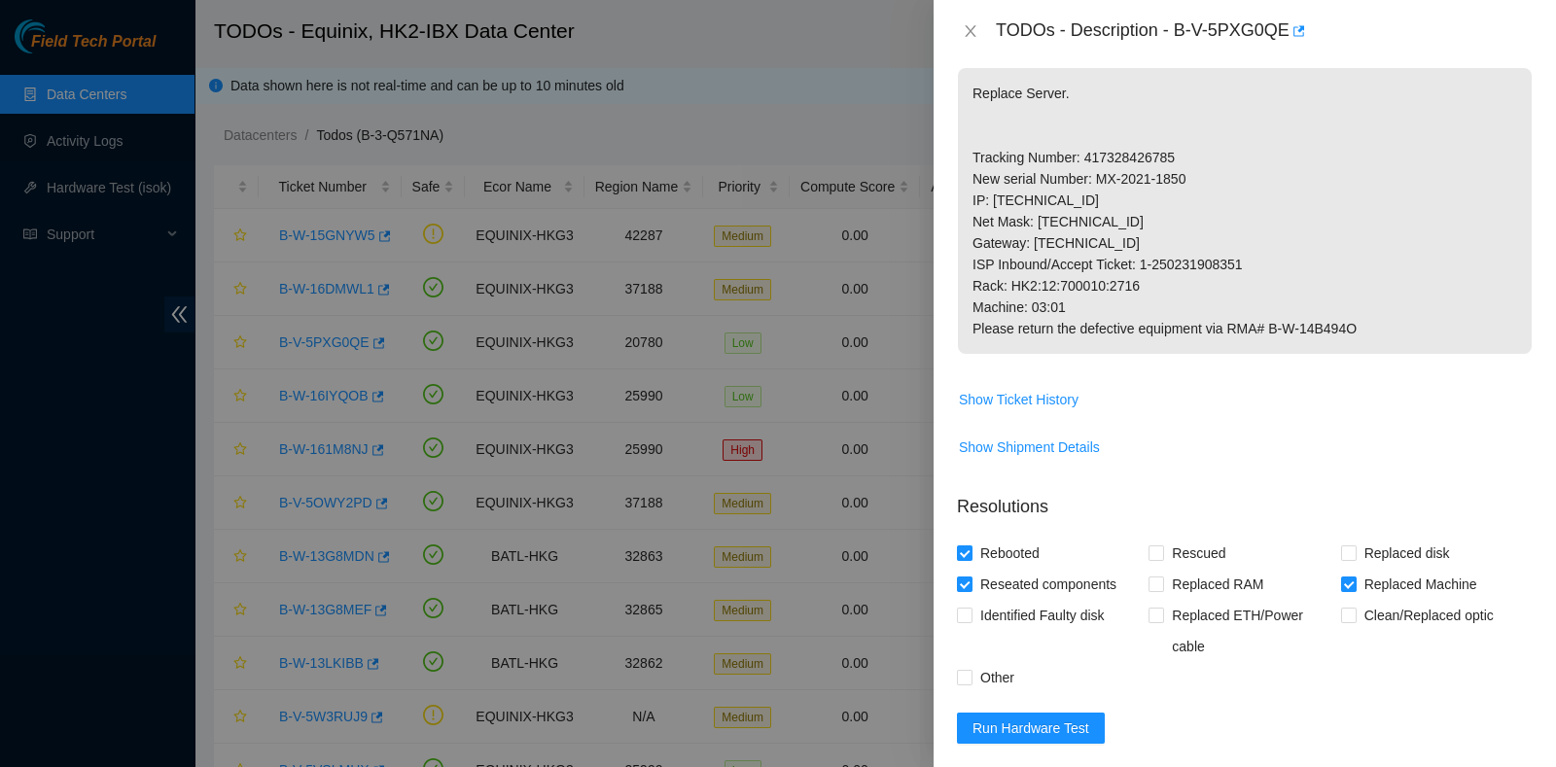
scroll to position [757, 0]
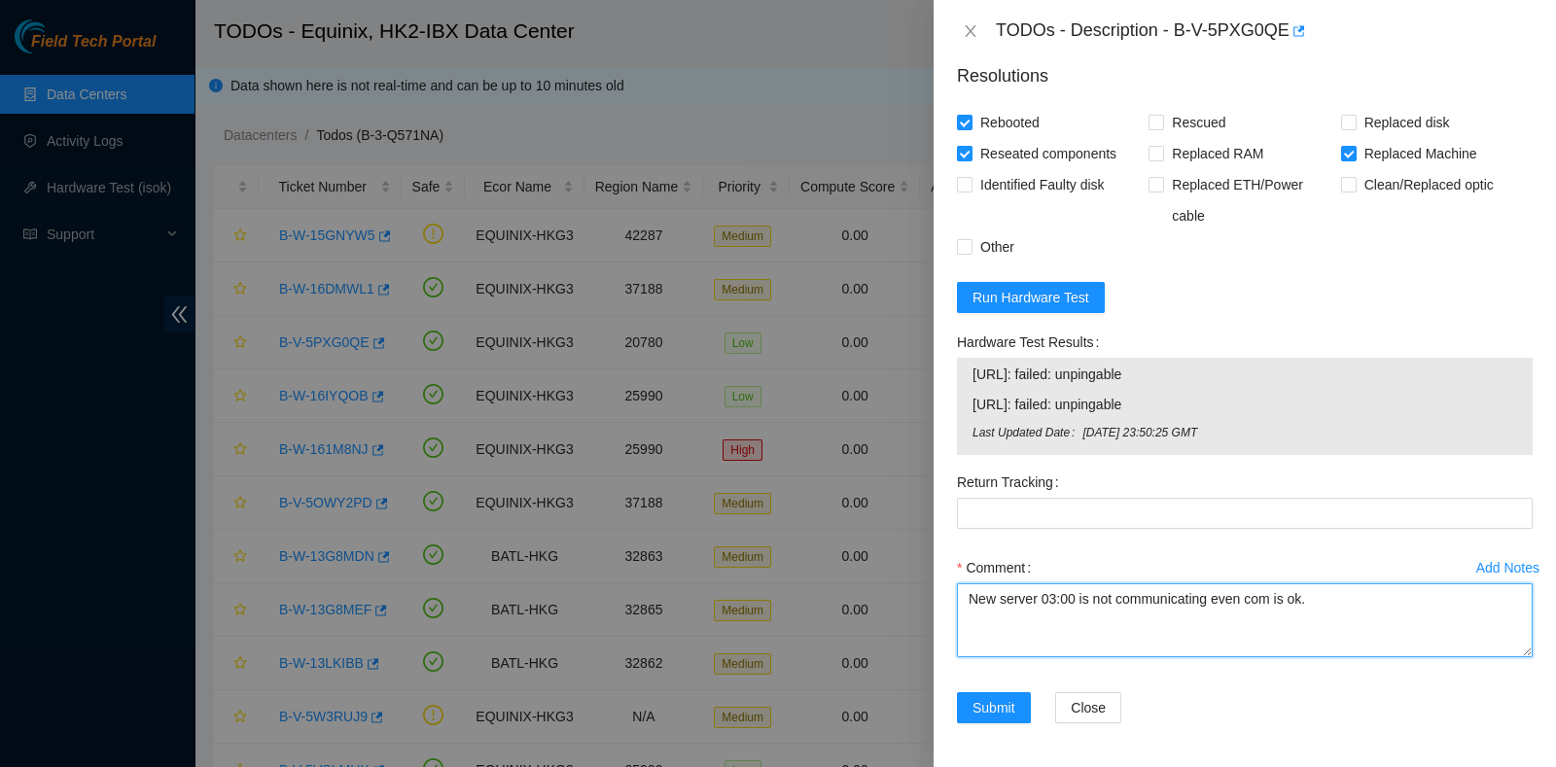
click at [1342, 617] on textarea "New server 03:00 is not communicating even com is ok." at bounding box center [1245, 620] width 576 height 74
click at [1337, 609] on textarea "New server 03:00 is not communicating even com is ok." at bounding box center [1245, 620] width 576 height 74
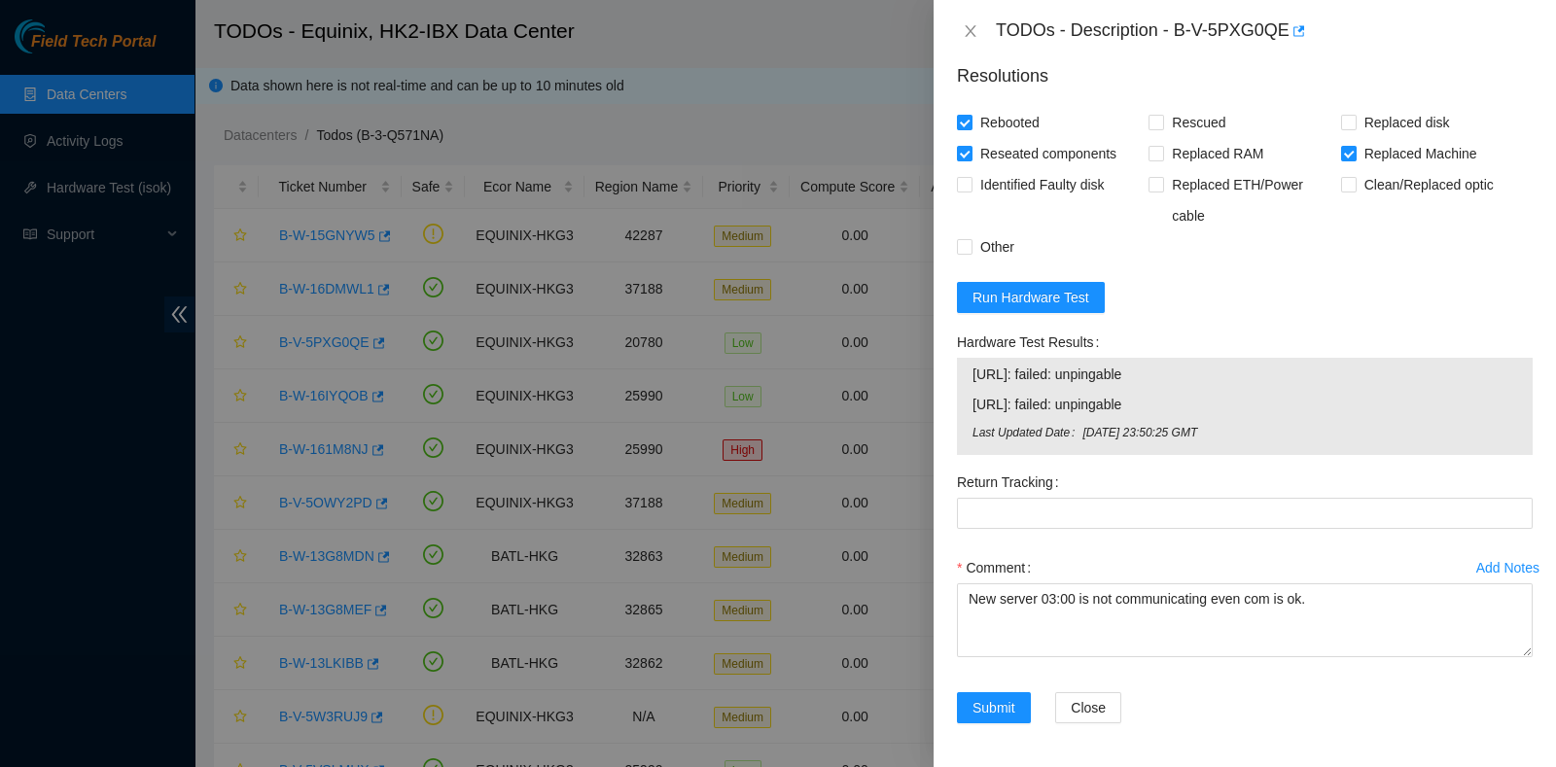
click at [42, 383] on div at bounding box center [778, 383] width 1556 height 767
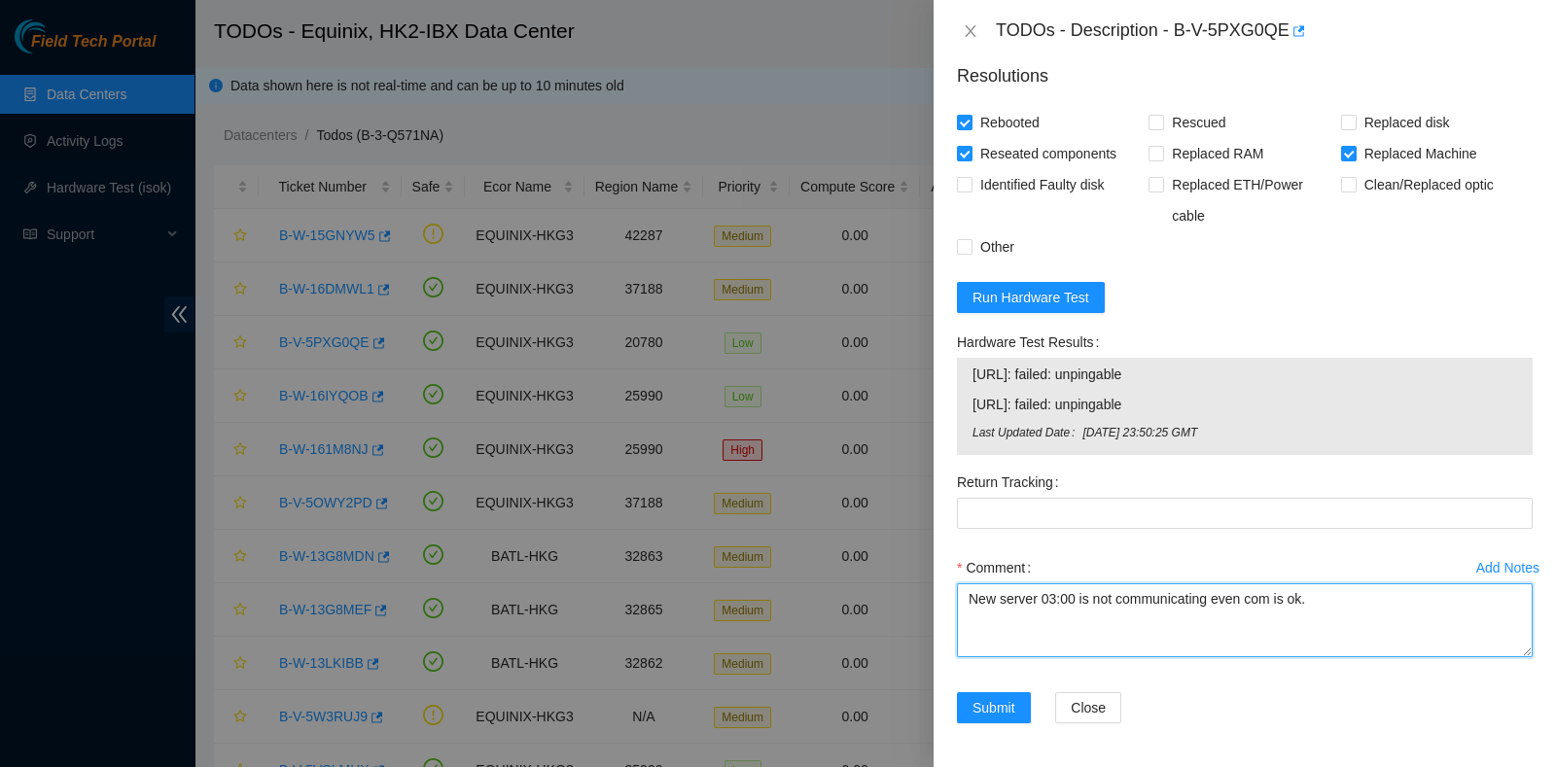
click at [1329, 617] on textarea "New server 03:00 is not communicating even com is ok." at bounding box center [1245, 620] width 576 height 74
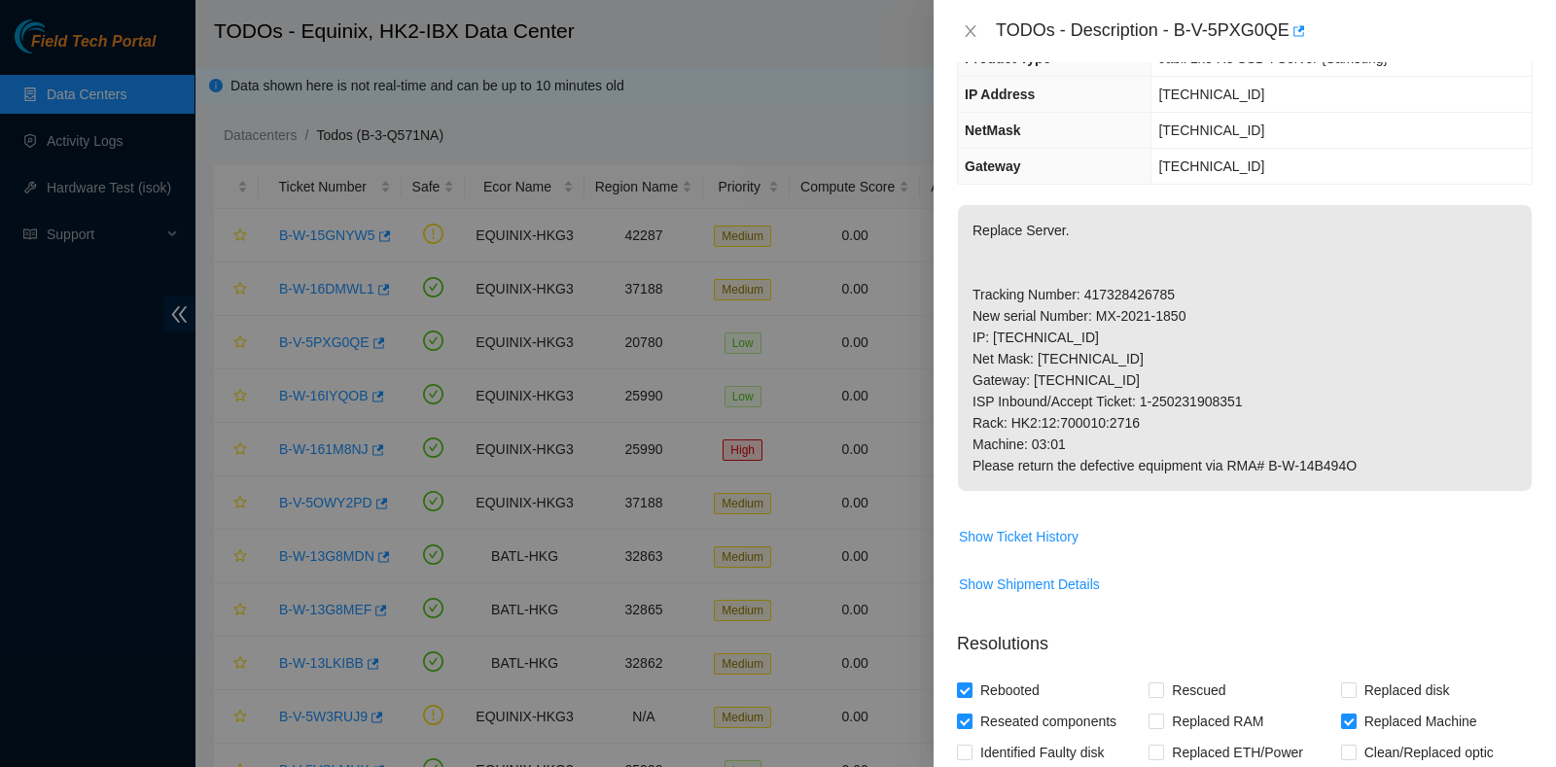
scroll to position [223, 0]
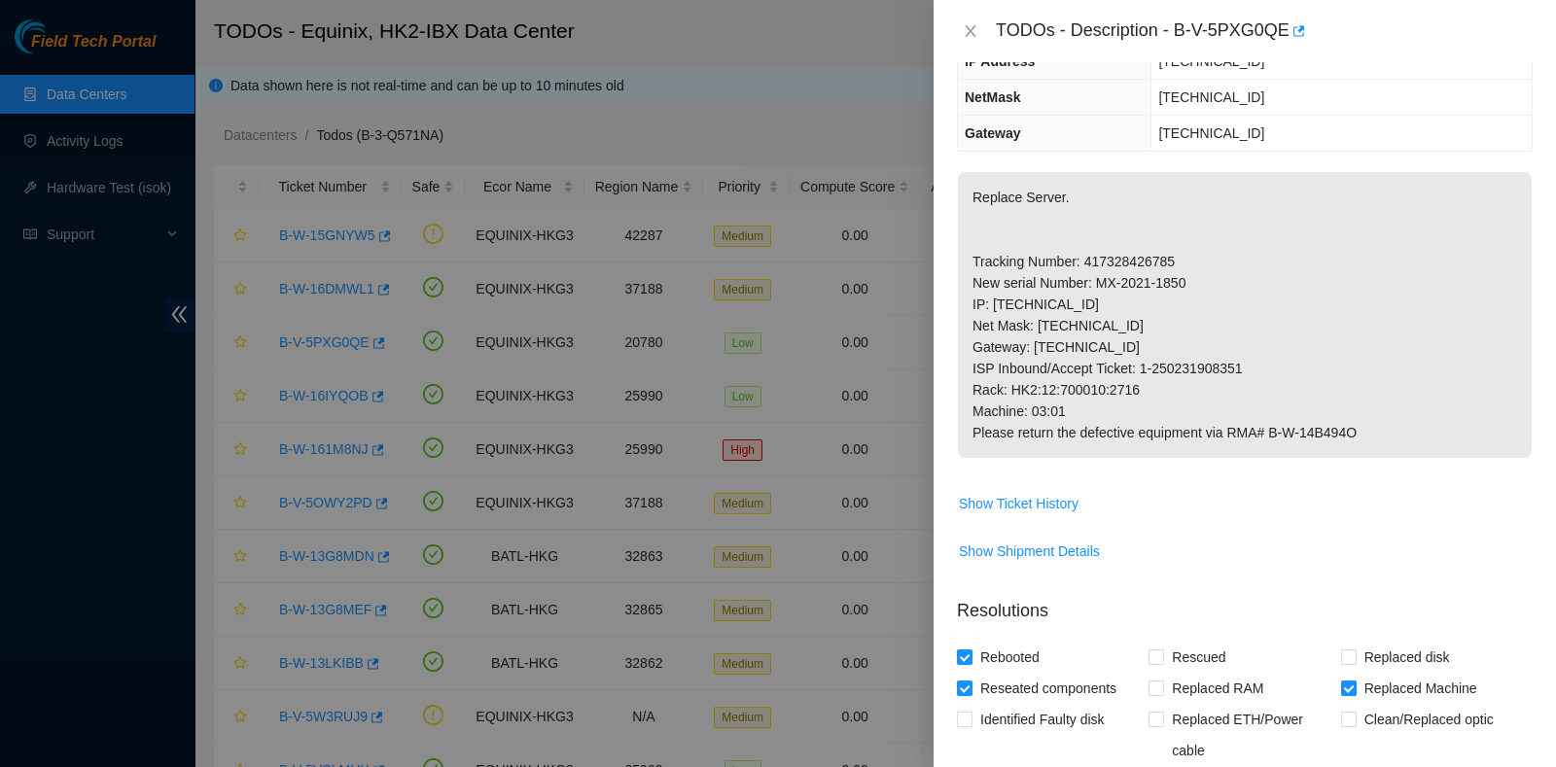
type textarea "New server 03:00 is not communicating even com is ok. both node no communicatio…"
click at [1317, 488] on span "Show Ticket History" at bounding box center [1245, 503] width 574 height 31
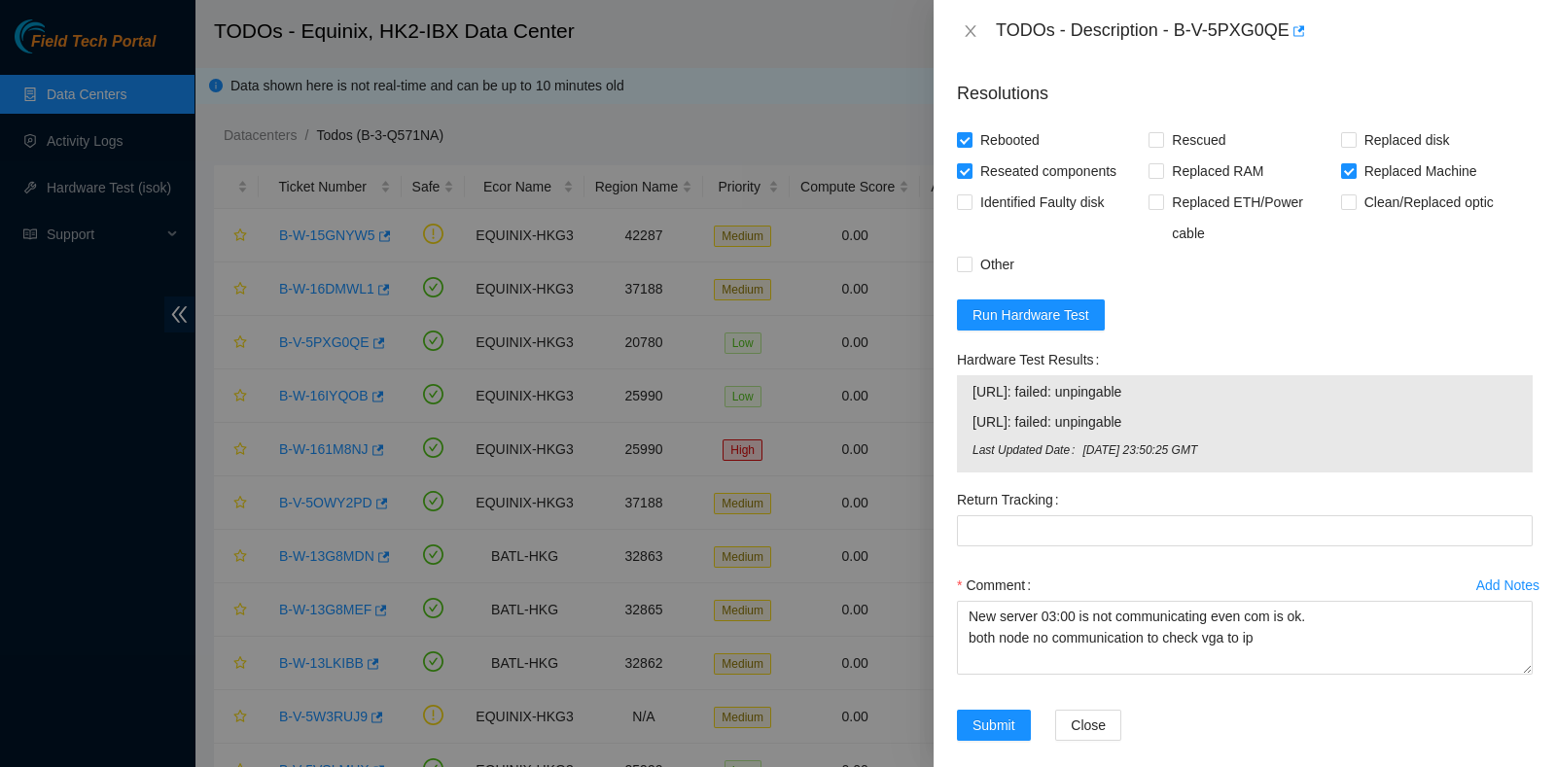
scroll to position [757, 0]
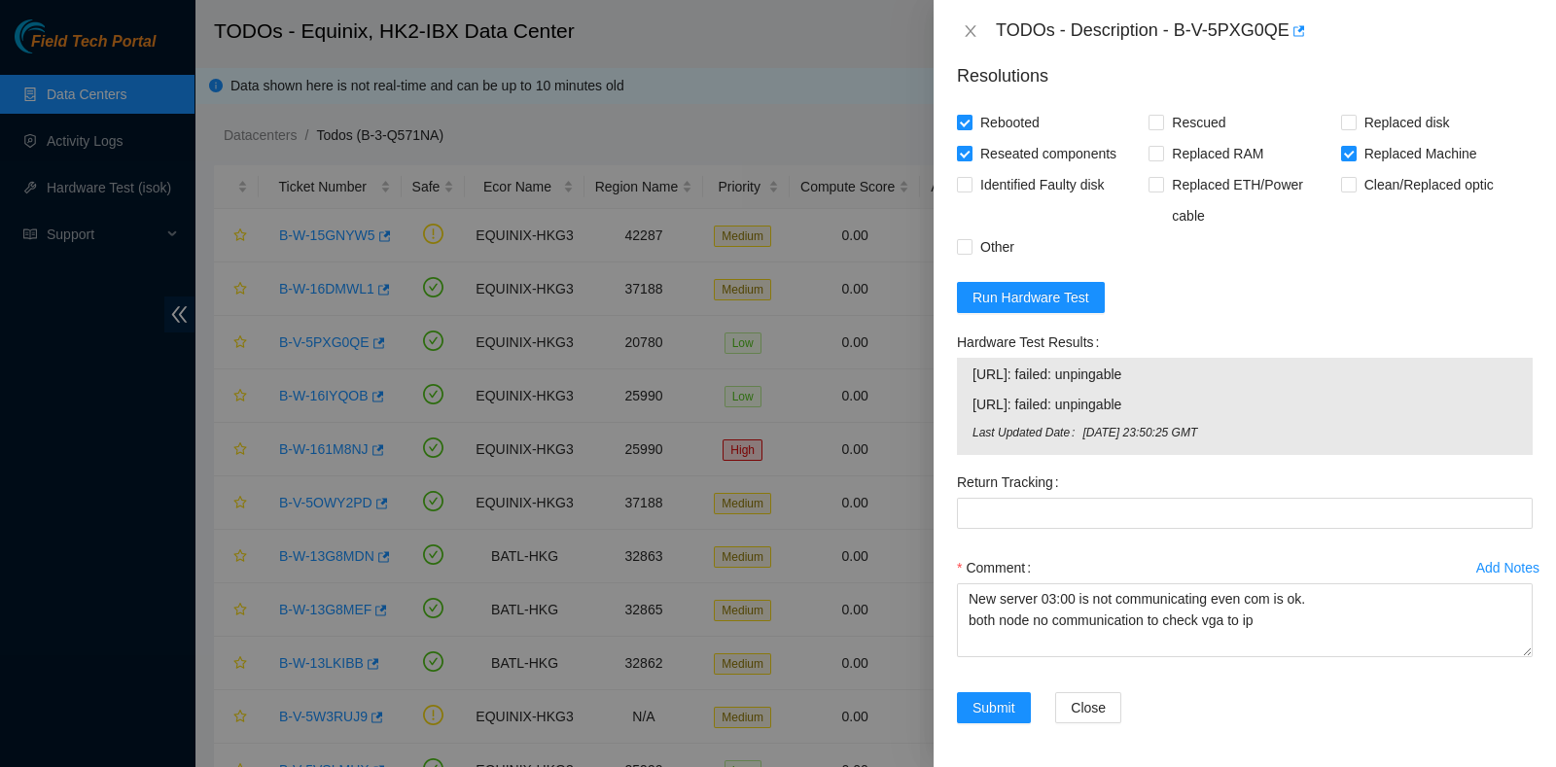
click at [1028, 493] on label "Return Tracking" at bounding box center [1012, 482] width 110 height 31
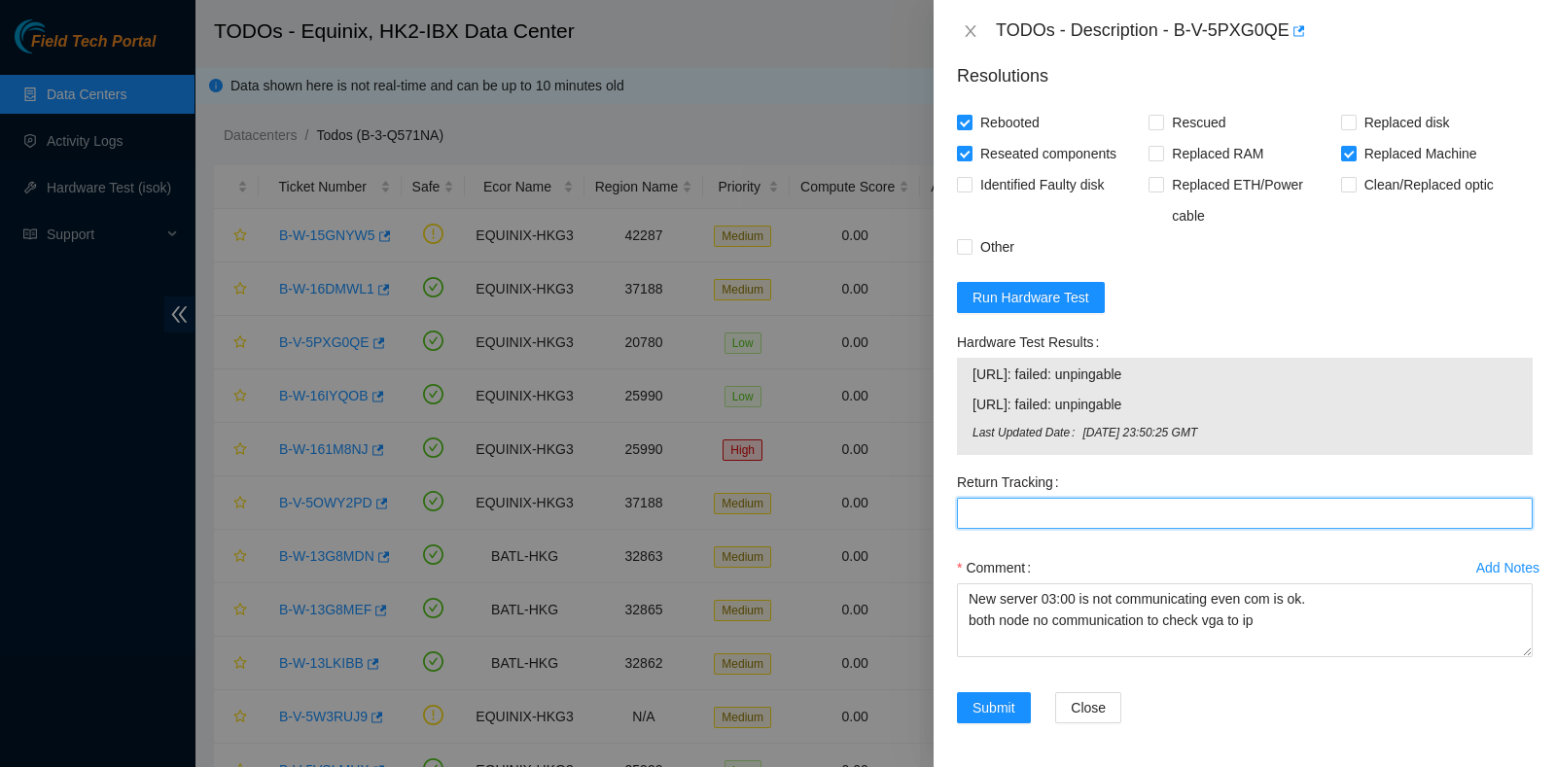
click at [1028, 498] on Tracking "Return Tracking" at bounding box center [1245, 513] width 576 height 31
paste Tracking "417328426796"
type Tracking "417328426796"
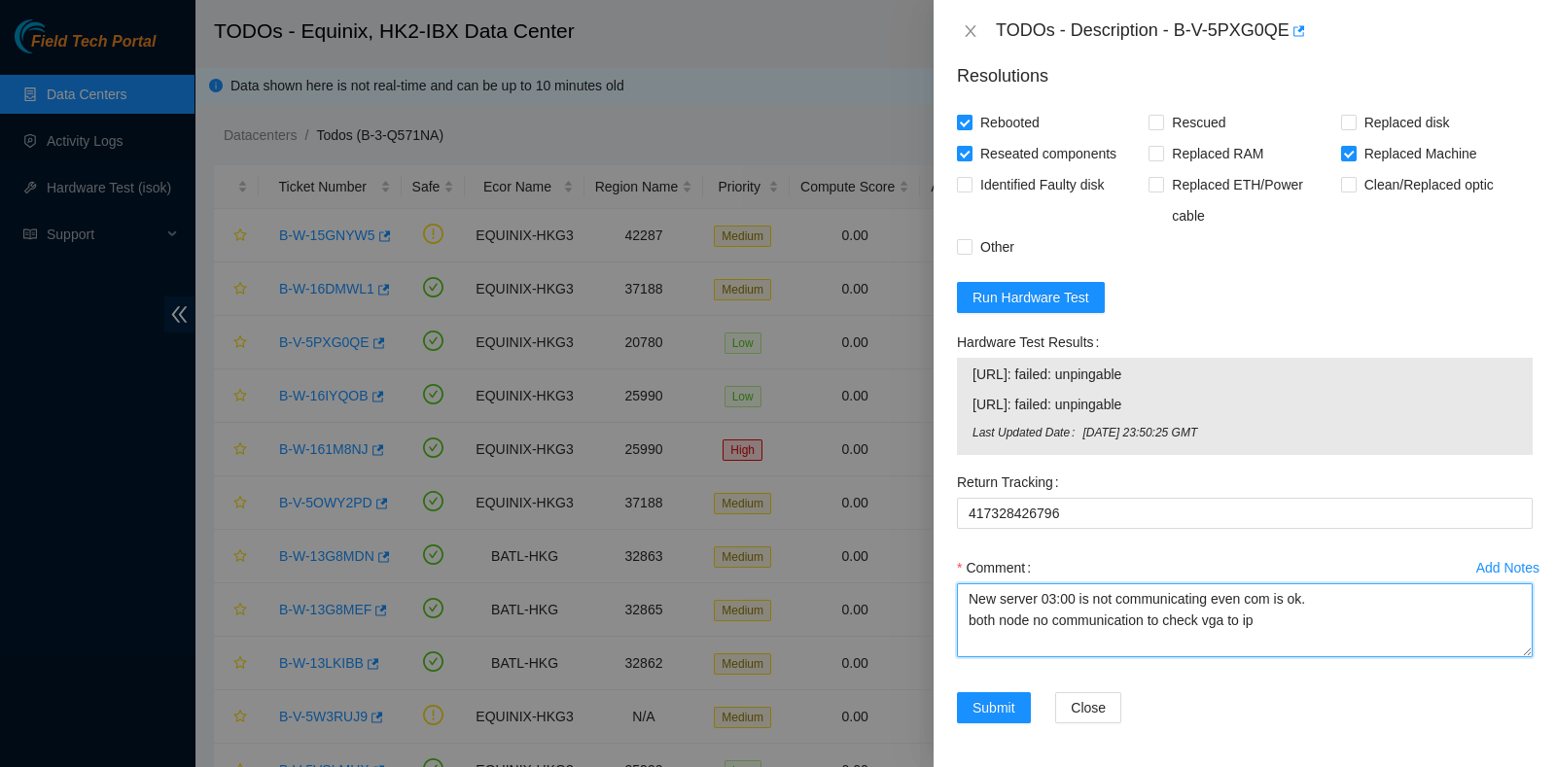
click at [1279, 625] on textarea "New server 03:00 is not communicating even com is ok. both node no communicatio…" at bounding box center [1245, 620] width 576 height 74
click at [1271, 649] on textarea "New server 03:00 is not communicating even com is ok. both node no communicatio…" at bounding box center [1245, 620] width 576 height 74
paste textarea "B-V-5PXG0QE Tracking - 417328426796"
type textarea "New server 03:00 is not communicating even com is ok. both node no communicatio…"
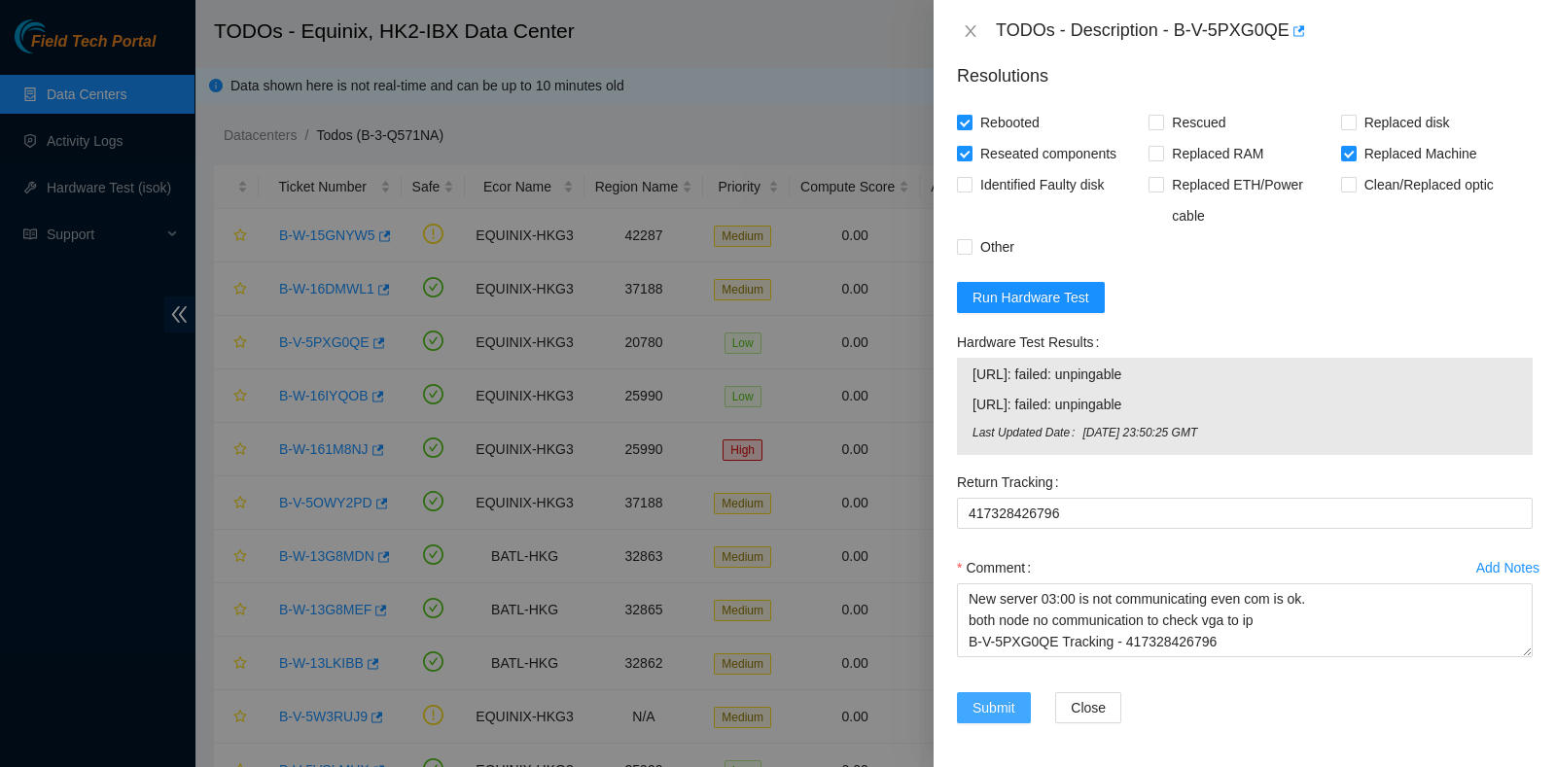
click at [997, 697] on span "Submit" at bounding box center [993, 707] width 43 height 21
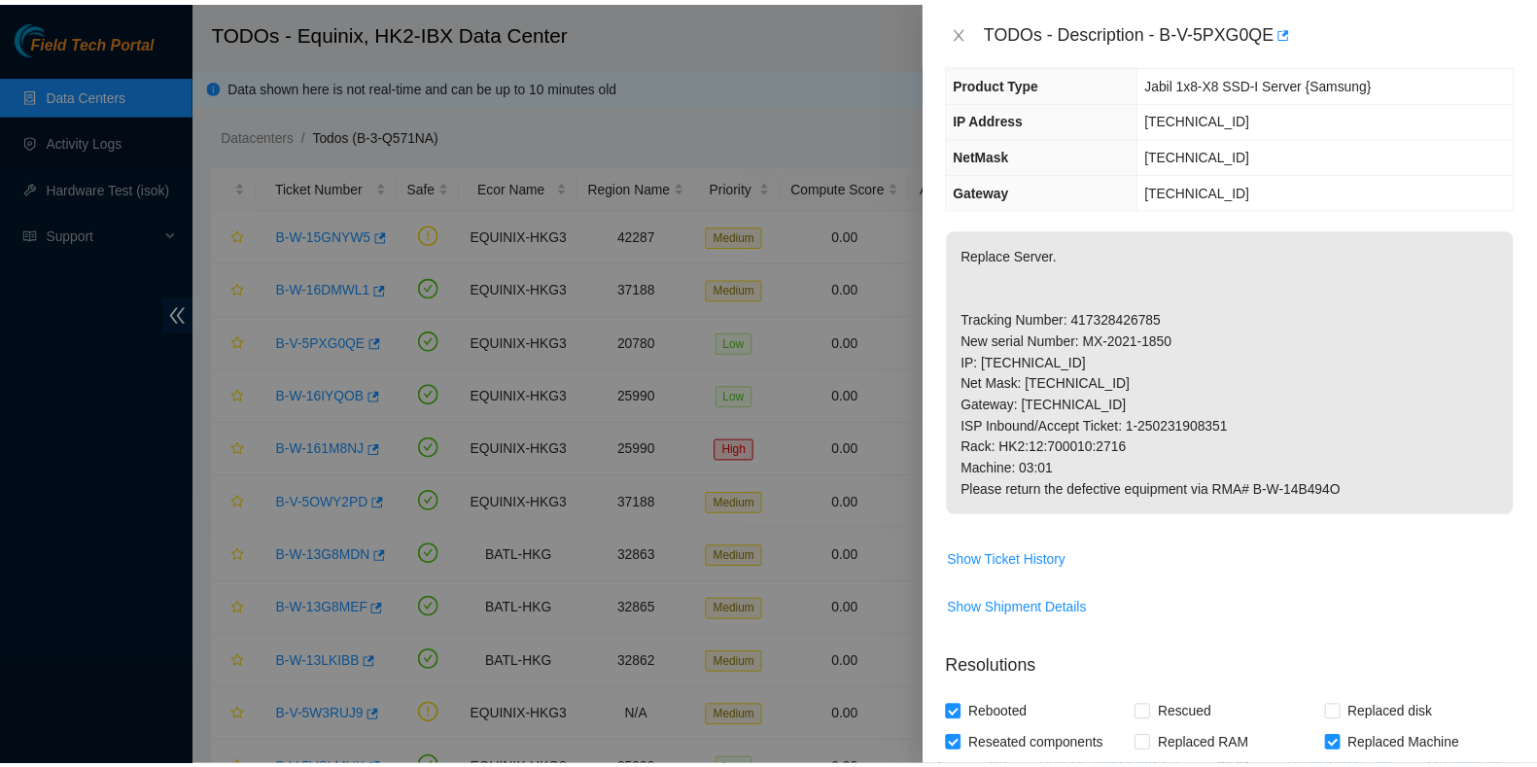
scroll to position [0, 0]
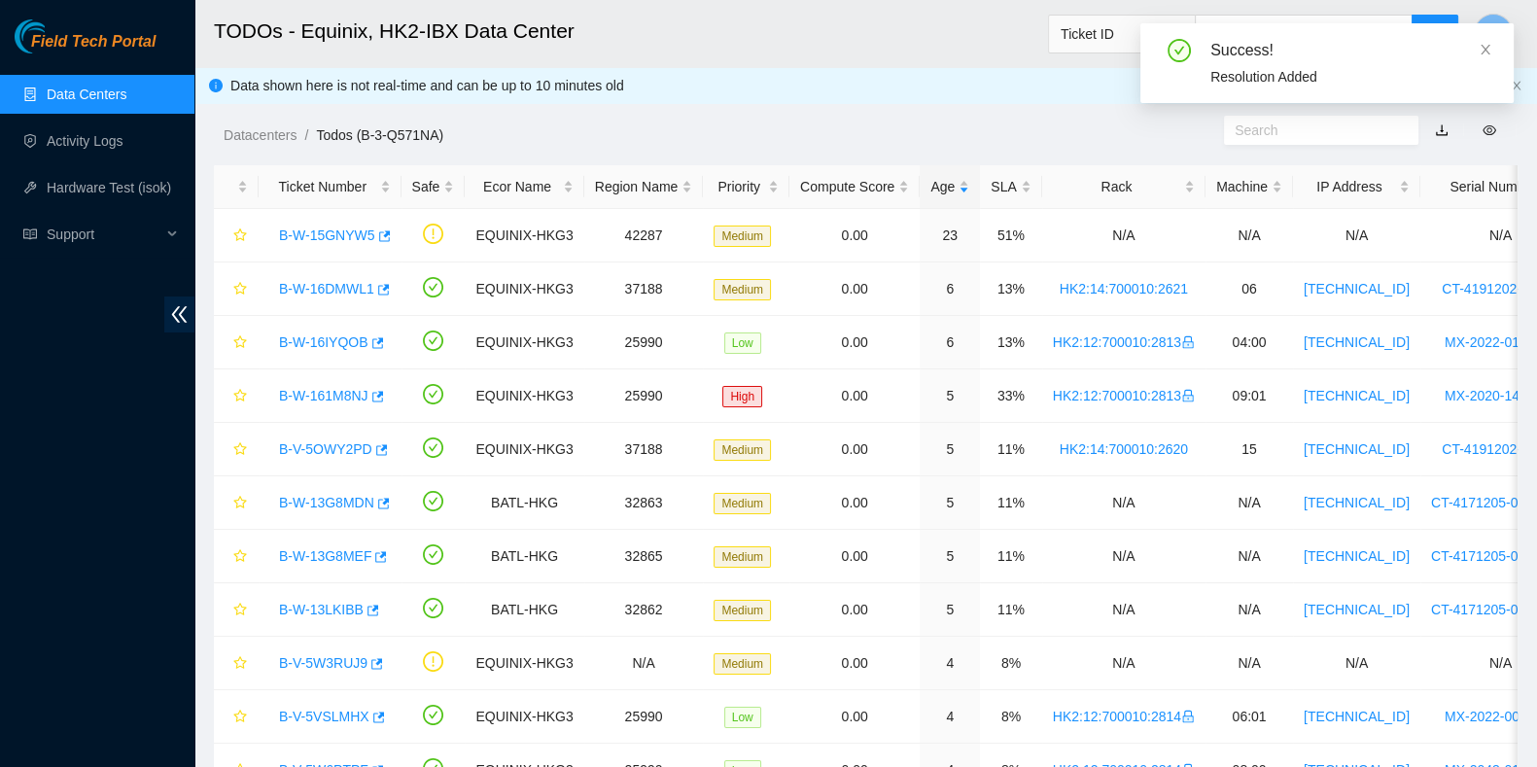
click at [1494, 45] on div "Success! Resolution Added" at bounding box center [1327, 63] width 373 height 80
click at [1493, 48] on div "Success! Resolution Added" at bounding box center [1327, 63] width 373 height 80
click at [1488, 43] on icon "close" at bounding box center [1486, 50] width 14 height 14
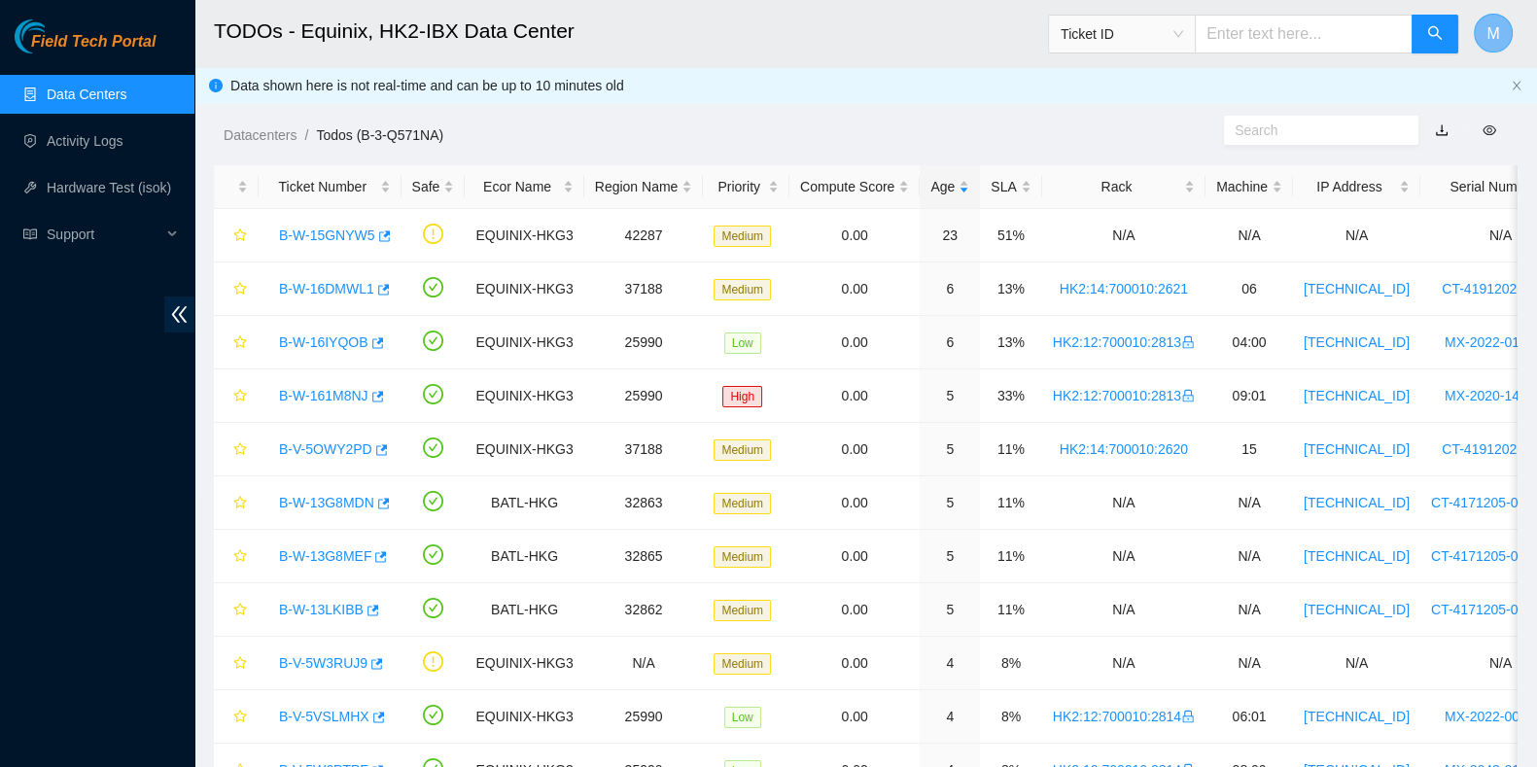
click at [1493, 31] on span "M" at bounding box center [1493, 33] width 13 height 24
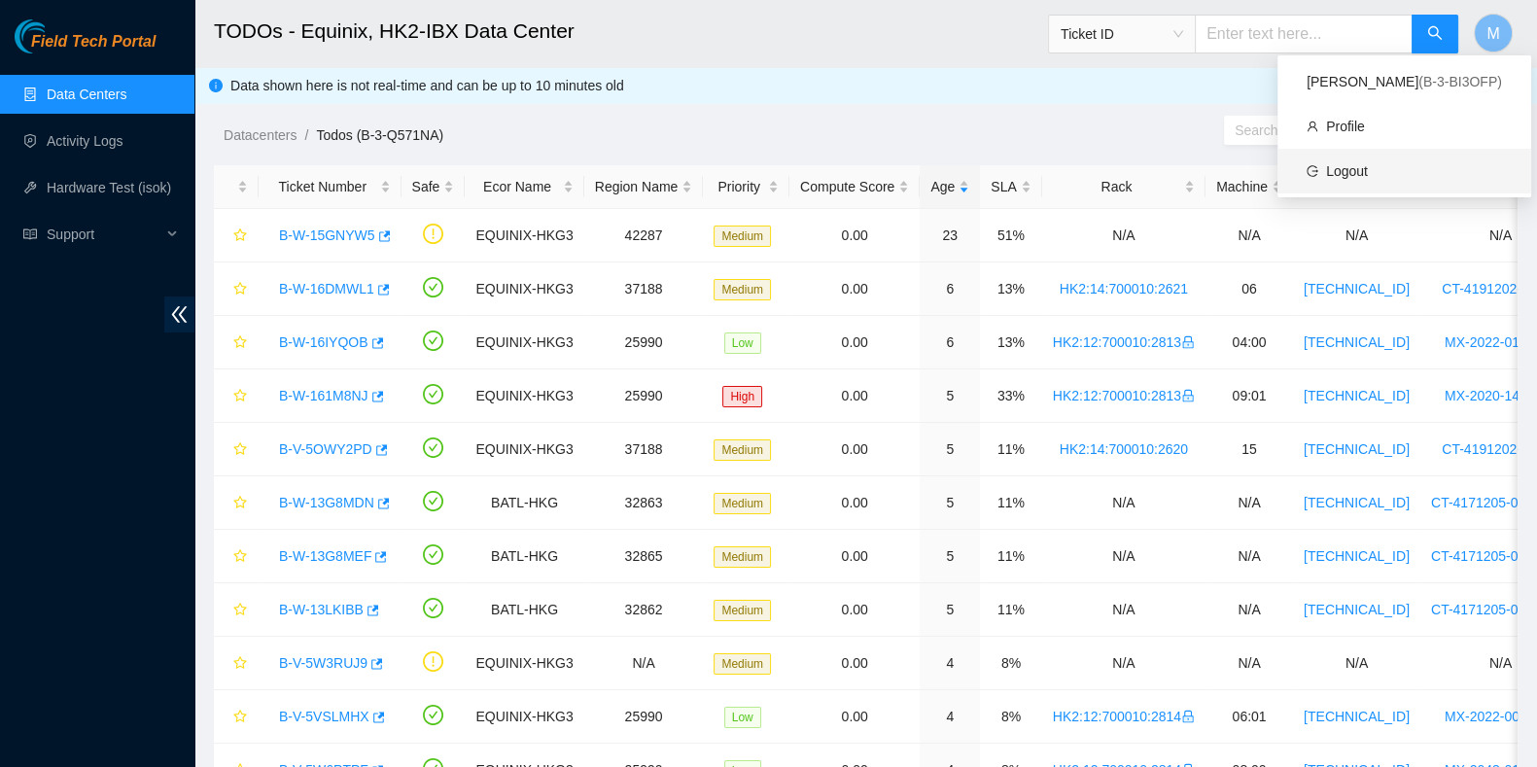
click at [1368, 163] on link "Logout" at bounding box center [1347, 171] width 42 height 16
